Goal: Task Accomplishment & Management: Complete application form

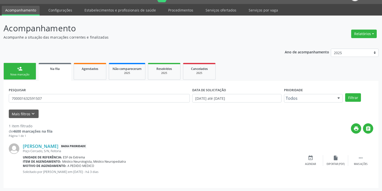
click at [208, 142] on div "[PERSON_NAME] Baixa Prioridade Poço Cercado, S/N, Feitoria Unidade de referênci…" at bounding box center [191, 160] width 365 height 45
click at [212, 11] on link "Serviços ofertados" at bounding box center [221, 10] width 38 height 9
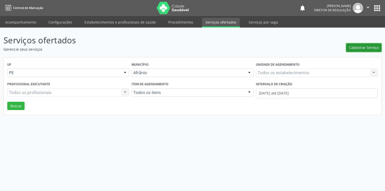
click at [358, 47] on span "Cadastrar Serviço" at bounding box center [364, 47] width 30 height 5
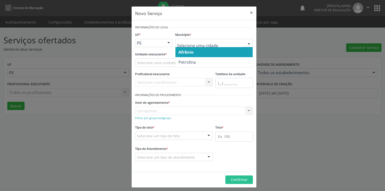
click at [186, 52] on span "Afrânio" at bounding box center [186, 52] width 15 height 6
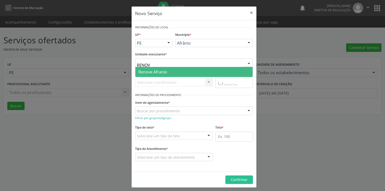
type input "RENOVE"
click at [155, 73] on span "Renove Afranio" at bounding box center [152, 72] width 29 height 6
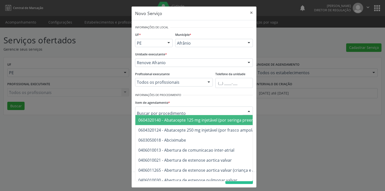
type input "N"
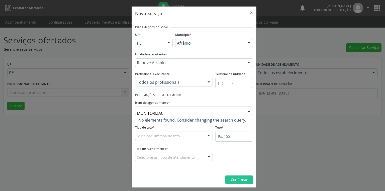
type input "MONITORIZA"
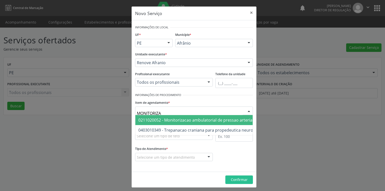
drag, startPoint x: 148, startPoint y: 118, endPoint x: 161, endPoint y: 122, distance: 13.6
click at [148, 118] on span "0211020052 - Monitorizacao ambulatorial de pressao arterial" at bounding box center [195, 120] width 115 height 6
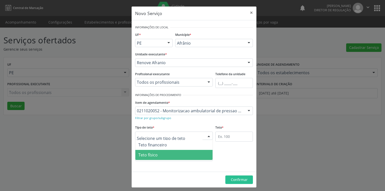
drag, startPoint x: 155, startPoint y: 154, endPoint x: 173, endPoint y: 146, distance: 19.8
click at [155, 153] on span "Teto físico" at bounding box center [147, 155] width 19 height 6
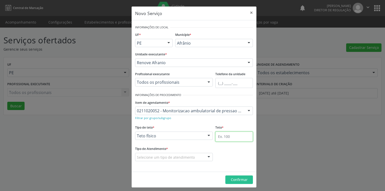
click at [216, 136] on input "text" at bounding box center [234, 137] width 38 height 10
type input "1"
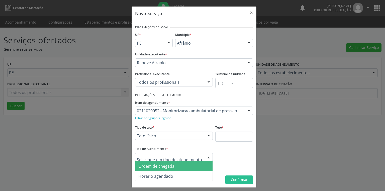
click at [149, 168] on span "Ordem de chegada" at bounding box center [156, 167] width 36 height 6
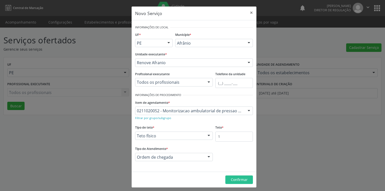
click at [234, 184] on footer "Confirmar" at bounding box center [194, 180] width 125 height 16
click at [234, 182] on span "Confirmar" at bounding box center [239, 179] width 17 height 5
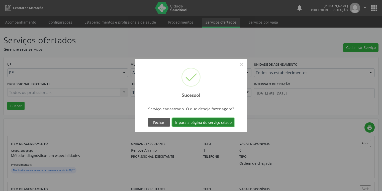
click at [198, 124] on button "Ir para a página do serviço criado" at bounding box center [203, 122] width 62 height 9
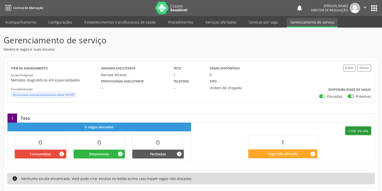
click at [354, 130] on button "Criar escala" at bounding box center [359, 131] width 26 height 9
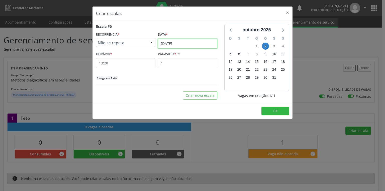
click at [176, 45] on input "[DATE]" at bounding box center [187, 44] width 59 height 10
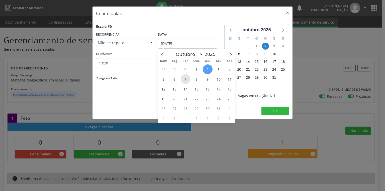
click at [187, 80] on span "7" at bounding box center [186, 79] width 10 height 10
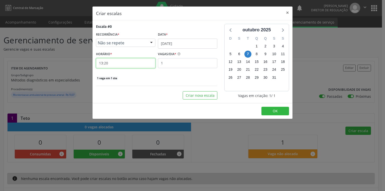
click at [119, 64] on input "13:20" at bounding box center [125, 63] width 59 height 10
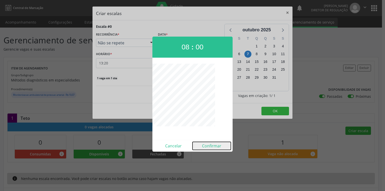
drag, startPoint x: 212, startPoint y: 147, endPoint x: 236, endPoint y: 132, distance: 28.1
click at [213, 147] on button "Confirmar" at bounding box center [212, 146] width 38 height 8
type input "08:00"
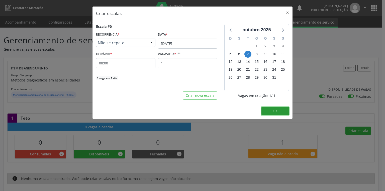
click at [279, 109] on button "OK" at bounding box center [276, 111] width 28 height 9
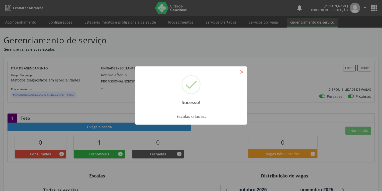
click at [242, 70] on button "×" at bounding box center [242, 72] width 9 height 9
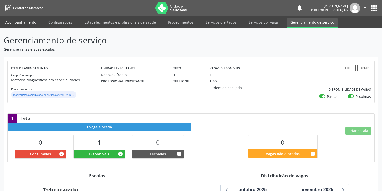
click at [23, 20] on link "Acompanhamento" at bounding box center [21, 22] width 38 height 9
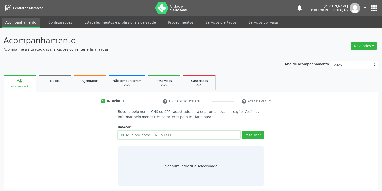
click at [128, 134] on input "text" at bounding box center [179, 135] width 122 height 9
type input "09479311470"
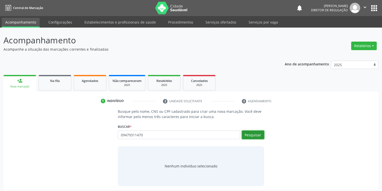
click at [248, 133] on button "Pesquisar" at bounding box center [253, 135] width 22 height 9
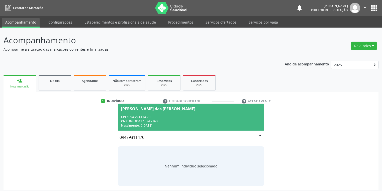
click at [155, 116] on div "CPF: 094.793.114-70" at bounding box center [191, 117] width 140 height 4
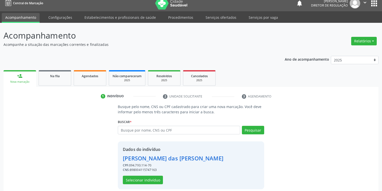
scroll to position [10, 0]
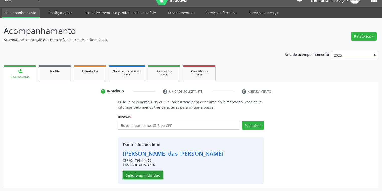
click at [134, 175] on button "Selecionar indivíduo" at bounding box center [143, 175] width 40 height 9
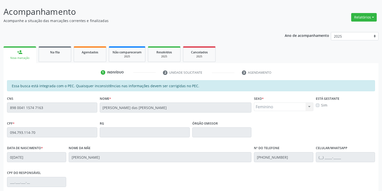
scroll to position [95, 0]
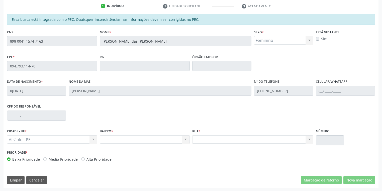
click at [0, 43] on div "Acompanhamento Acompanhe a situação das marcações correntes e finalizadas Relat…" at bounding box center [191, 62] width 382 height 259
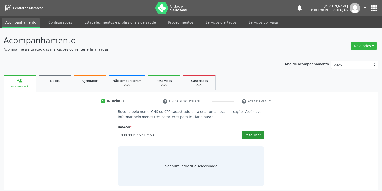
type input "898 0041 1574 7163"
click at [254, 137] on button "Pesquisar" at bounding box center [253, 135] width 22 height 9
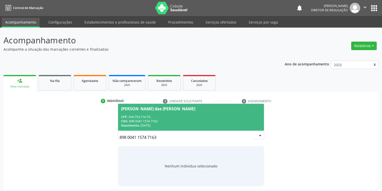
click at [175, 120] on div "CNS: 898 0041 1574 7163" at bounding box center [191, 121] width 140 height 4
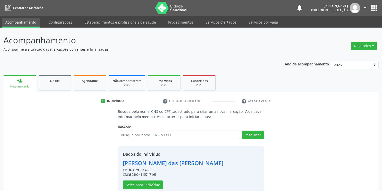
scroll to position [10, 0]
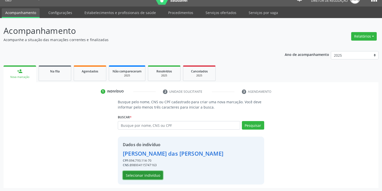
click at [137, 174] on button "Selecionar indivíduo" at bounding box center [143, 175] width 40 height 9
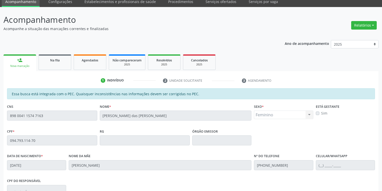
scroll to position [95, 0]
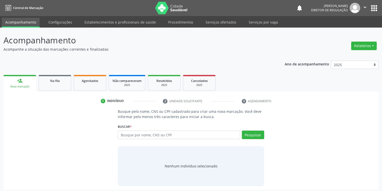
click at [127, 132] on input "text" at bounding box center [179, 135] width 122 height 9
type input "898 0041 1574 7163"
click at [251, 137] on button "Pesquisar" at bounding box center [253, 135] width 22 height 9
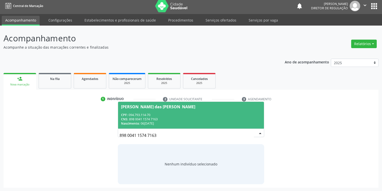
click at [139, 115] on div "CPF: 094.793.114-70" at bounding box center [191, 115] width 140 height 4
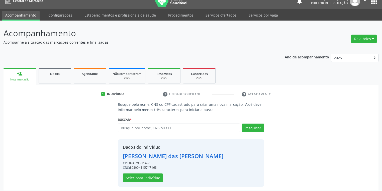
scroll to position [10, 0]
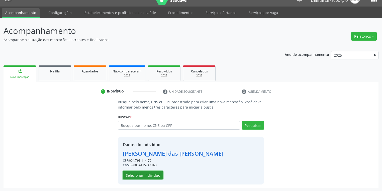
click at [138, 175] on button "Selecionar indivíduo" at bounding box center [143, 175] width 40 height 9
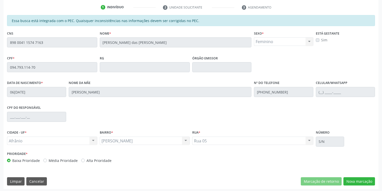
scroll to position [95, 0]
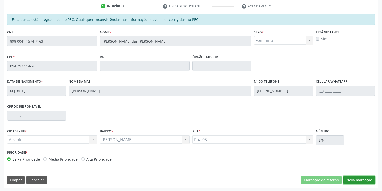
click at [347, 181] on button "Nova marcação" at bounding box center [360, 180] width 32 height 9
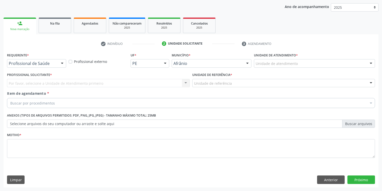
scroll to position [57, 0]
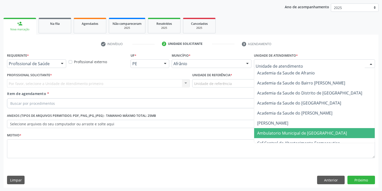
click at [280, 135] on span "Ambulatorio Municipal de [GEOGRAPHIC_DATA]" at bounding box center [315, 133] width 122 height 10
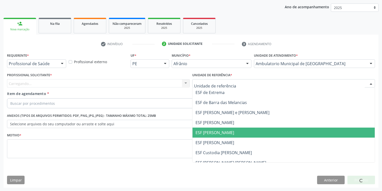
click at [212, 132] on span "ESF [PERSON_NAME]" at bounding box center [215, 133] width 39 height 6
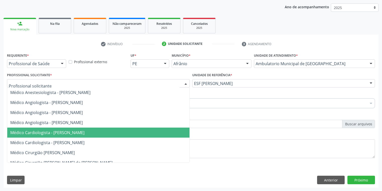
click at [38, 133] on span "Médico Cardiologista - [PERSON_NAME]" at bounding box center [47, 133] width 74 height 6
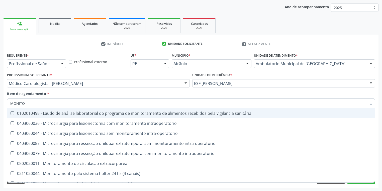
type input "MONITOR"
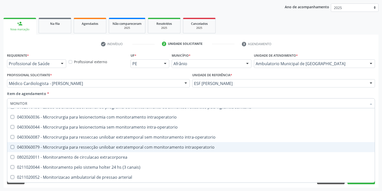
scroll to position [16, 0]
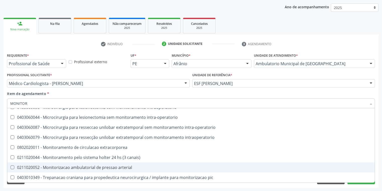
click at [75, 168] on div "0211020052 - Monitorizacao ambulatorial de pressao arterial" at bounding box center [191, 168] width 362 height 4
checkbox arterial "true"
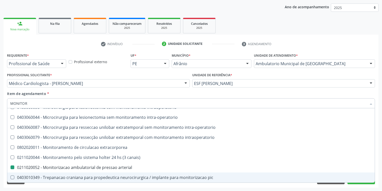
click at [52, 186] on div "Requerente * Profissional de Saúde Profissional de Saúde Paciente Nenhum result…" at bounding box center [191, 120] width 375 height 136
checkbox intraoperatorio "true"
checkbox arterial "false"
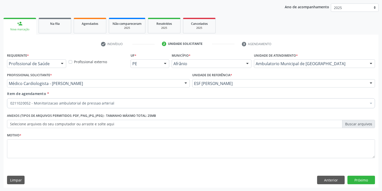
scroll to position [0, 0]
click at [21, 148] on textarea at bounding box center [191, 148] width 368 height 19
type textarea "*"
click at [359, 179] on button "Próximo" at bounding box center [362, 180] width 28 height 9
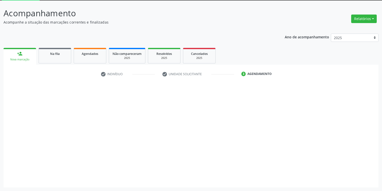
scroll to position [27, 0]
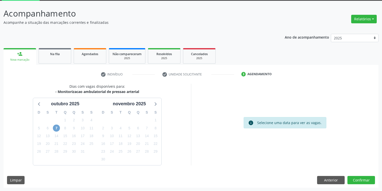
click at [57, 129] on span "7" at bounding box center [56, 128] width 7 height 7
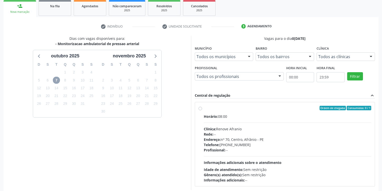
scroll to position [87, 0]
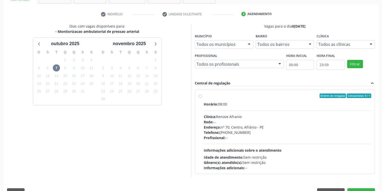
click at [264, 143] on div "Horário: 08:00 Clínica: Renove Afranio Rede: -- Endereço: nº 70, Centro, Afrâni…" at bounding box center [288, 136] width 168 height 69
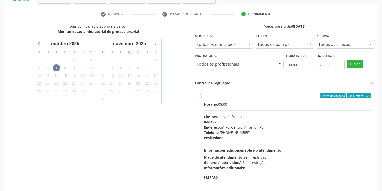
radio input "true"
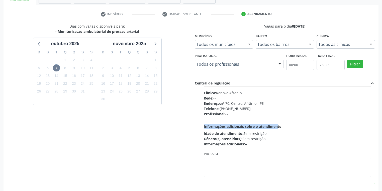
scroll to position [25, 0]
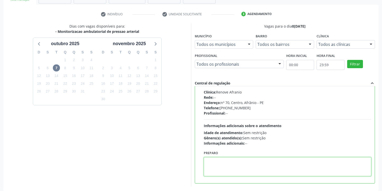
click at [227, 164] on textarea at bounding box center [288, 166] width 168 height 19
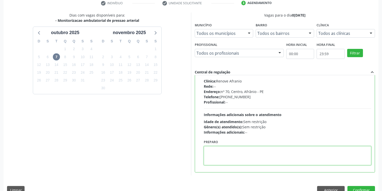
scroll to position [108, 0]
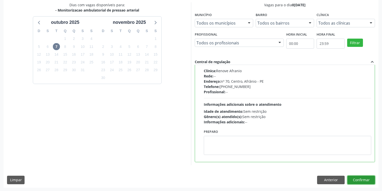
click at [357, 179] on button "Confirmar" at bounding box center [362, 180] width 28 height 9
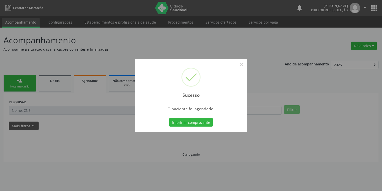
scroll to position [0, 0]
click at [187, 123] on button "Imprimir comprovante" at bounding box center [193, 122] width 44 height 9
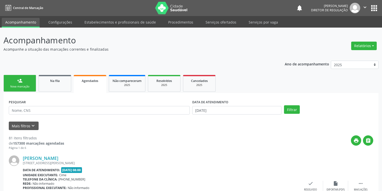
click at [22, 87] on div "Nova marcação" at bounding box center [19, 87] width 25 height 4
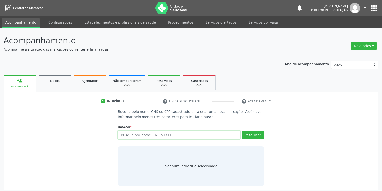
click at [125, 134] on input "text" at bounding box center [179, 135] width 122 height 9
type input "701209071269311"
click at [249, 136] on button "Pesquisar" at bounding box center [253, 135] width 22 height 9
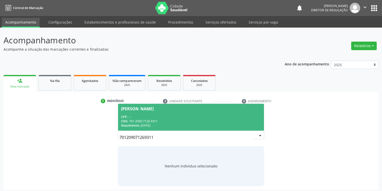
click at [155, 115] on div "CPF: --" at bounding box center [191, 117] width 140 height 4
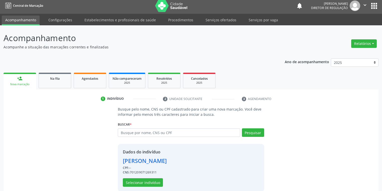
scroll to position [10, 0]
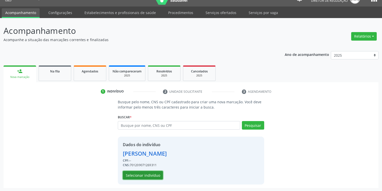
click at [137, 176] on button "Selecionar indivíduo" at bounding box center [143, 175] width 40 height 9
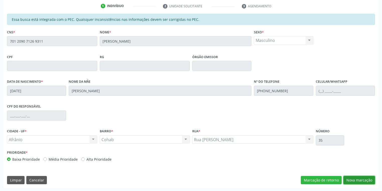
click at [353, 182] on button "Nova marcação" at bounding box center [360, 180] width 32 height 9
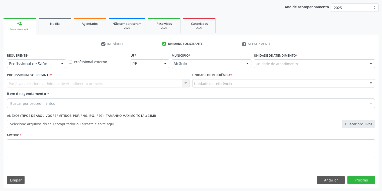
drag, startPoint x: 265, startPoint y: 66, endPoint x: 265, endPoint y: 71, distance: 5.3
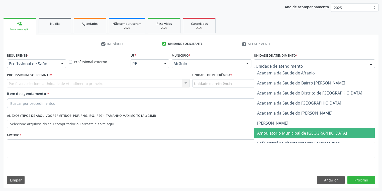
click at [276, 136] on span "Ambulatorio Municipal de [GEOGRAPHIC_DATA]" at bounding box center [315, 133] width 122 height 10
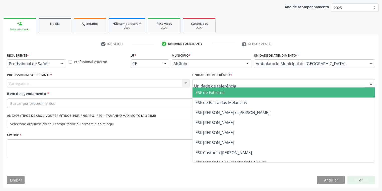
drag, startPoint x: 211, startPoint y: 85, endPoint x: 208, endPoint y: 108, distance: 23.7
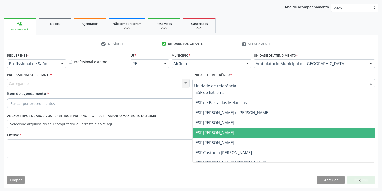
click at [215, 137] on span "ESF [PERSON_NAME]" at bounding box center [284, 133] width 182 height 10
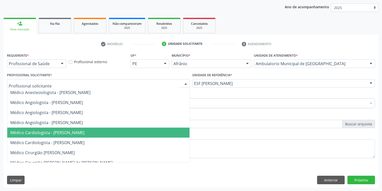
click at [34, 130] on span "Médico Cardiologista - [PERSON_NAME]" at bounding box center [47, 133] width 74 height 6
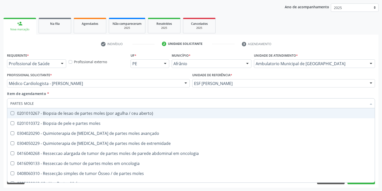
type input "PARTES MOLES"
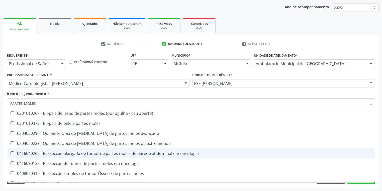
scroll to position [6, 0]
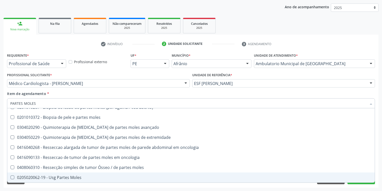
click at [65, 177] on div "0205020062-19 - Usg Partes Moles" at bounding box center [191, 178] width 362 height 4
checkbox Moles "true"
click at [53, 187] on div "Requerente * Profissional de Saúde Profissional de Saúde Paciente Nenhum result…" at bounding box center [191, 120] width 375 height 136
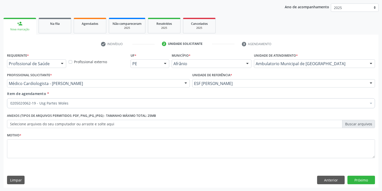
scroll to position [0, 0]
click at [32, 147] on textarea at bounding box center [191, 148] width 368 height 19
type textarea "*-"
click at [364, 179] on button "Próximo" at bounding box center [362, 180] width 28 height 9
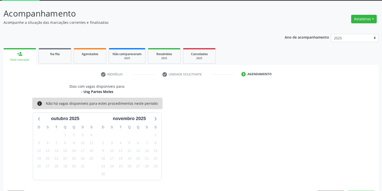
scroll to position [41, 0]
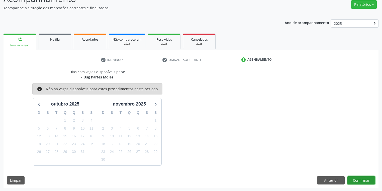
click at [357, 178] on button "Confirmar" at bounding box center [362, 180] width 28 height 9
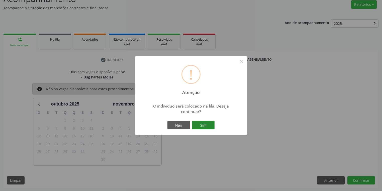
click at [202, 125] on button "Sim" at bounding box center [203, 125] width 23 height 9
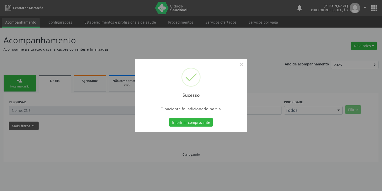
scroll to position [0, 0]
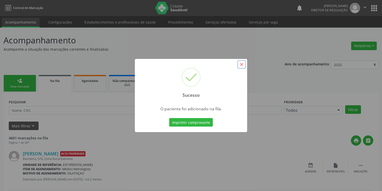
click at [241, 67] on button "×" at bounding box center [242, 64] width 9 height 9
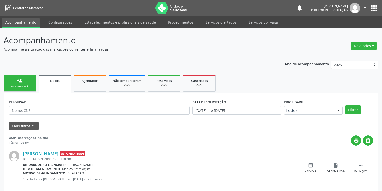
click at [23, 81] on link "person_add Nova marcação" at bounding box center [20, 83] width 33 height 17
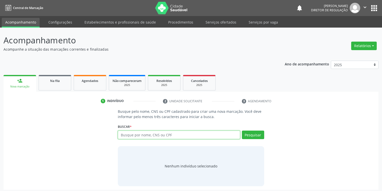
click at [131, 132] on input "text" at bounding box center [179, 135] width 122 height 9
type input "702400586697826"
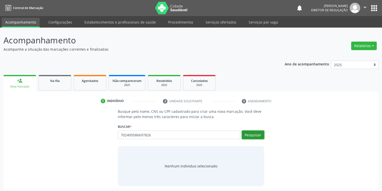
click at [257, 133] on button "Pesquisar" at bounding box center [253, 135] width 22 height 9
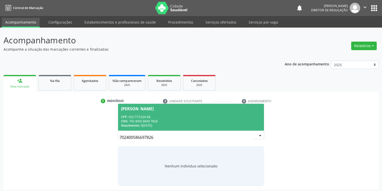
drag, startPoint x: 149, startPoint y: 122, endPoint x: 152, endPoint y: 122, distance: 3.0
click at [149, 122] on div "CNS: 702 4005 8669 7826" at bounding box center [191, 121] width 140 height 4
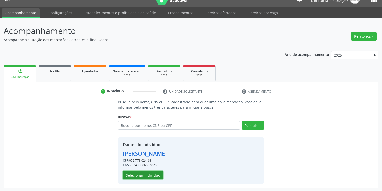
click at [140, 176] on button "Selecionar indivíduo" at bounding box center [143, 175] width 40 height 9
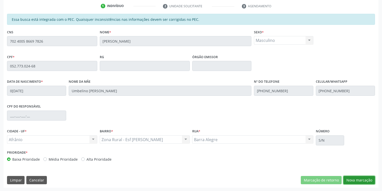
click at [346, 181] on button "Nova marcação" at bounding box center [360, 180] width 32 height 9
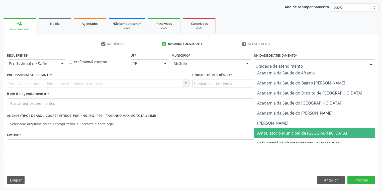
drag, startPoint x: 266, startPoint y: 129, endPoint x: 214, endPoint y: 102, distance: 58.7
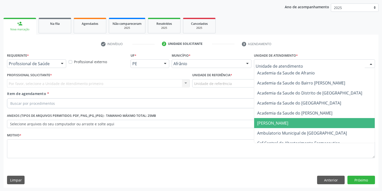
drag, startPoint x: 193, startPoint y: 82, endPoint x: 194, endPoint y: 85, distance: 3.4
click at [193, 82] on div "Unidade de referência" at bounding box center [283, 83] width 183 height 9
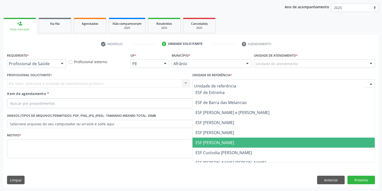
click at [210, 138] on span "ESF [PERSON_NAME]" at bounding box center [284, 143] width 182 height 10
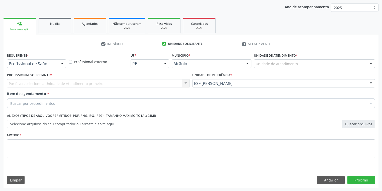
click at [264, 59] on div "Unidade de atendimento" at bounding box center [314, 63] width 121 height 9
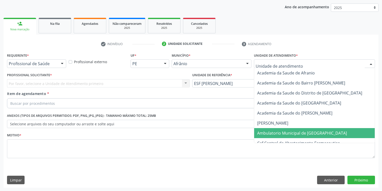
click at [270, 129] on span "Ambulatorio Municipal de [GEOGRAPHIC_DATA]" at bounding box center [315, 133] width 122 height 10
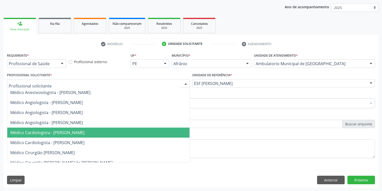
click at [50, 134] on span "Médico Cardiologista - [PERSON_NAME]" at bounding box center [47, 133] width 74 height 6
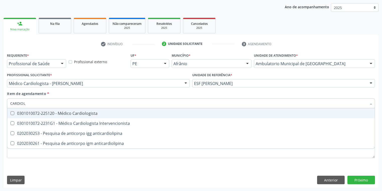
type input "CARDIOLO"
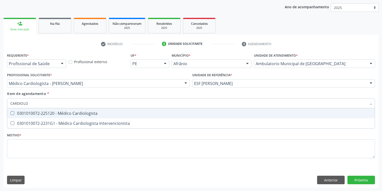
click at [24, 115] on div "0301010072-225120 - Médico Cardiologista" at bounding box center [191, 113] width 362 height 4
checkbox Cardiologista "true"
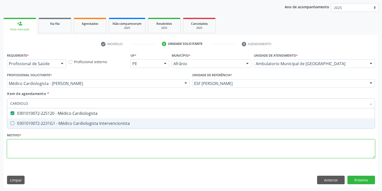
click at [14, 149] on div "Requerente * Profissional de Saúde Profissional de Saúde Paciente Nenhum result…" at bounding box center [191, 109] width 368 height 114
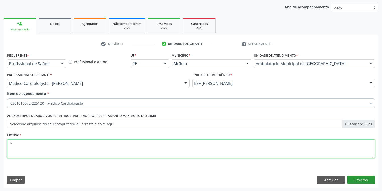
type textarea "*"
click at [355, 178] on button "Próximo" at bounding box center [362, 180] width 28 height 9
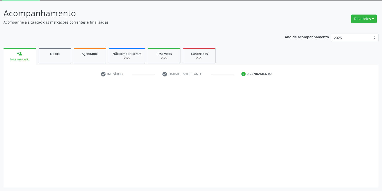
scroll to position [27, 0]
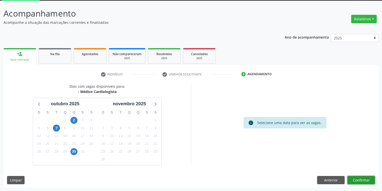
click at [357, 181] on button "Confirmar" at bounding box center [362, 180] width 28 height 9
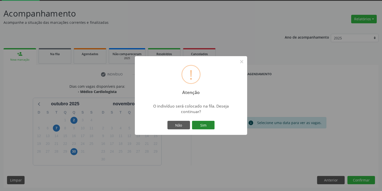
click at [209, 126] on button "Sim" at bounding box center [203, 125] width 23 height 9
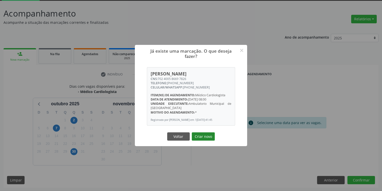
click at [205, 140] on button "Criar novo" at bounding box center [203, 136] width 23 height 9
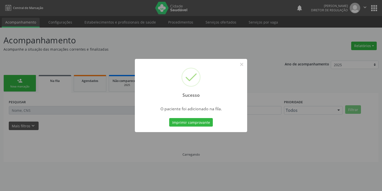
scroll to position [0, 0]
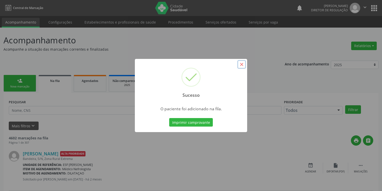
click at [243, 65] on button "×" at bounding box center [242, 64] width 9 height 9
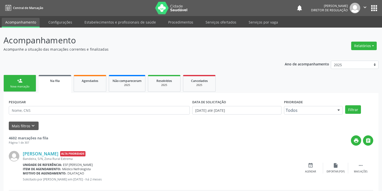
click at [23, 85] on div "Nova marcação" at bounding box center [19, 87] width 25 height 4
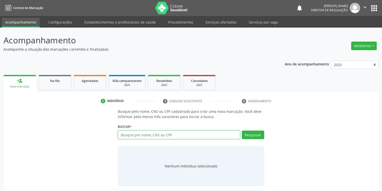
click at [145, 137] on input "text" at bounding box center [179, 135] width 122 height 9
type input "04293882413"
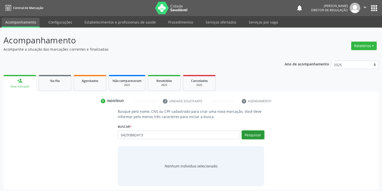
click at [251, 136] on button "Pesquisar" at bounding box center [253, 135] width 22 height 9
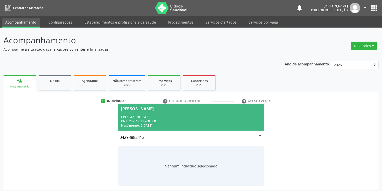
click at [149, 121] on div "CNS: 209 7062 8700 0007" at bounding box center [191, 121] width 140 height 4
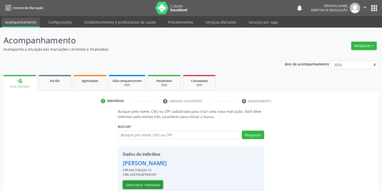
click at [143, 182] on button "Selecionar indivíduo" at bounding box center [143, 185] width 40 height 9
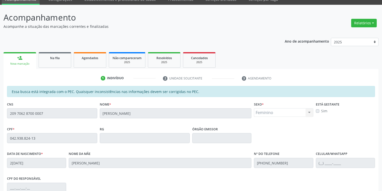
scroll to position [95, 0]
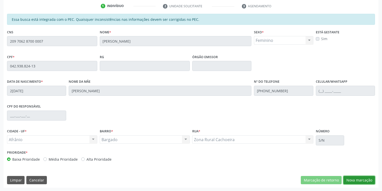
click at [347, 178] on button "Nova marcação" at bounding box center [360, 180] width 32 height 9
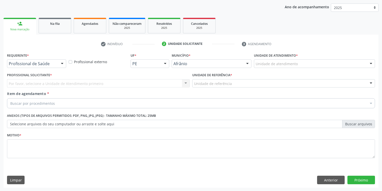
drag, startPoint x: 259, startPoint y: 57, endPoint x: 264, endPoint y: 68, distance: 12.5
click at [260, 58] on label "Unidade de atendimento *" at bounding box center [276, 56] width 44 height 8
click at [264, 69] on div "Unidade de atendimento * Unidade de atendimento Academia da Saude de Afranio Ac…" at bounding box center [315, 62] width 124 height 20
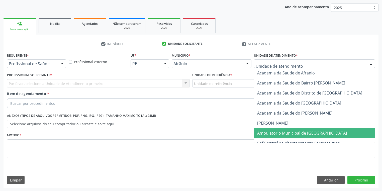
drag, startPoint x: 263, startPoint y: 133, endPoint x: 233, endPoint y: 118, distance: 33.6
click at [263, 133] on span "Ambulatorio Municipal de [GEOGRAPHIC_DATA]" at bounding box center [302, 133] width 90 height 6
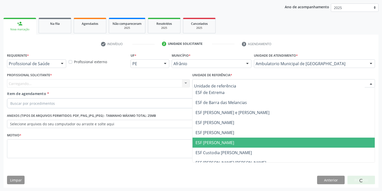
drag, startPoint x: 202, startPoint y: 142, endPoint x: 194, endPoint y: 137, distance: 8.9
click at [202, 142] on span "ESF [PERSON_NAME]" at bounding box center [215, 143] width 39 height 6
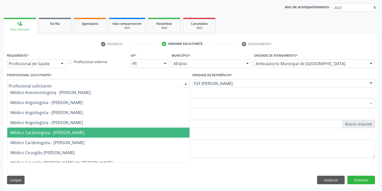
click at [47, 132] on span "Médico Cardiologista - [PERSON_NAME]" at bounding box center [47, 133] width 74 height 6
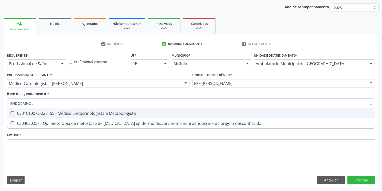
type input "ENDOCRINOLO"
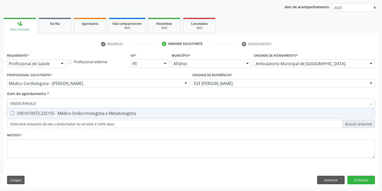
click at [47, 114] on div "0301010072-225155 - Médico Endocrinologista e Metabologista" at bounding box center [191, 113] width 362 height 4
checkbox Metabologista "true"
click at [33, 145] on div "Requerente * Profissional de Saúde Profissional de Saúde Paciente Nenhum result…" at bounding box center [191, 109] width 368 height 114
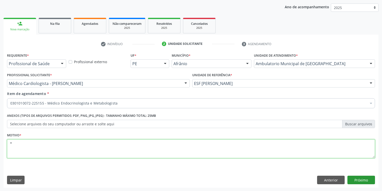
type textarea "*"
click at [358, 179] on button "Próximo" at bounding box center [362, 180] width 28 height 9
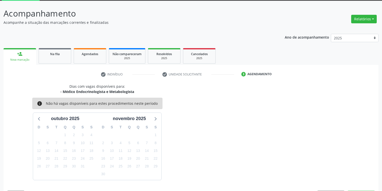
scroll to position [41, 0]
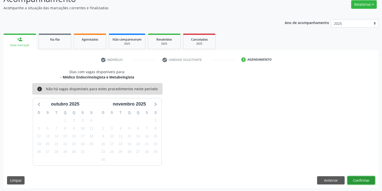
click at [353, 178] on button "Confirmar" at bounding box center [362, 180] width 28 height 9
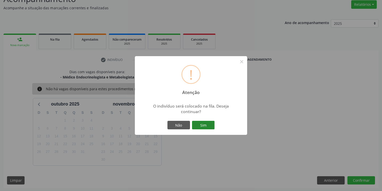
click at [206, 125] on button "Sim" at bounding box center [203, 125] width 23 height 9
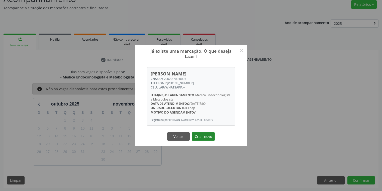
click at [205, 139] on button "Criar novo" at bounding box center [203, 136] width 23 height 9
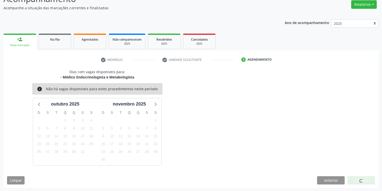
scroll to position [0, 0]
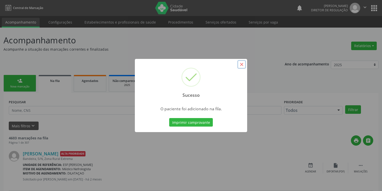
click at [242, 67] on button "×" at bounding box center [242, 64] width 9 height 9
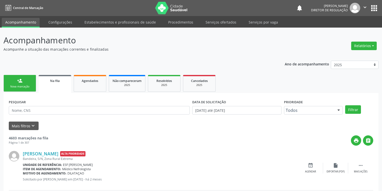
click at [13, 86] on div "Nova marcação" at bounding box center [19, 87] width 25 height 4
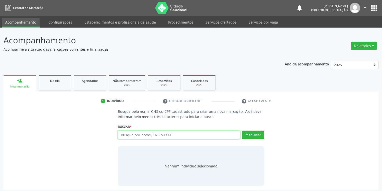
click at [133, 133] on input "text" at bounding box center [179, 135] width 122 height 9
type input "707402014972077"
click at [250, 131] on button "Pesquisar" at bounding box center [253, 135] width 22 height 9
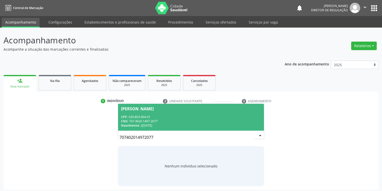
click at [151, 113] on span "Ducicleide Pereira Ferreira CPF: 039.803.964-01 CNS: 707 4020 1497 2077 Nascime…" at bounding box center [191, 117] width 146 height 27
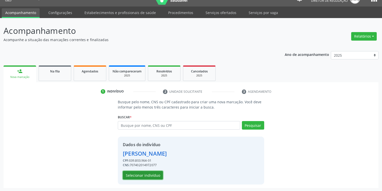
click at [140, 176] on button "Selecionar indivíduo" at bounding box center [143, 175] width 40 height 9
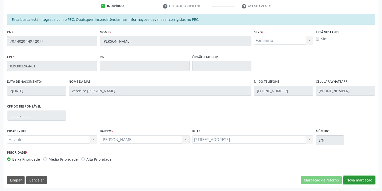
drag, startPoint x: 352, startPoint y: 180, endPoint x: 324, endPoint y: 148, distance: 42.6
click at [352, 180] on button "Nova marcação" at bounding box center [360, 180] width 32 height 9
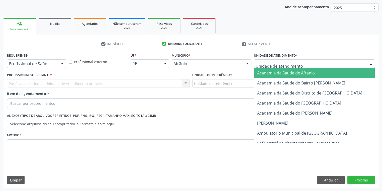
click at [258, 60] on div at bounding box center [314, 63] width 121 height 9
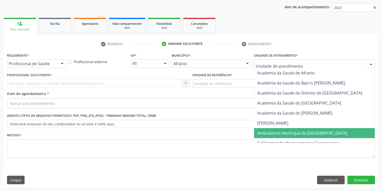
drag, startPoint x: 261, startPoint y: 131, endPoint x: 232, endPoint y: 101, distance: 42.0
click at [260, 130] on span "Ambulatorio Municipal de [GEOGRAPHIC_DATA]" at bounding box center [315, 133] width 122 height 10
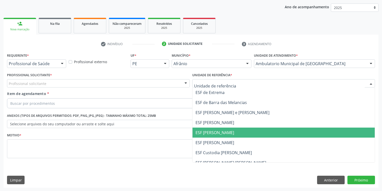
click at [208, 86] on div at bounding box center [283, 83] width 183 height 9
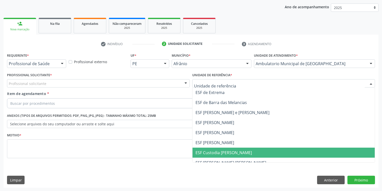
click at [202, 156] on span "ESF Custodia [PERSON_NAME]" at bounding box center [284, 153] width 182 height 10
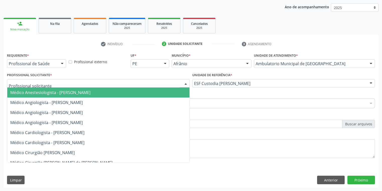
drag, startPoint x: 31, startPoint y: 82, endPoint x: 33, endPoint y: 101, distance: 19.5
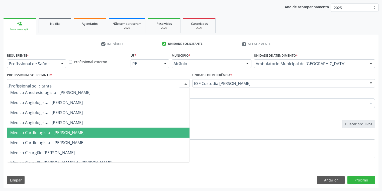
click at [44, 130] on span "Médico Cardiologista - [PERSON_NAME]" at bounding box center [47, 133] width 74 height 6
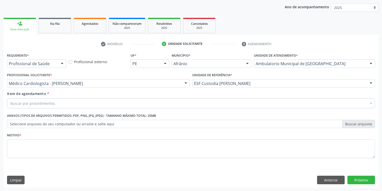
click at [30, 99] on div "Buscar por procedimentos" at bounding box center [191, 103] width 368 height 10
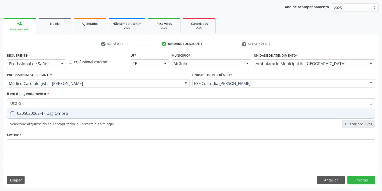
type input "USG OM"
click at [29, 113] on div "0205020062-4 - Usg Ombro" at bounding box center [191, 113] width 362 height 4
checkbox Ombro "true"
click at [20, 145] on div "Requerente * Profissional de Saúde Profissional de Saúde Paciente Nenhum result…" at bounding box center [191, 109] width 368 height 114
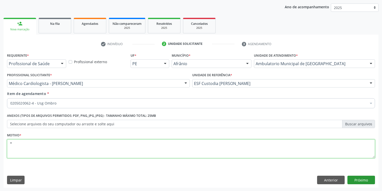
type textarea "*"
click at [360, 181] on button "Próximo" at bounding box center [362, 180] width 28 height 9
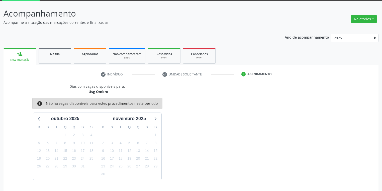
scroll to position [41, 0]
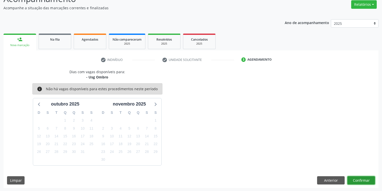
click at [351, 178] on button "Confirmar" at bounding box center [362, 180] width 28 height 9
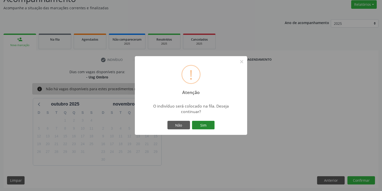
click at [204, 121] on button "Sim" at bounding box center [203, 125] width 23 height 9
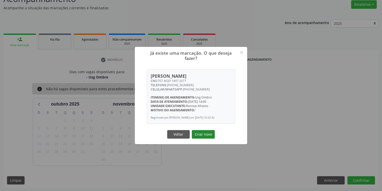
click at [208, 135] on button "Criar novo" at bounding box center [203, 134] width 23 height 9
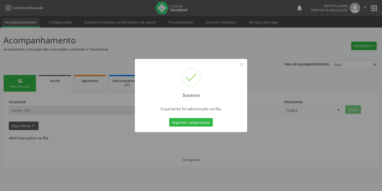
scroll to position [0, 0]
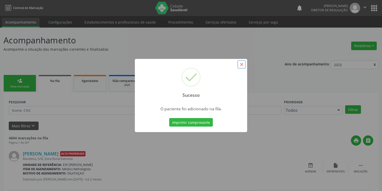
click at [240, 64] on button "×" at bounding box center [242, 64] width 9 height 9
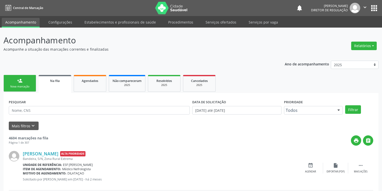
click at [16, 83] on link "person_add Nova marcação" at bounding box center [20, 83] width 33 height 17
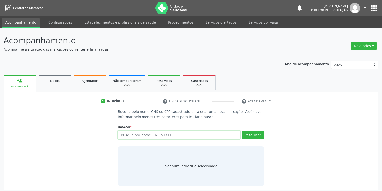
click at [129, 136] on input "text" at bounding box center [179, 135] width 122 height 9
type input "707402014972077"
click at [254, 133] on button "Pesquisar" at bounding box center [253, 135] width 22 height 9
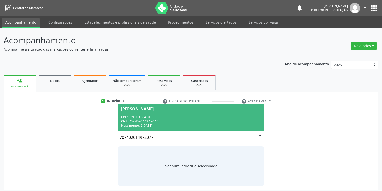
click at [149, 120] on div "CNS: 707 4020 1497 2077" at bounding box center [191, 121] width 140 height 4
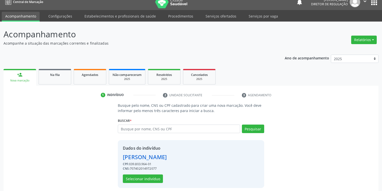
scroll to position [10, 0]
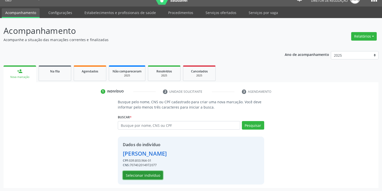
click at [142, 175] on button "Selecionar indivíduo" at bounding box center [143, 175] width 40 height 9
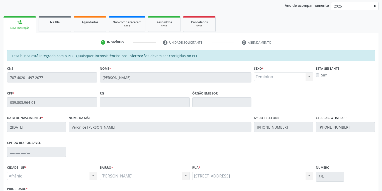
scroll to position [95, 0]
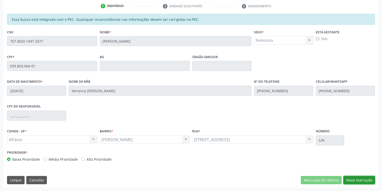
click at [358, 180] on button "Nova marcação" at bounding box center [360, 180] width 32 height 9
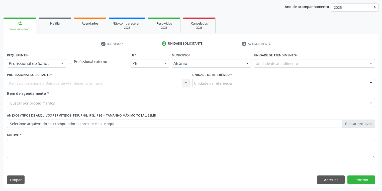
scroll to position [57, 0]
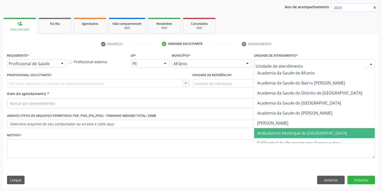
drag, startPoint x: 272, startPoint y: 133, endPoint x: 249, endPoint y: 120, distance: 27.1
click at [272, 132] on span "Ambulatorio Municipal de [GEOGRAPHIC_DATA]" at bounding box center [302, 133] width 90 height 6
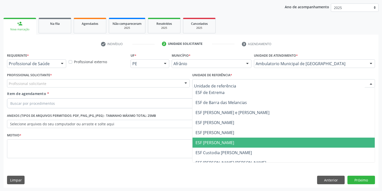
drag, startPoint x: 204, startPoint y: 143, endPoint x: 162, endPoint y: 125, distance: 46.1
click at [204, 143] on span "ESF [PERSON_NAME]" at bounding box center [215, 143] width 39 height 6
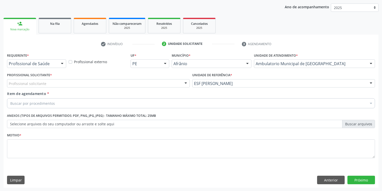
click at [50, 85] on div "Profissional solicitante" at bounding box center [98, 83] width 183 height 9
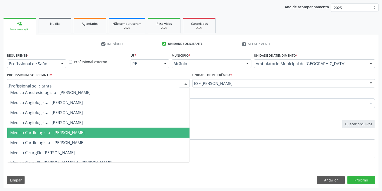
drag, startPoint x: 55, startPoint y: 131, endPoint x: 42, endPoint y: 103, distance: 31.0
click at [55, 130] on span "Médico Cardiologista - [PERSON_NAME]" at bounding box center [47, 133] width 74 height 6
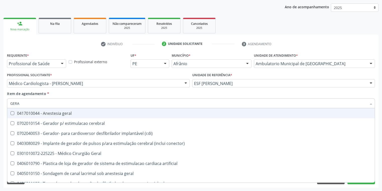
type input "GERAL"
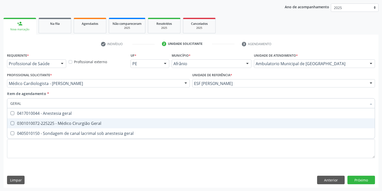
click at [36, 124] on div "0301010072-225225 - Médico Cirurgião Geral" at bounding box center [191, 123] width 362 height 4
checkbox Geral "true"
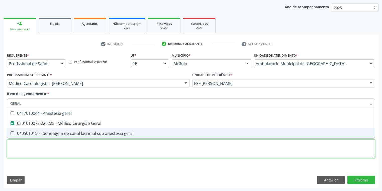
click at [18, 153] on div "Requerente * Profissional de Saúde Profissional de Saúde Paciente Nenhum result…" at bounding box center [191, 109] width 368 height 114
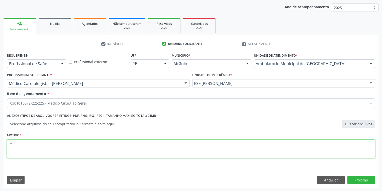
type textarea "*"
click at [365, 178] on button "Próximo" at bounding box center [362, 180] width 28 height 9
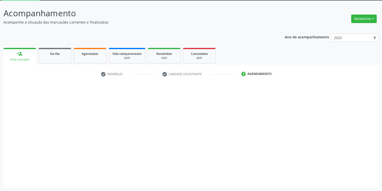
scroll to position [27, 0]
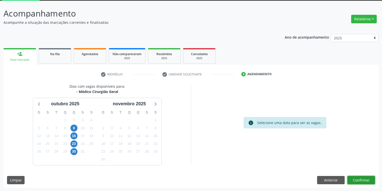
click at [363, 179] on button "Confirmar" at bounding box center [362, 180] width 28 height 9
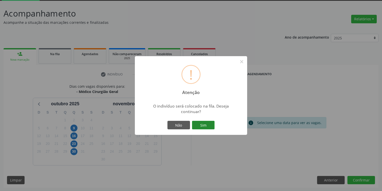
click at [206, 124] on button "Sim" at bounding box center [203, 125] width 23 height 9
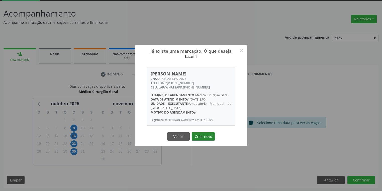
click at [198, 137] on button "Criar novo" at bounding box center [203, 136] width 23 height 9
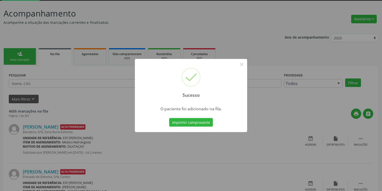
scroll to position [0, 0]
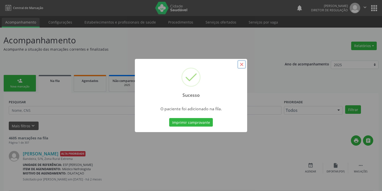
click at [242, 64] on button "×" at bounding box center [242, 64] width 9 height 9
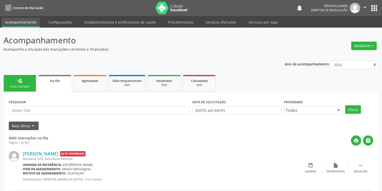
click at [24, 88] on div "Nova marcação" at bounding box center [19, 87] width 25 height 4
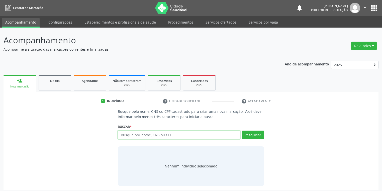
click at [127, 135] on input "text" at bounding box center [179, 135] width 122 height 9
type input "11204844488"
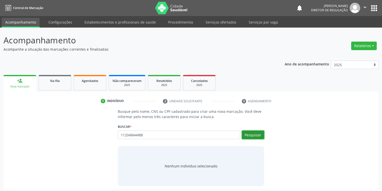
click at [247, 134] on button "Pesquisar" at bounding box center [253, 135] width 22 height 9
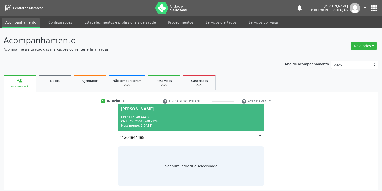
click at [159, 119] on div "CPF: 112.048.444-88" at bounding box center [191, 117] width 140 height 4
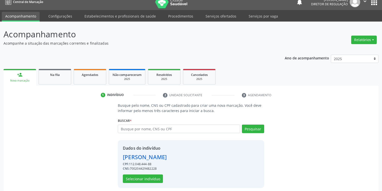
scroll to position [10, 0]
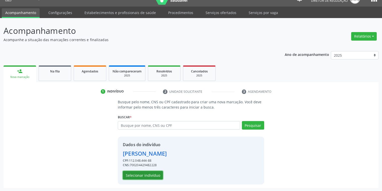
click at [143, 173] on button "Selecionar indivíduo" at bounding box center [143, 175] width 40 height 9
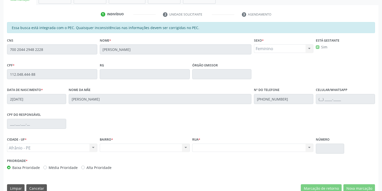
scroll to position [90, 0]
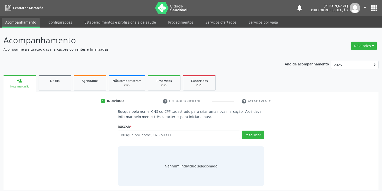
click at [125, 135] on input "text" at bounding box center [179, 135] width 122 height 9
type input "706406177617581"
click at [251, 133] on button "Pesquisar" at bounding box center [253, 135] width 22 height 9
type input "706406177617581"
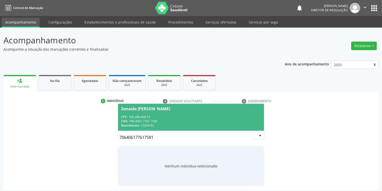
click at [159, 123] on div "CNS: 706 4061 7761 7581" at bounding box center [191, 121] width 140 height 4
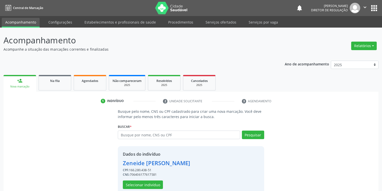
click at [138, 179] on div "Dados do indivíduo Zeneide Maria dos Santos CPF: 166.280.438-51 CNS: 7064061776…" at bounding box center [156, 170] width 67 height 38
click at [138, 185] on button "Selecionar indivíduo" at bounding box center [143, 185] width 40 height 9
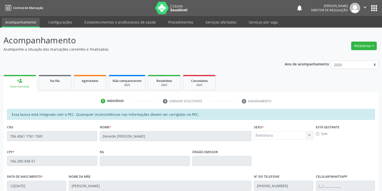
scroll to position [95, 0]
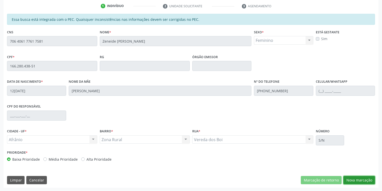
click at [355, 179] on button "Nova marcação" at bounding box center [360, 180] width 32 height 9
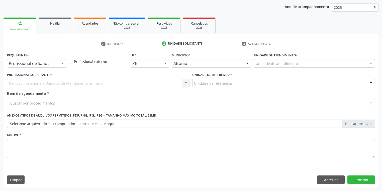
scroll to position [57, 0]
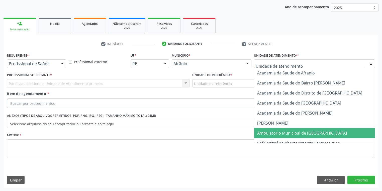
click at [271, 133] on span "Ambulatorio Municipal de [GEOGRAPHIC_DATA]" at bounding box center [302, 133] width 90 height 6
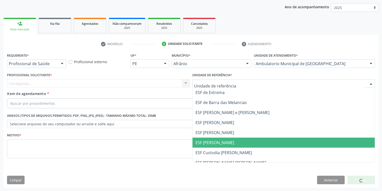
click at [211, 142] on span "ESF [PERSON_NAME]" at bounding box center [215, 143] width 39 height 6
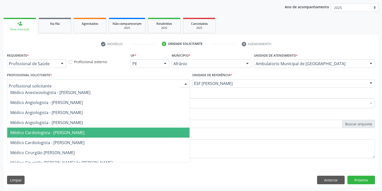
click at [58, 131] on span "Médico Cardiologista - [PERSON_NAME]" at bounding box center [47, 133] width 74 height 6
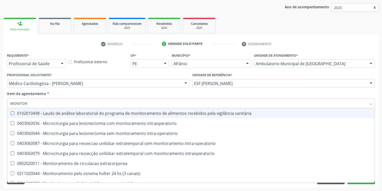
type input "MONITORI"
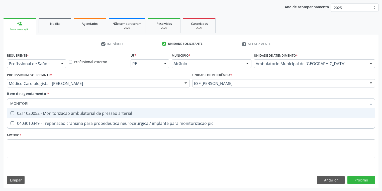
click at [39, 113] on div "0211020052 - Monitorizacao ambulatorial de pressao arterial" at bounding box center [191, 113] width 362 height 4
checkbox arterial "true"
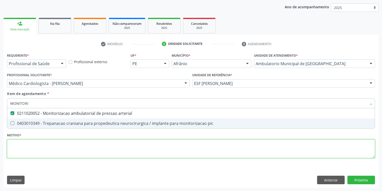
click at [28, 149] on div "Requerente * Profissional de Saúde Profissional de Saúde Paciente Nenhum result…" at bounding box center [191, 109] width 368 height 114
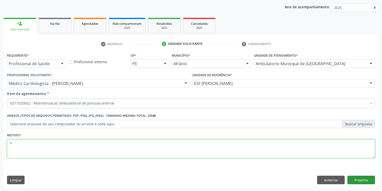
type textarea "*"
click at [360, 177] on button "Próximo" at bounding box center [362, 180] width 28 height 9
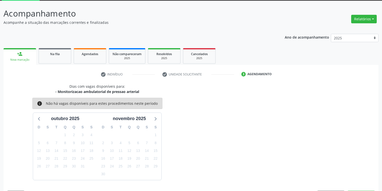
scroll to position [41, 0]
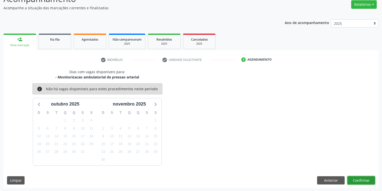
click at [360, 181] on button "Confirmar" at bounding box center [362, 180] width 28 height 9
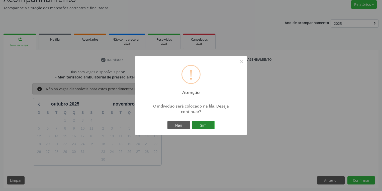
click at [206, 123] on button "Sim" at bounding box center [203, 125] width 23 height 9
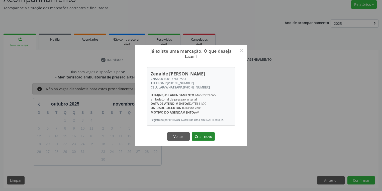
click at [198, 137] on button "Criar novo" at bounding box center [203, 136] width 23 height 9
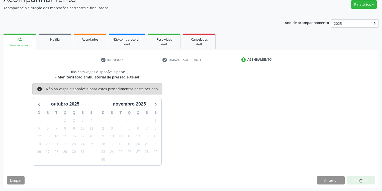
scroll to position [0, 0]
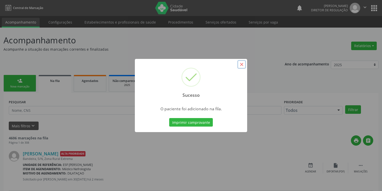
click at [245, 64] on button "×" at bounding box center [242, 64] width 9 height 9
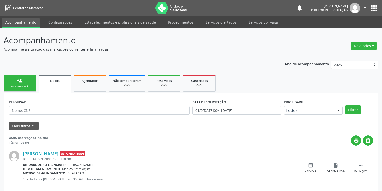
click at [26, 87] on div "Nova marcação" at bounding box center [19, 87] width 25 height 4
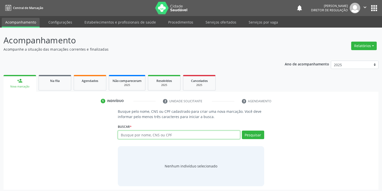
click at [137, 136] on input "text" at bounding box center [179, 135] width 122 height 9
type input "706406177617581"
click at [250, 138] on button "Pesquisar" at bounding box center [253, 135] width 22 height 9
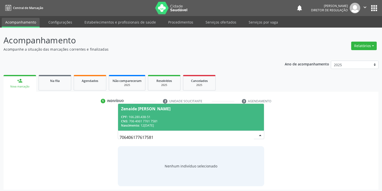
click at [177, 114] on span "Zenaide Maria dos Santos CPF: 166.280.438-51 CNS: 706 4061 7761 7581 Nascimento…" at bounding box center [191, 117] width 146 height 27
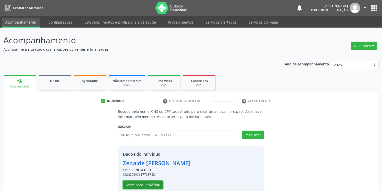
click at [141, 183] on button "Selecionar indivíduo" at bounding box center [143, 185] width 40 height 9
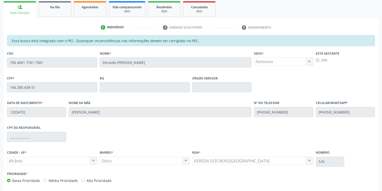
scroll to position [95, 0]
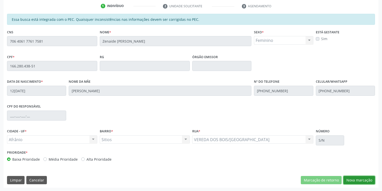
click at [348, 182] on button "Nova marcação" at bounding box center [360, 180] width 32 height 9
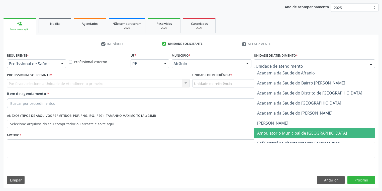
click at [267, 137] on span "Ambulatorio Municipal de [GEOGRAPHIC_DATA]" at bounding box center [315, 133] width 122 height 10
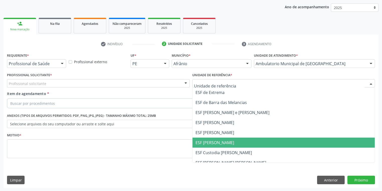
drag, startPoint x: 203, startPoint y: 143, endPoint x: 132, endPoint y: 118, distance: 74.8
click at [203, 143] on span "ESF [PERSON_NAME]" at bounding box center [215, 143] width 39 height 6
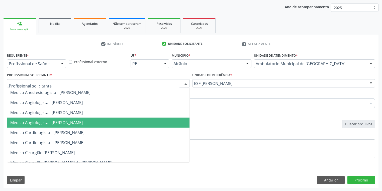
click at [41, 128] on span "Médico Cardiologista - [PERSON_NAME]" at bounding box center [98, 133] width 182 height 10
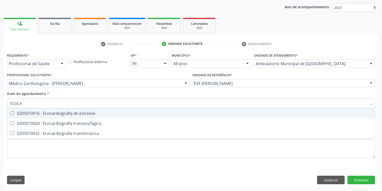
type input "ECOCAR"
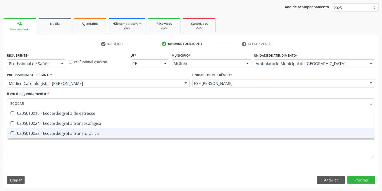
click at [40, 134] on div "0205010032 - Ecocardiografia transtoracica" at bounding box center [191, 133] width 362 height 4
checkbox transtoracica "true"
click at [32, 149] on div "Requerente * Profissional de Saúde Profissional de Saúde Paciente Nenhum result…" at bounding box center [191, 109] width 368 height 114
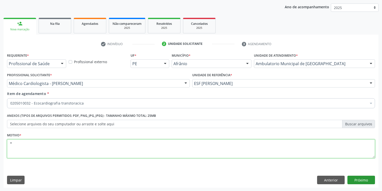
type textarea "*"
click at [364, 181] on button "Próximo" at bounding box center [362, 180] width 28 height 9
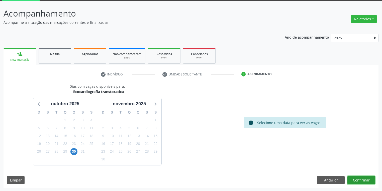
click at [352, 178] on button "Confirmar" at bounding box center [362, 180] width 28 height 9
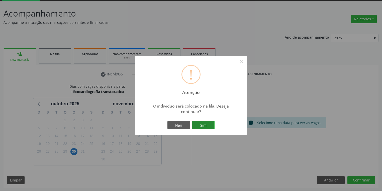
click at [210, 126] on button "Sim" at bounding box center [203, 125] width 23 height 9
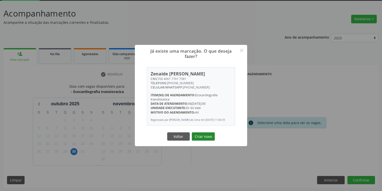
click at [205, 138] on button "Criar novo" at bounding box center [203, 136] width 23 height 9
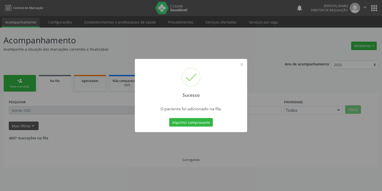
scroll to position [0, 0]
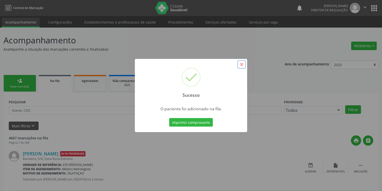
click at [240, 63] on button "×" at bounding box center [242, 64] width 9 height 9
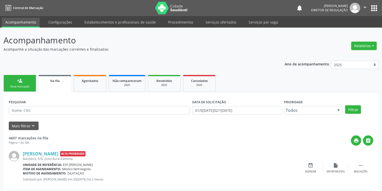
click at [13, 85] on div "Nova marcação" at bounding box center [19, 87] width 25 height 4
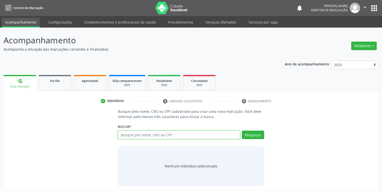
click at [131, 134] on input "text" at bounding box center [179, 135] width 122 height 9
type input "7"
type input "10808084429"
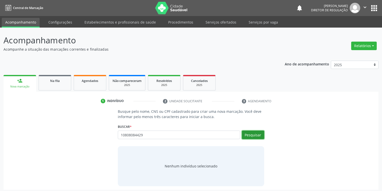
click at [254, 135] on button "Pesquisar" at bounding box center [253, 135] width 22 height 9
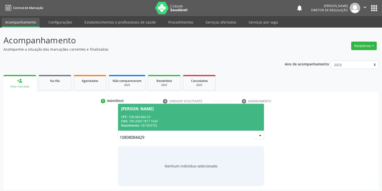
click at [157, 123] on div "CNS: 700 2069 7817 1630" at bounding box center [191, 121] width 140 height 4
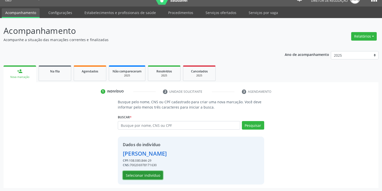
click at [142, 174] on button "Selecionar indivíduo" at bounding box center [143, 175] width 40 height 9
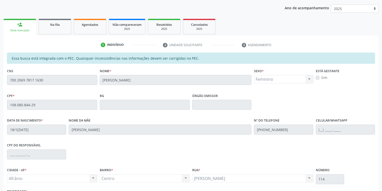
scroll to position [95, 0]
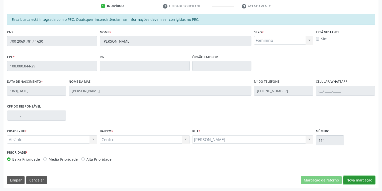
click at [351, 180] on button "Nova marcação" at bounding box center [360, 180] width 32 height 9
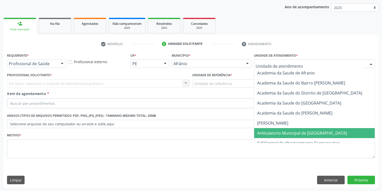
drag, startPoint x: 269, startPoint y: 134, endPoint x: 248, endPoint y: 118, distance: 27.1
click at [267, 132] on span "Ambulatorio Municipal de [GEOGRAPHIC_DATA]" at bounding box center [302, 133] width 90 height 6
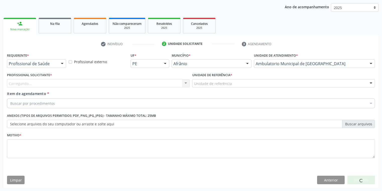
click at [213, 87] on div "Unidade de referência" at bounding box center [283, 83] width 183 height 9
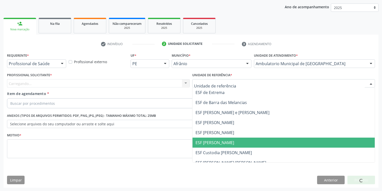
drag, startPoint x: 212, startPoint y: 139, endPoint x: 119, endPoint y: 108, distance: 97.7
click at [209, 136] on ul "ESF de Extrema ESF de Barra das Melancias ESF Jose e Maria Rodrigues de Macedo …" at bounding box center [284, 138] width 182 height 100
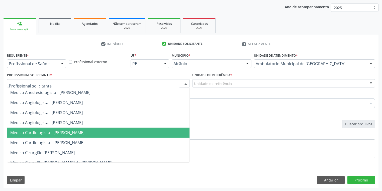
click at [43, 130] on span "Médico Cardiologista - [PERSON_NAME]" at bounding box center [47, 133] width 74 height 6
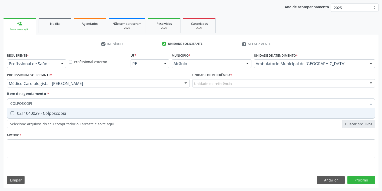
type input "COLPOSCOPIA"
drag, startPoint x: 25, startPoint y: 112, endPoint x: 28, endPoint y: 124, distance: 12.4
click at [25, 112] on div "0211040029 - Colposcopia" at bounding box center [191, 113] width 362 height 4
checkbox Colposcopia "true"
click at [25, 150] on div "Requerente * Profissional de Saúde Profissional de Saúde Paciente Nenhum result…" at bounding box center [191, 109] width 368 height 114
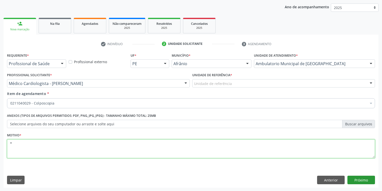
type textarea "*"
click at [363, 179] on button "Próximo" at bounding box center [362, 180] width 28 height 9
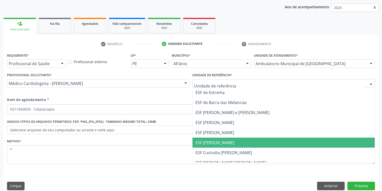
drag, startPoint x: 205, startPoint y: 142, endPoint x: 216, endPoint y: 142, distance: 10.8
click at [206, 142] on span "ESF [PERSON_NAME]" at bounding box center [215, 143] width 39 height 6
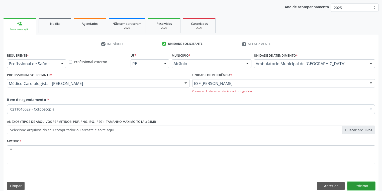
click at [355, 184] on button "Próximo" at bounding box center [362, 186] width 28 height 9
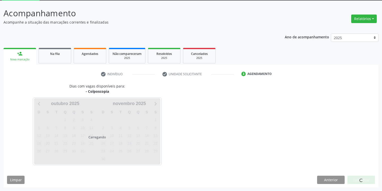
scroll to position [27, 0]
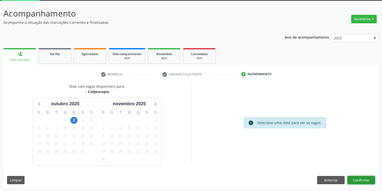
click at [360, 181] on button "Confirmar" at bounding box center [362, 180] width 28 height 9
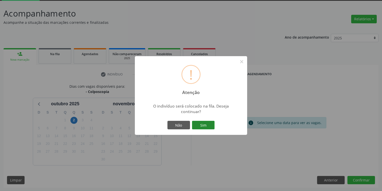
click at [212, 126] on button "Sim" at bounding box center [203, 125] width 23 height 9
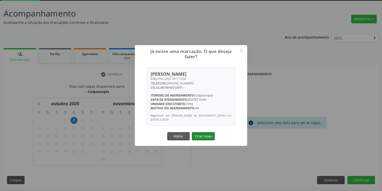
click at [202, 139] on button "Criar novo" at bounding box center [203, 136] width 23 height 9
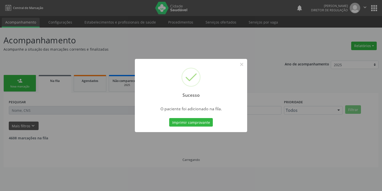
scroll to position [0, 0]
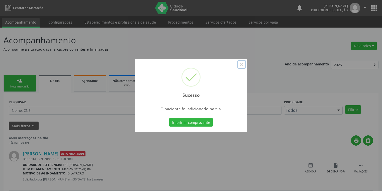
drag, startPoint x: 241, startPoint y: 64, endPoint x: 117, endPoint y: 87, distance: 126.1
click at [241, 64] on button "×" at bounding box center [242, 64] width 9 height 9
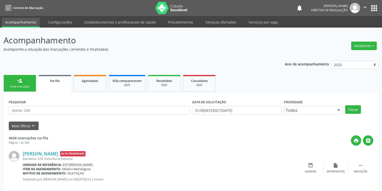
click at [19, 80] on div "person_add" at bounding box center [20, 81] width 6 height 6
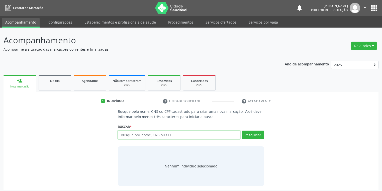
click at [146, 136] on input "text" at bounding box center [179, 135] width 122 height 9
type input "07883605402"
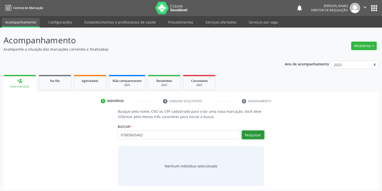
click at [258, 137] on button "Pesquisar" at bounding box center [253, 135] width 22 height 9
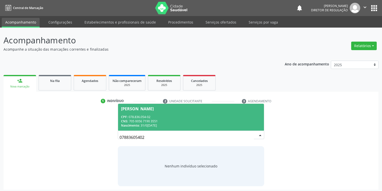
click at [146, 114] on span "Claudione Albuquerque de Souza CPF: 078.836.054-02 CNS: 705 0056 7190 3551 Nasc…" at bounding box center [191, 117] width 146 height 27
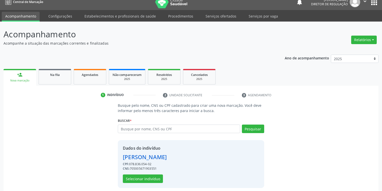
scroll to position [10, 0]
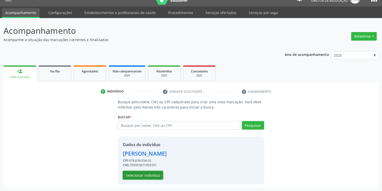
click at [144, 174] on button "Selecionar indivíduo" at bounding box center [143, 175] width 40 height 9
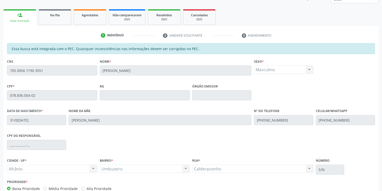
scroll to position [90, 0]
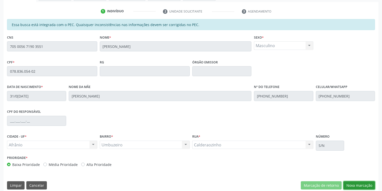
click at [351, 186] on button "Nova marcação" at bounding box center [360, 185] width 32 height 9
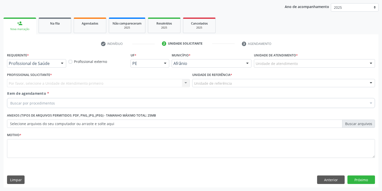
scroll to position [57, 0]
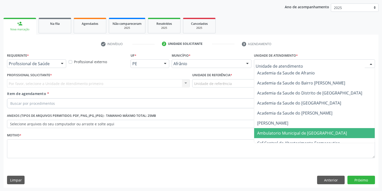
click at [277, 130] on span "Ambulatorio Municipal de [GEOGRAPHIC_DATA]" at bounding box center [302, 133] width 90 height 6
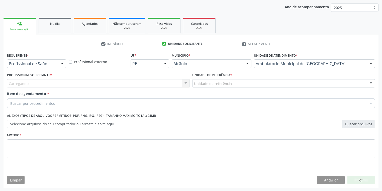
drag, startPoint x: 201, startPoint y: 79, endPoint x: 202, endPoint y: 91, distance: 12.1
click at [201, 79] on div "Unidade de referência * Unidade de referência ESF de Extrema ESF de Barra das M…" at bounding box center [283, 79] width 183 height 16
drag, startPoint x: 205, startPoint y: 84, endPoint x: 204, endPoint y: 88, distance: 4.1
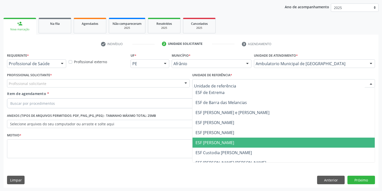
click at [208, 143] on span "ESF [PERSON_NAME]" at bounding box center [215, 143] width 39 height 6
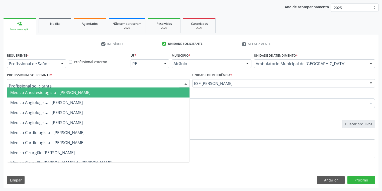
drag, startPoint x: 16, startPoint y: 86, endPoint x: 22, endPoint y: 102, distance: 18.0
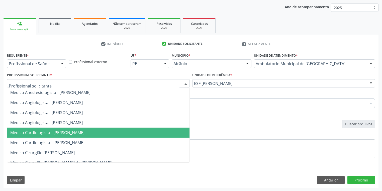
click at [36, 132] on span "Médico Cardiologista - [PERSON_NAME]" at bounding box center [47, 133] width 74 height 6
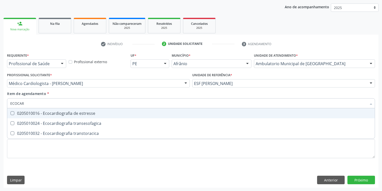
type input "ECOCARD"
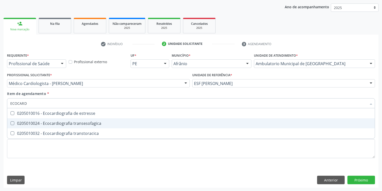
click at [32, 124] on div "0205010024 - Ecocardiografia transesofagica" at bounding box center [191, 123] width 362 height 4
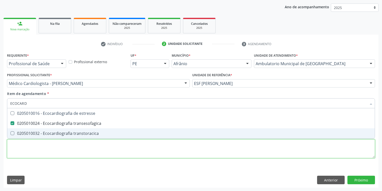
click at [29, 154] on div "Requerente * Profissional de Saúde Profissional de Saúde Paciente Nenhum result…" at bounding box center [191, 109] width 368 height 114
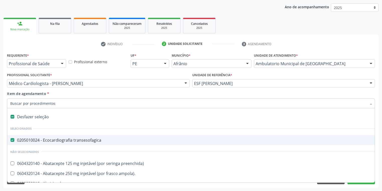
click at [38, 138] on div "0205010024 - Ecocardiografia transesofagica" at bounding box center [203, 140] width 386 height 4
checkbox transesofagica "false"
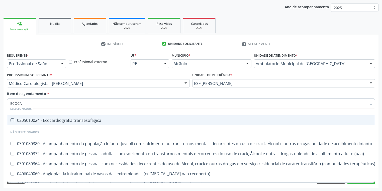
scroll to position [0, 0]
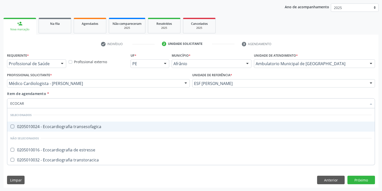
type input "ECOCARD"
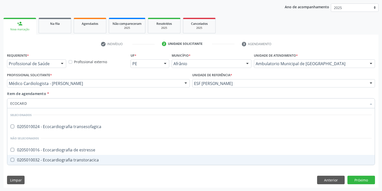
click at [45, 159] on div "0205010032 - Ecocardiografia transtoracica" at bounding box center [191, 160] width 362 height 4
checkbox transtoracica "true"
click at [42, 173] on div "Requerente * Profissional de Saúde Profissional de Saúde Paciente Nenhum result…" at bounding box center [191, 120] width 375 height 136
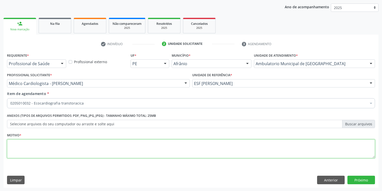
click at [32, 149] on textarea at bounding box center [191, 148] width 368 height 19
type textarea "*"
click at [352, 178] on button "Próximo" at bounding box center [362, 180] width 28 height 9
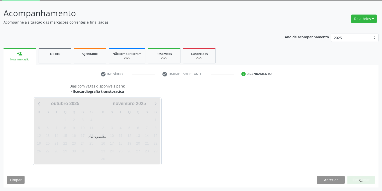
scroll to position [27, 0]
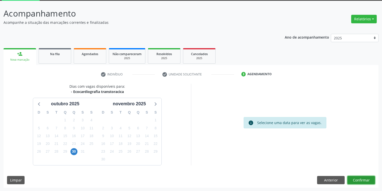
click at [351, 180] on button "Confirmar" at bounding box center [362, 180] width 28 height 9
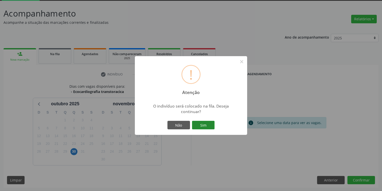
click at [206, 125] on button "Sim" at bounding box center [203, 125] width 23 height 9
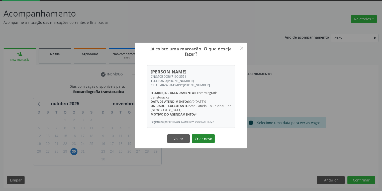
click at [204, 138] on button "Criar novo" at bounding box center [203, 138] width 23 height 9
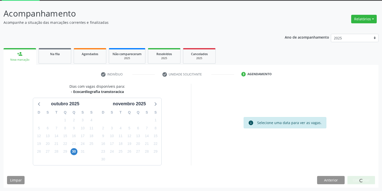
scroll to position [0, 0]
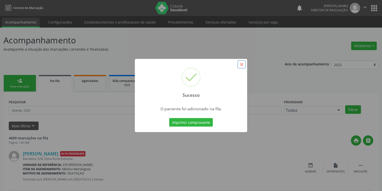
click at [239, 63] on button "×" at bounding box center [242, 64] width 9 height 9
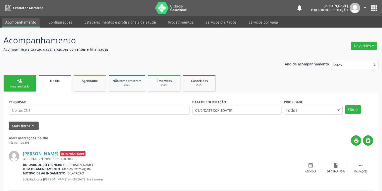
click at [15, 83] on link "person_add Nova marcação" at bounding box center [20, 83] width 33 height 17
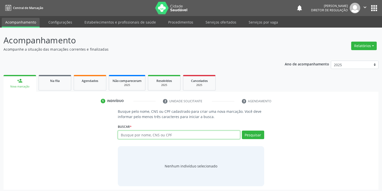
click at [124, 133] on input "text" at bounding box center [179, 135] width 122 height 9
type input "04467447431"
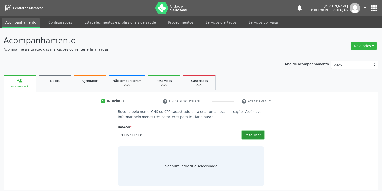
click at [248, 136] on button "Pesquisar" at bounding box center [253, 135] width 22 height 9
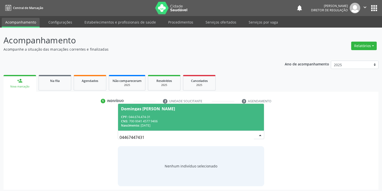
click at [188, 121] on div "CNS: 700 0041 4577 9406" at bounding box center [191, 121] width 140 height 4
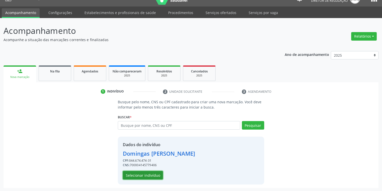
click at [147, 174] on button "Selecionar indivíduo" at bounding box center [143, 175] width 40 height 9
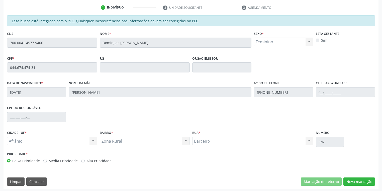
scroll to position [95, 0]
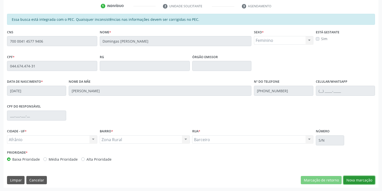
click at [354, 180] on button "Nova marcação" at bounding box center [360, 180] width 32 height 9
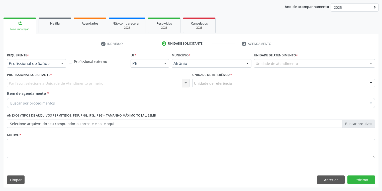
scroll to position [57, 0]
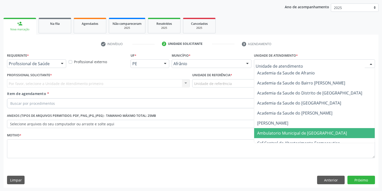
click at [265, 135] on span "Ambulatorio Municipal de [GEOGRAPHIC_DATA]" at bounding box center [302, 133] width 90 height 6
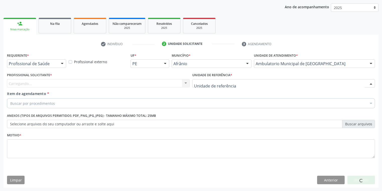
drag, startPoint x: 198, startPoint y: 82, endPoint x: 198, endPoint y: 116, distance: 34.6
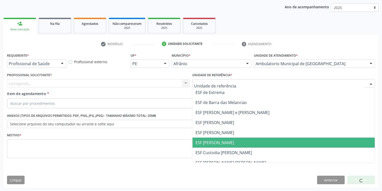
drag, startPoint x: 199, startPoint y: 142, endPoint x: 161, endPoint y: 123, distance: 43.0
click at [198, 142] on span "ESF [PERSON_NAME]" at bounding box center [215, 143] width 39 height 6
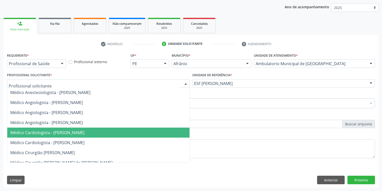
drag, startPoint x: 49, startPoint y: 131, endPoint x: 43, endPoint y: 129, distance: 6.0
click at [49, 131] on span "Médico Cardiologista - [PERSON_NAME]" at bounding box center [47, 133] width 74 height 6
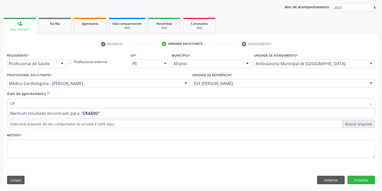
type input "C"
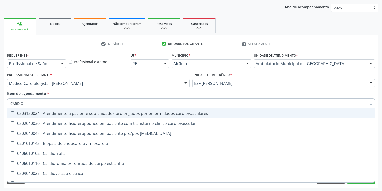
type input "CARDIOLO"
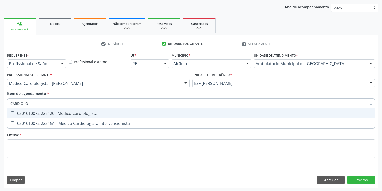
click at [24, 113] on div "0301010072-225120 - Médico Cardiologista" at bounding box center [191, 113] width 362 height 4
checkbox Cardiologista "true"
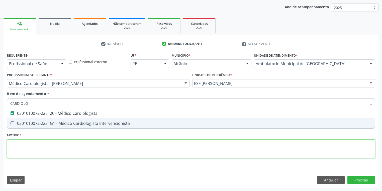
click at [24, 151] on div "Requerente * Profissional de Saúde Profissional de Saúde Paciente Nenhum result…" at bounding box center [191, 109] width 368 height 114
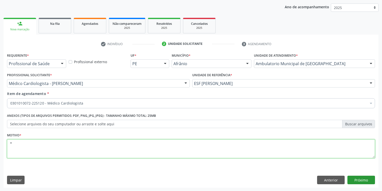
type textarea "*"
click at [363, 181] on button "Próximo" at bounding box center [362, 180] width 28 height 9
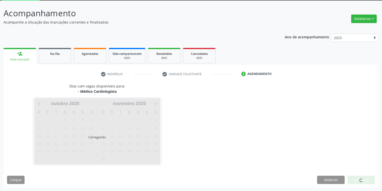
scroll to position [27, 0]
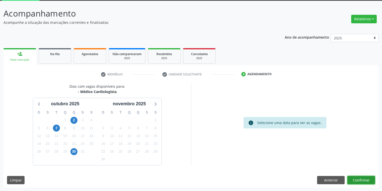
click at [358, 180] on button "Confirmar" at bounding box center [362, 180] width 28 height 9
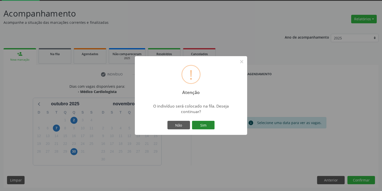
click at [209, 125] on button "Sim" at bounding box center [203, 125] width 23 height 9
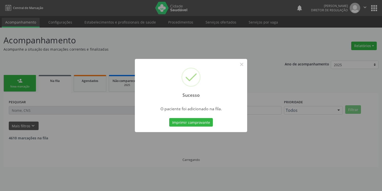
scroll to position [0, 0]
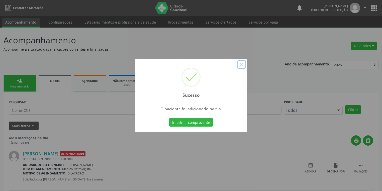
drag, startPoint x: 239, startPoint y: 65, endPoint x: 229, endPoint y: 68, distance: 10.8
click at [239, 65] on button "×" at bounding box center [242, 64] width 9 height 9
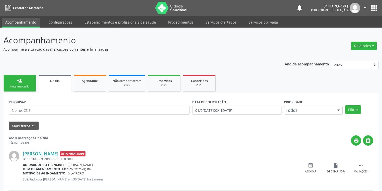
click at [16, 80] on link "person_add Nova marcação" at bounding box center [20, 83] width 33 height 17
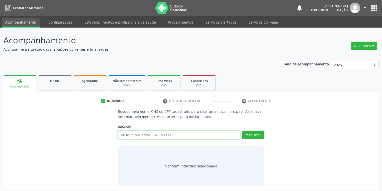
click at [122, 134] on input "text" at bounding box center [179, 135] width 122 height 9
type input "43351921853"
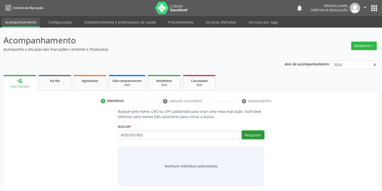
click at [252, 136] on button "Pesquisar" at bounding box center [253, 135] width 22 height 9
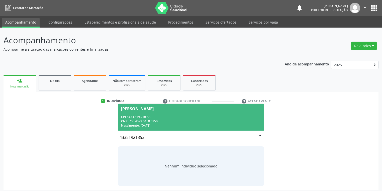
drag, startPoint x: 179, startPoint y: 121, endPoint x: 182, endPoint y: 120, distance: 2.8
click at [179, 120] on div "CNS: 700 4099 0458 6250" at bounding box center [191, 121] width 140 height 4
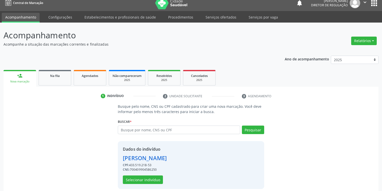
scroll to position [10, 0]
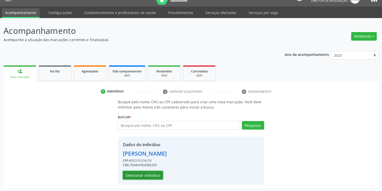
click at [146, 173] on button "Selecionar indivíduo" at bounding box center [143, 175] width 40 height 9
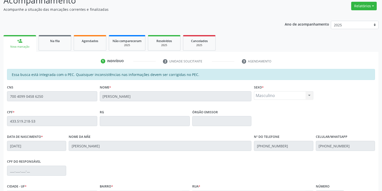
scroll to position [90, 0]
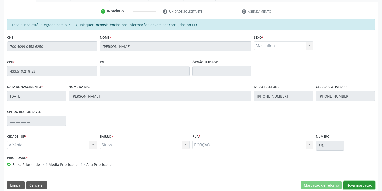
click at [350, 182] on button "Nova marcação" at bounding box center [360, 185] width 32 height 9
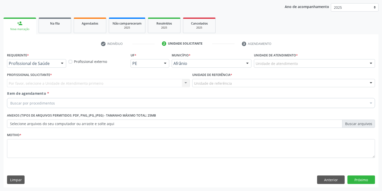
scroll to position [57, 0]
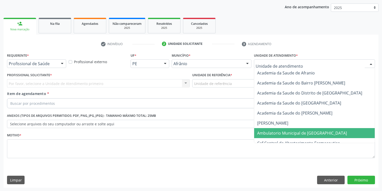
click at [266, 131] on span "Ambulatorio Municipal de [GEOGRAPHIC_DATA]" at bounding box center [302, 133] width 90 height 6
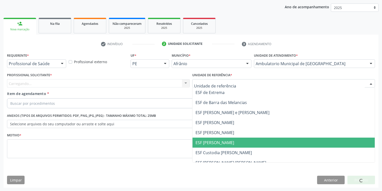
drag, startPoint x: 207, startPoint y: 140, endPoint x: 175, endPoint y: 128, distance: 34.8
click at [207, 140] on span "ESF [PERSON_NAME]" at bounding box center [215, 143] width 39 height 6
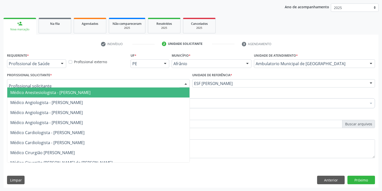
drag, startPoint x: 37, startPoint y: 82, endPoint x: 38, endPoint y: 95, distance: 13.1
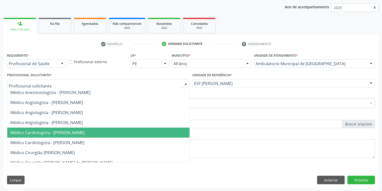
click at [42, 131] on span "Médico Cardiologista - [PERSON_NAME]" at bounding box center [47, 133] width 74 height 6
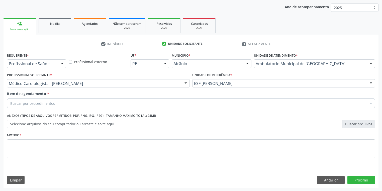
click at [41, 100] on div "Buscar por procedimentos" at bounding box center [191, 103] width 368 height 10
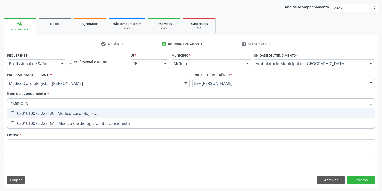
type input "CARDIOLOG"
click at [36, 115] on div "0301010072-225120 - Médico Cardiologista" at bounding box center [191, 113] width 362 height 4
checkbox Cardiologista "true"
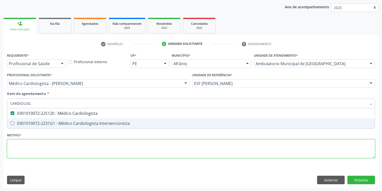
click at [15, 149] on div "Requerente * Profissional de Saúde Profissional de Saúde Paciente Nenhum result…" at bounding box center [191, 109] width 368 height 114
checkbox Intervencionista "true"
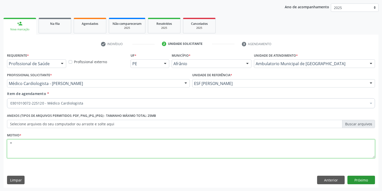
type textarea "*"
click at [355, 180] on button "Próximo" at bounding box center [362, 180] width 28 height 9
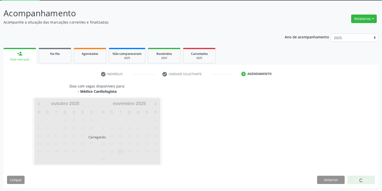
scroll to position [27, 0]
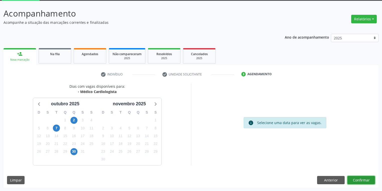
click at [361, 181] on button "Confirmar" at bounding box center [362, 180] width 28 height 9
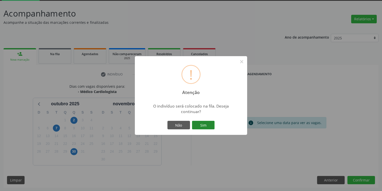
click at [203, 125] on button "Sim" at bounding box center [203, 125] width 23 height 9
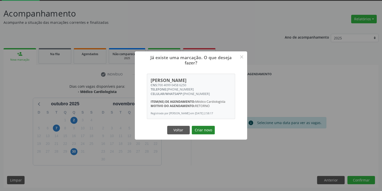
click at [207, 131] on button "Criar novo" at bounding box center [203, 130] width 23 height 9
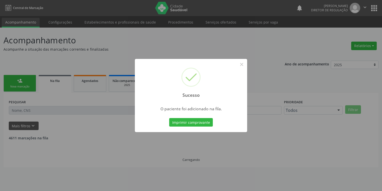
scroll to position [0, 0]
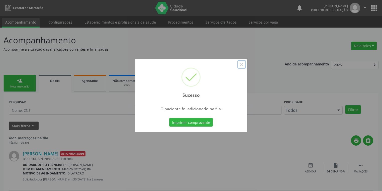
drag, startPoint x: 243, startPoint y: 64, endPoint x: 131, endPoint y: 66, distance: 111.9
click at [242, 63] on button "×" at bounding box center [242, 64] width 9 height 9
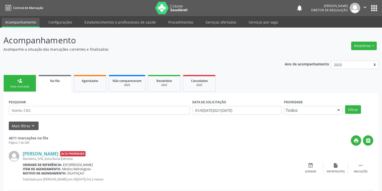
click at [21, 86] on div "Nova marcação" at bounding box center [19, 87] width 25 height 4
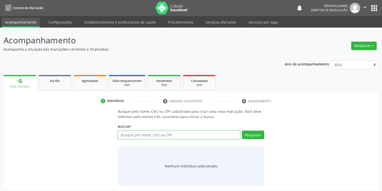
click at [133, 132] on input "text" at bounding box center [179, 135] width 122 height 9
type input "708102579714331"
click at [250, 135] on button "Pesquisar" at bounding box center [253, 135] width 22 height 9
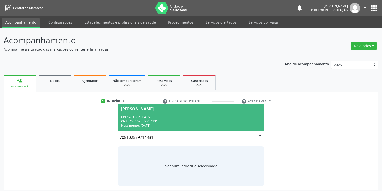
click at [150, 120] on div "CNS: 708 1025 7971 4331" at bounding box center [191, 121] width 140 height 4
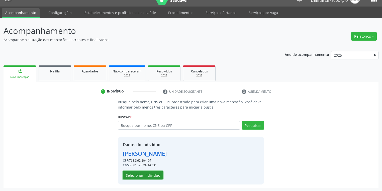
click at [141, 174] on button "Selecionar indivíduo" at bounding box center [143, 175] width 40 height 9
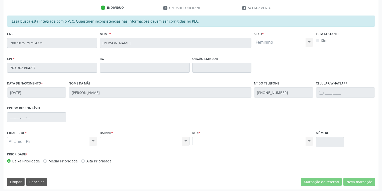
scroll to position [95, 0]
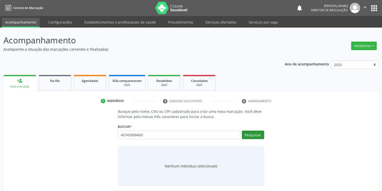
type input "45743908400"
click at [252, 133] on button "Pesquisar" at bounding box center [253, 135] width 22 height 9
type input "45743908400"
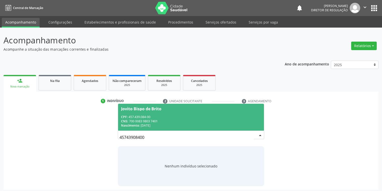
click at [167, 119] on div "CNS: 700 0083 9803 7401" at bounding box center [191, 121] width 140 height 4
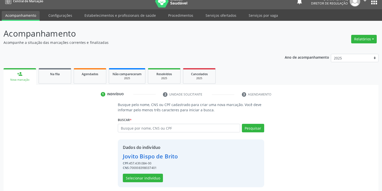
scroll to position [10, 0]
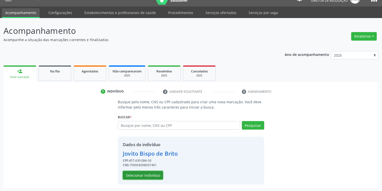
click at [143, 173] on button "Selecionar indivíduo" at bounding box center [143, 175] width 40 height 9
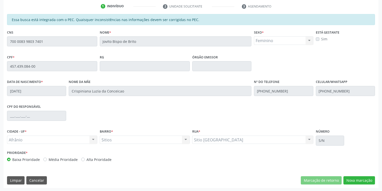
scroll to position [95, 0]
click at [360, 180] on button "Nova marcação" at bounding box center [360, 180] width 32 height 9
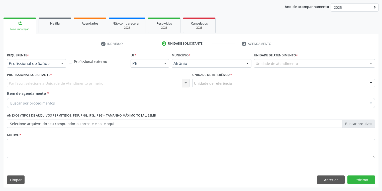
scroll to position [57, 0]
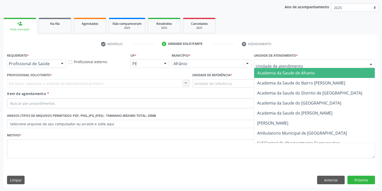
click at [262, 60] on div at bounding box center [314, 63] width 121 height 9
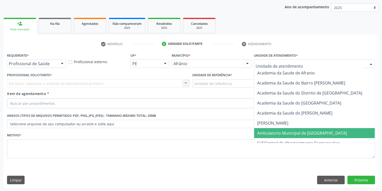
drag, startPoint x: 266, startPoint y: 132, endPoint x: 241, endPoint y: 112, distance: 32.2
click at [265, 132] on span "Ambulatorio Municipal de [GEOGRAPHIC_DATA]" at bounding box center [302, 133] width 90 height 6
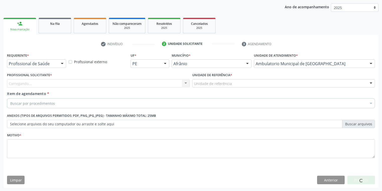
drag, startPoint x: 205, startPoint y: 84, endPoint x: 207, endPoint y: 93, distance: 9.2
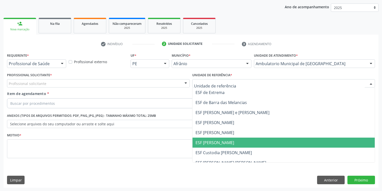
drag, startPoint x: 216, startPoint y: 144, endPoint x: 153, endPoint y: 117, distance: 68.5
click at [216, 144] on span "ESF [PERSON_NAME]" at bounding box center [215, 143] width 39 height 6
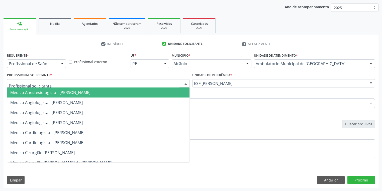
drag, startPoint x: 44, startPoint y: 84, endPoint x: 42, endPoint y: 94, distance: 11.0
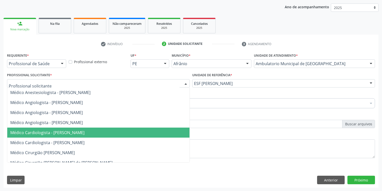
click at [41, 133] on span "Médico Cardiologista - [PERSON_NAME]" at bounding box center [47, 133] width 74 height 6
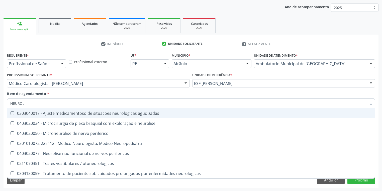
type input "NEUROLO"
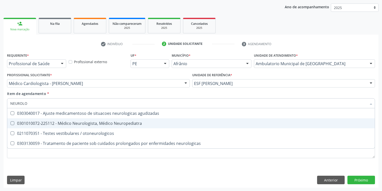
click at [58, 124] on div "0301010072-225112 - Médico Neurologista, Médico Neuropediatra" at bounding box center [191, 123] width 362 height 4
checkbox Neuropediatra "true"
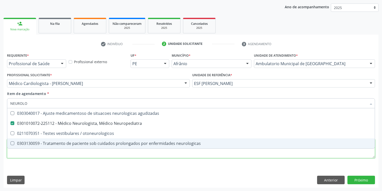
click at [34, 155] on div "Requerente * Profissional de Saúde Profissional de Saúde Paciente Nenhum result…" at bounding box center [191, 109] width 368 height 114
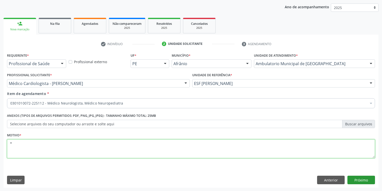
type textarea "*"
click at [355, 181] on button "Próximo" at bounding box center [362, 180] width 28 height 9
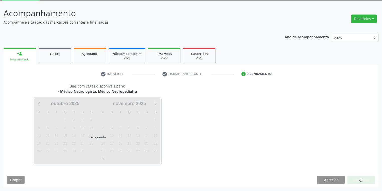
scroll to position [27, 0]
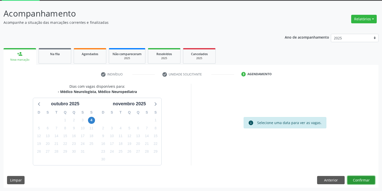
click at [361, 180] on button "Confirmar" at bounding box center [362, 180] width 28 height 9
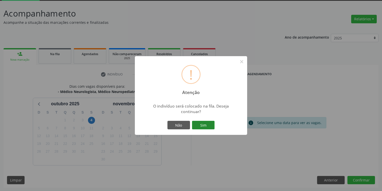
click at [203, 122] on button "Sim" at bounding box center [203, 125] width 23 height 9
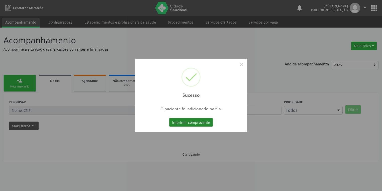
scroll to position [0, 0]
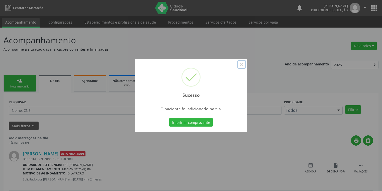
drag, startPoint x: 245, startPoint y: 65, endPoint x: 181, endPoint y: 68, distance: 64.0
click at [244, 65] on button "×" at bounding box center [242, 64] width 9 height 9
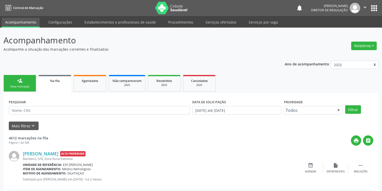
click at [23, 80] on link "person_add Nova marcação" at bounding box center [20, 83] width 33 height 17
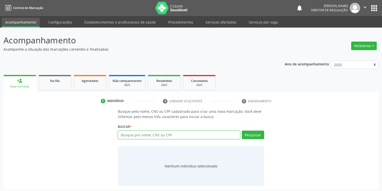
drag, startPoint x: 126, startPoint y: 136, endPoint x: 113, endPoint y: 140, distance: 13.2
click at [123, 136] on input "text" at bounding box center [179, 135] width 122 height 9
type input "5"
type input "45743908400"
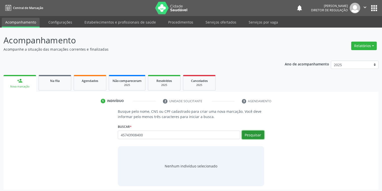
click at [253, 134] on button "Pesquisar" at bounding box center [253, 135] width 22 height 9
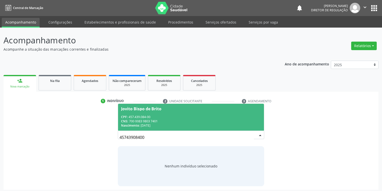
click at [138, 117] on div "CPF: 457.439.084-00" at bounding box center [191, 117] width 140 height 4
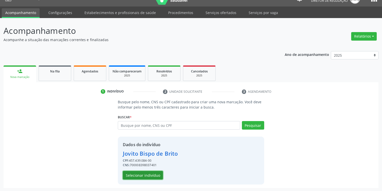
click at [141, 178] on button "Selecionar indivíduo" at bounding box center [143, 175] width 40 height 9
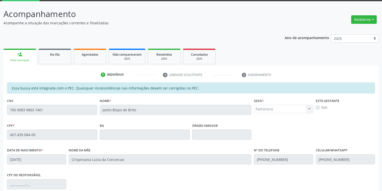
scroll to position [95, 0]
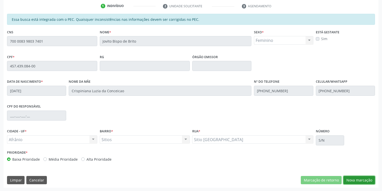
click at [352, 180] on button "Nova marcação" at bounding box center [360, 180] width 32 height 9
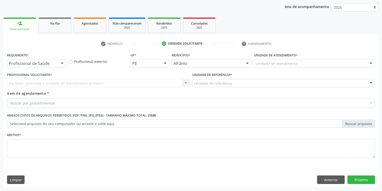
scroll to position [57, 0]
drag, startPoint x: 266, startPoint y: 61, endPoint x: 268, endPoint y: 67, distance: 6.3
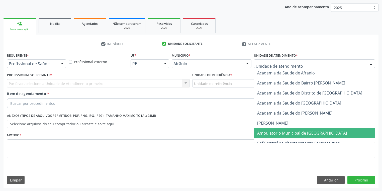
drag, startPoint x: 271, startPoint y: 130, endPoint x: 226, endPoint y: 108, distance: 49.6
click at [270, 129] on span "Ambulatorio Municipal de [GEOGRAPHIC_DATA]" at bounding box center [315, 133] width 122 height 10
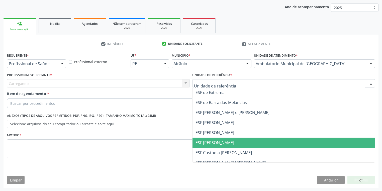
drag, startPoint x: 208, startPoint y: 142, endPoint x: 164, endPoint y: 129, distance: 45.5
click at [207, 141] on span "ESF [PERSON_NAME]" at bounding box center [215, 143] width 39 height 6
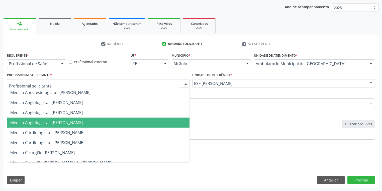
click at [43, 123] on span "Médico Angiologista - [PERSON_NAME]" at bounding box center [46, 123] width 72 height 6
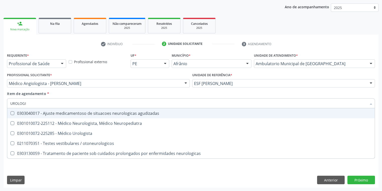
type input "UROLOGIS"
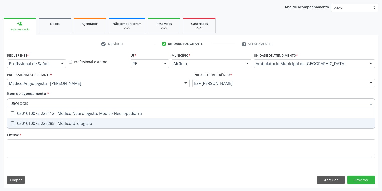
click at [28, 123] on div "0301010072-225285 - Médico Urologista" at bounding box center [191, 123] width 362 height 4
checkbox Urologista "true"
click at [23, 146] on div "Requerente * Profissional de Saúde Profissional de Saúde Paciente Nenhum result…" at bounding box center [191, 109] width 368 height 114
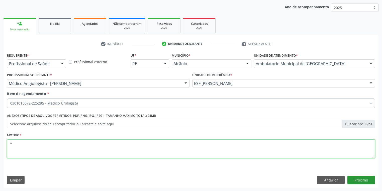
type textarea "*"
click at [358, 181] on button "Próximo" at bounding box center [362, 180] width 28 height 9
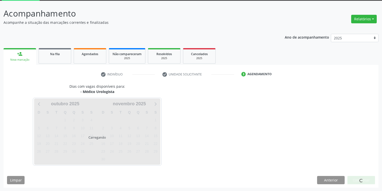
scroll to position [41, 0]
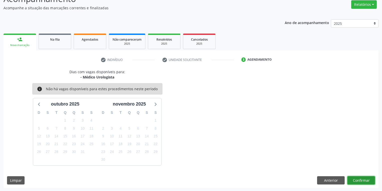
click at [360, 177] on button "Confirmar" at bounding box center [362, 180] width 28 height 9
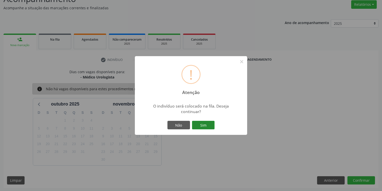
click at [204, 126] on button "Sim" at bounding box center [203, 125] width 23 height 9
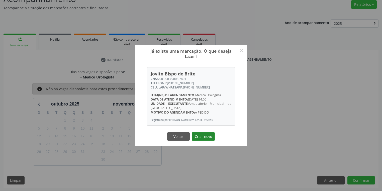
click at [197, 136] on button "Criar novo" at bounding box center [203, 136] width 23 height 9
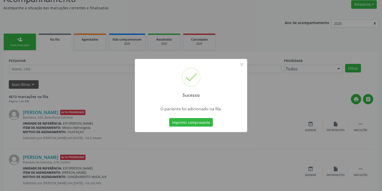
scroll to position [0, 0]
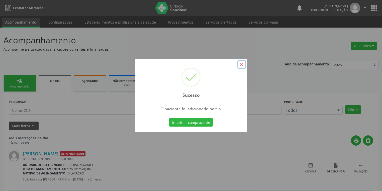
drag, startPoint x: 242, startPoint y: 66, endPoint x: 109, endPoint y: 91, distance: 135.1
click at [242, 65] on button "×" at bounding box center [242, 64] width 9 height 9
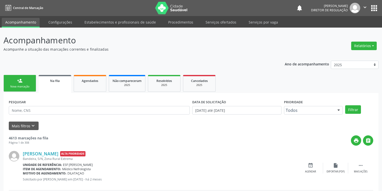
click at [20, 84] on link "person_add Nova marcação" at bounding box center [20, 83] width 33 height 17
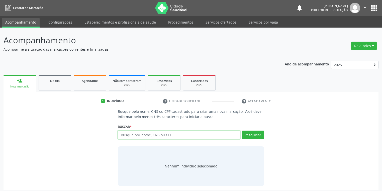
click at [127, 132] on input "text" at bounding box center [179, 135] width 122 height 9
type input "707600248146994"
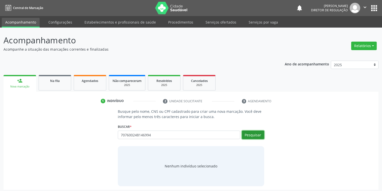
click at [253, 134] on button "Pesquisar" at bounding box center [253, 135] width 22 height 9
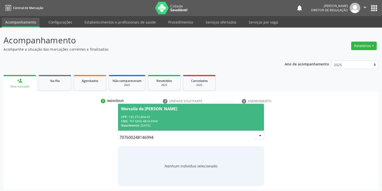
click at [138, 114] on span "Wercolis de Souza Teles CPF: 130.372.804-41 CNS: 707 6002 4814 6994 Nascimento:…" at bounding box center [191, 117] width 146 height 27
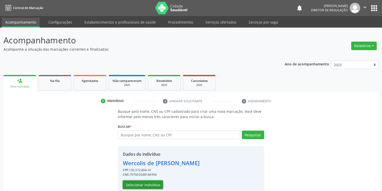
click at [142, 183] on button "Selecionar indivíduo" at bounding box center [143, 185] width 40 height 9
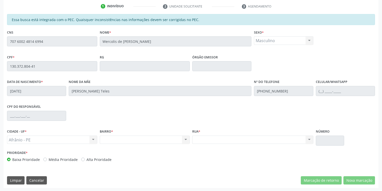
scroll to position [95, 0]
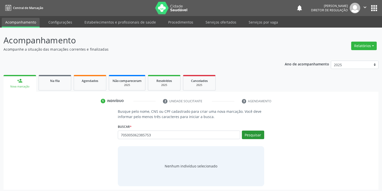
type input "705005062385753"
click at [256, 134] on button "Pesquisar" at bounding box center [253, 135] width 22 height 9
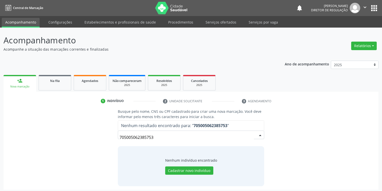
click at [158, 136] on input "705005062385753" at bounding box center [187, 137] width 134 height 10
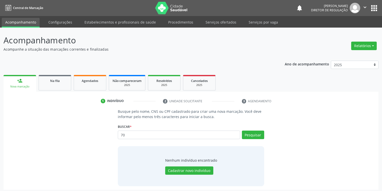
type input "7"
type input "[PERSON_NAME]"
click at [248, 134] on button "Pesquisar" at bounding box center [253, 135] width 22 height 9
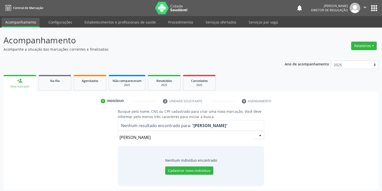
click at [157, 139] on input "[PERSON_NAME]" at bounding box center [187, 137] width 134 height 10
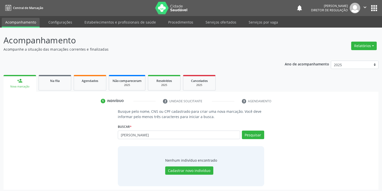
type input "[PERSON_NAME]"
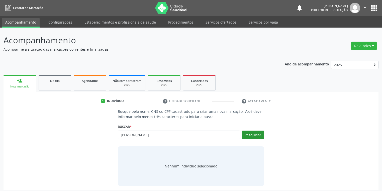
type input "[PERSON_NAME]"
click at [254, 137] on button "Pesquisar" at bounding box center [253, 135] width 22 height 9
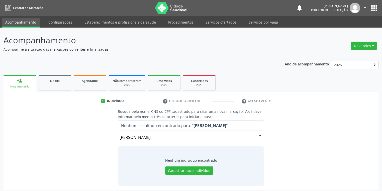
click at [153, 139] on input "[PERSON_NAME]" at bounding box center [187, 137] width 134 height 10
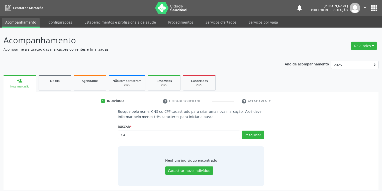
type input "C"
type input "705003062385753"
click at [254, 136] on button "Pesquisar" at bounding box center [253, 135] width 22 height 9
type input "705003062385753"
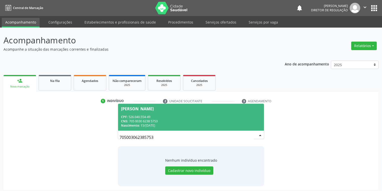
drag, startPoint x: 172, startPoint y: 109, endPoint x: 176, endPoint y: 121, distance: 13.4
click at [173, 113] on span "[PERSON_NAME] CPF: 526.040.554-49 CNS: 705 0030 6238 5753 Nascimento: [DATE]" at bounding box center [191, 117] width 146 height 27
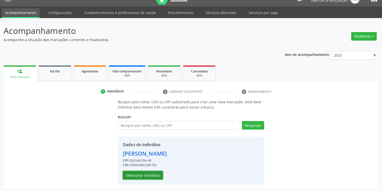
click at [133, 173] on button "Selecionar indivíduo" at bounding box center [143, 175] width 40 height 9
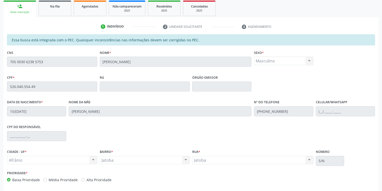
scroll to position [90, 0]
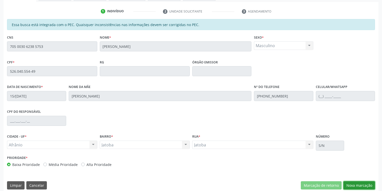
click at [348, 185] on button "Nova marcação" at bounding box center [360, 185] width 32 height 9
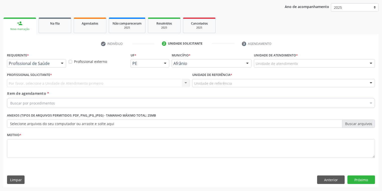
scroll to position [57, 0]
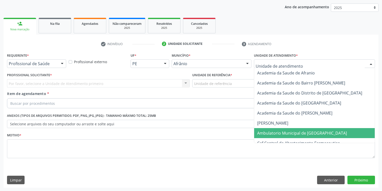
click at [277, 133] on span "Ambulatorio Municipal de [GEOGRAPHIC_DATA]" at bounding box center [302, 133] width 90 height 6
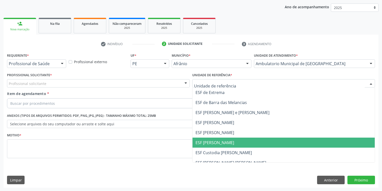
click at [203, 143] on span "ESF [PERSON_NAME]" at bounding box center [215, 143] width 39 height 6
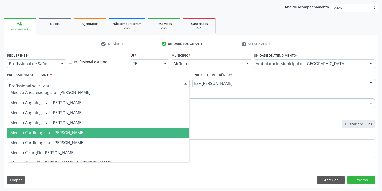
click at [44, 128] on span "Médico Cardiologista - [PERSON_NAME]" at bounding box center [98, 133] width 182 height 10
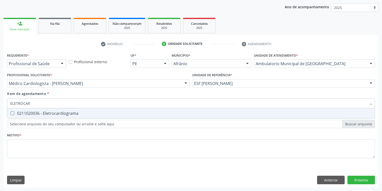
type input "ELETROCARD"
click at [31, 113] on div "0211020036 - Eletrocardiograma" at bounding box center [191, 113] width 362 height 4
checkbox Eletrocardiograma "true"
type input "ELETROCARD"
click at [19, 149] on div "Requerente * Profissional de Saúde Profissional de Saúde Paciente Nenhum result…" at bounding box center [191, 109] width 368 height 114
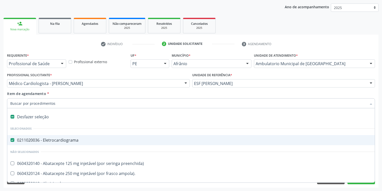
click at [12, 139] on Eletrocardiograma at bounding box center [13, 140] width 4 height 4
click at [11, 139] on Eletrocardiograma "checkbox" at bounding box center [8, 139] width 3 height 3
checkbox Eletrocardiograma "false"
click at [20, 104] on input "Item de agendamento *" at bounding box center [188, 103] width 357 height 10
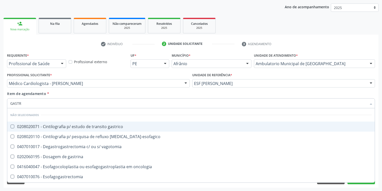
type input "[MEDICAL_DATA]"
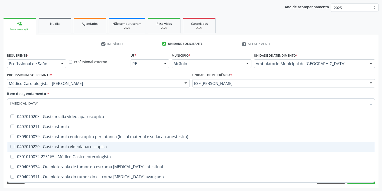
scroll to position [119, 0]
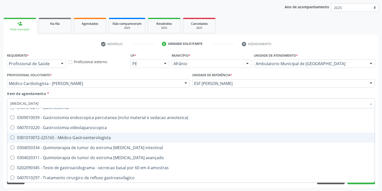
click at [49, 136] on div "0301010072-225165 - Médico Gastroenterologista" at bounding box center [191, 138] width 362 height 4
checkbox Gastroenterologista "true"
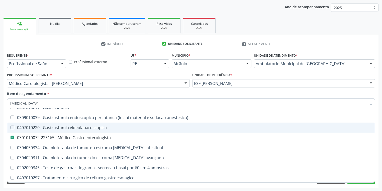
type input "GASTR"
checkbox Gastroenterologista "false"
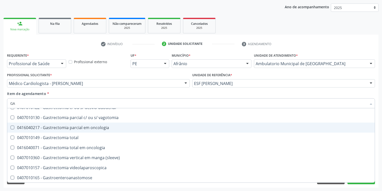
type input "G"
checkbox Gastroenterologista "false"
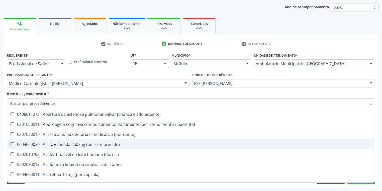
scroll to position [136, 0]
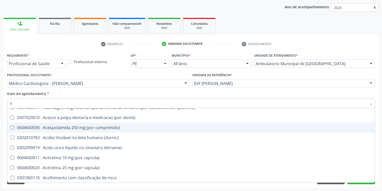
type input "EN"
checkbox descompressiva "true"
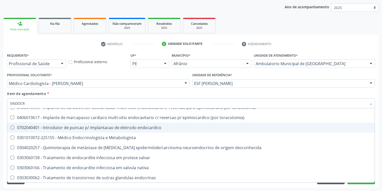
scroll to position [0, 0]
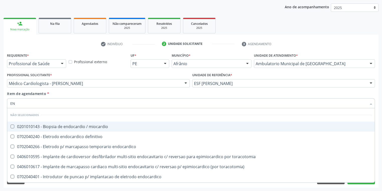
type input "E"
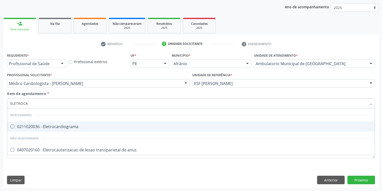
type input "ELETROCAR"
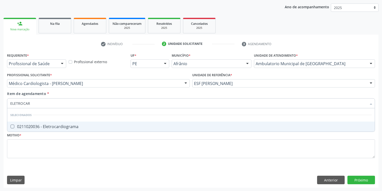
click at [98, 126] on div "0211020036 - Eletrocardiograma" at bounding box center [191, 127] width 362 height 4
checkbox Eletrocardiograma "true"
click at [54, 149] on div "Requerente * Profissional de Saúde Profissional de Saúde Paciente Nenhum result…" at bounding box center [191, 109] width 368 height 114
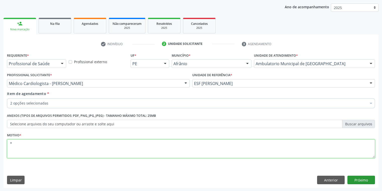
type textarea "*"
click at [359, 179] on button "Próximo" at bounding box center [362, 180] width 28 height 9
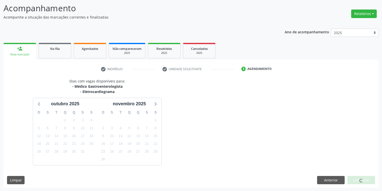
scroll to position [47, 0]
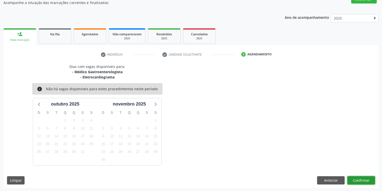
click at [362, 182] on button "Confirmar" at bounding box center [362, 180] width 28 height 9
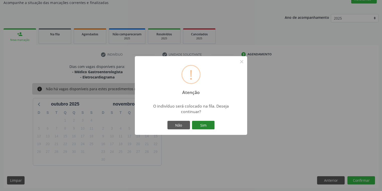
click at [207, 126] on button "Sim" at bounding box center [203, 125] width 23 height 9
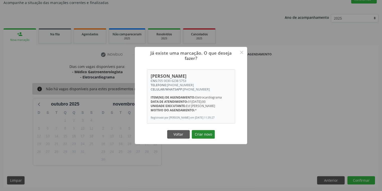
click at [200, 138] on button "Criar novo" at bounding box center [203, 134] width 23 height 9
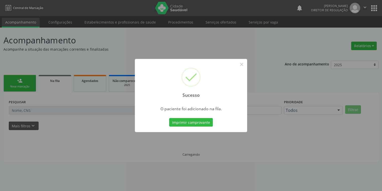
scroll to position [0, 0]
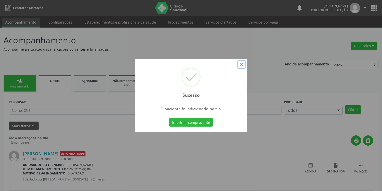
click at [242, 64] on button "×" at bounding box center [242, 64] width 9 height 9
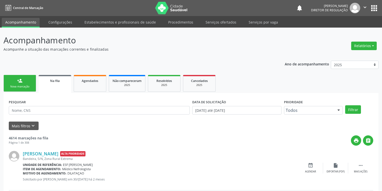
click at [31, 83] on link "person_add Nova marcação" at bounding box center [20, 83] width 33 height 17
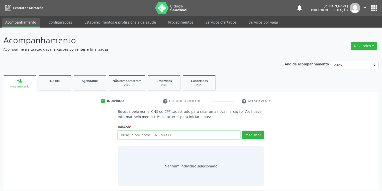
click at [122, 136] on input "text" at bounding box center [179, 135] width 122 height 9
type input "705005362385753"
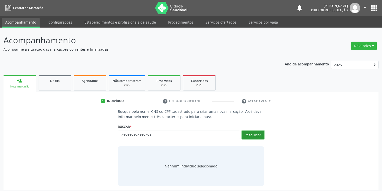
click at [254, 136] on button "Pesquisar" at bounding box center [253, 135] width 22 height 9
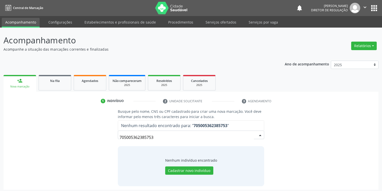
click at [161, 134] on input "705005362385753" at bounding box center [187, 137] width 134 height 10
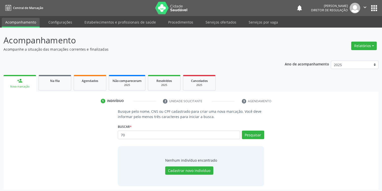
type input "7"
type input "705003062385753"
click at [247, 134] on button "Pesquisar" at bounding box center [253, 135] width 22 height 9
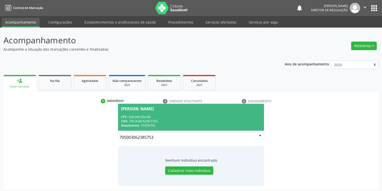
drag, startPoint x: 158, startPoint y: 122, endPoint x: 162, endPoint y: 122, distance: 4.8
click at [158, 122] on div "CNS: 705 0030 6238 5753" at bounding box center [191, 121] width 140 height 4
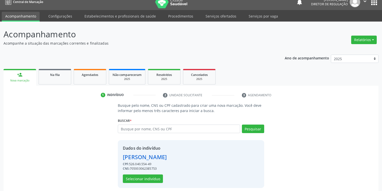
scroll to position [10, 0]
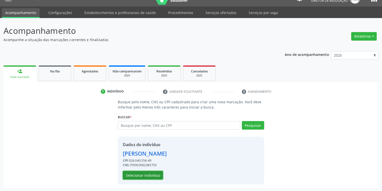
click at [149, 174] on button "Selecionar indivíduo" at bounding box center [143, 175] width 40 height 9
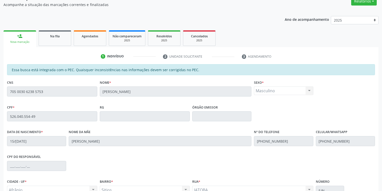
scroll to position [95, 0]
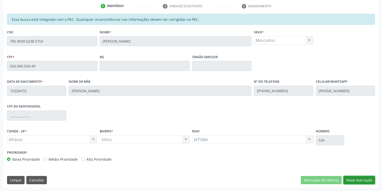
click at [349, 179] on button "Nova marcação" at bounding box center [360, 180] width 32 height 9
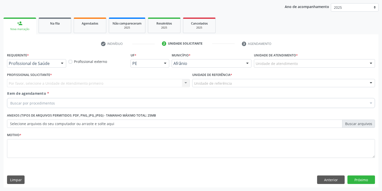
scroll to position [57, 0]
drag, startPoint x: 327, startPoint y: 180, endPoint x: 270, endPoint y: 158, distance: 61.3
click at [327, 180] on button "Anterior" at bounding box center [331, 180] width 28 height 9
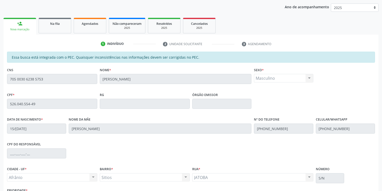
click at [0, 77] on div "Acompanhamento Acompanhe a situação das marcações correntes e finalizadas Relat…" at bounding box center [191, 99] width 382 height 259
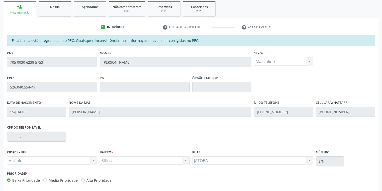
scroll to position [95, 0]
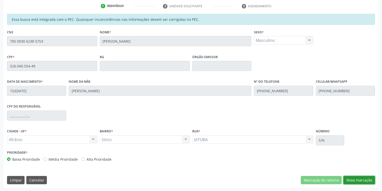
click at [355, 179] on button "Nova marcação" at bounding box center [360, 180] width 32 height 9
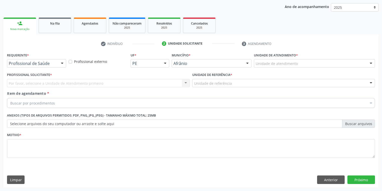
scroll to position [57, 0]
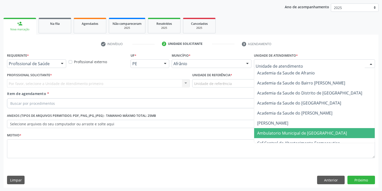
click at [272, 133] on span "Ambulatorio Municipal de [GEOGRAPHIC_DATA]" at bounding box center [302, 133] width 90 height 6
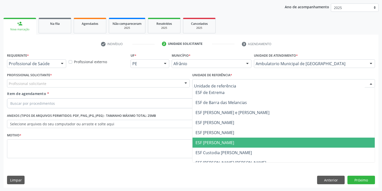
click at [220, 142] on span "ESF [PERSON_NAME]" at bounding box center [215, 143] width 39 height 6
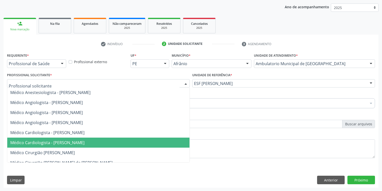
click at [38, 140] on span "Médico Cardiologista - [PERSON_NAME]" at bounding box center [47, 143] width 74 height 6
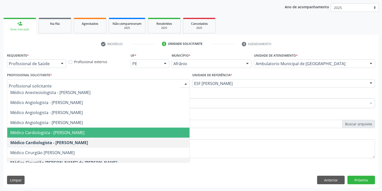
click at [37, 134] on span "Médico Cardiologista - [PERSON_NAME]" at bounding box center [47, 133] width 74 height 6
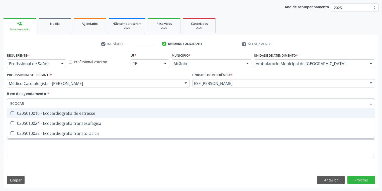
type input "ECOCARD"
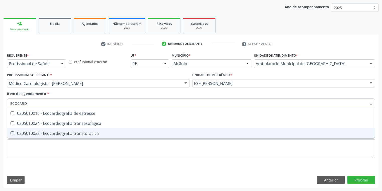
click at [17, 133] on div "0205010032 - Ecocardiografia transtoracica" at bounding box center [191, 133] width 362 height 4
checkbox transtoracica "true"
click at [16, 147] on div "Requerente * Profissional de Saúde Profissional de Saúde Paciente Nenhum result…" at bounding box center [191, 109] width 368 height 114
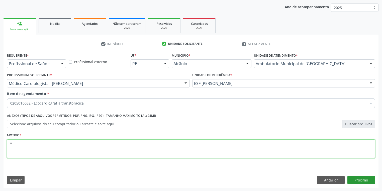
type textarea "*-"
click at [357, 179] on button "Próximo" at bounding box center [362, 180] width 28 height 9
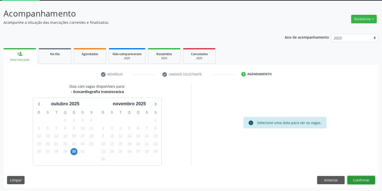
click at [359, 181] on button "Confirmar" at bounding box center [362, 180] width 28 height 9
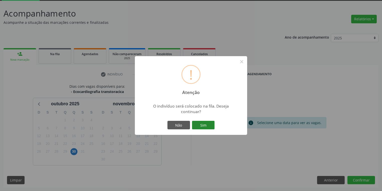
click at [205, 124] on button "Sim" at bounding box center [203, 125] width 23 height 9
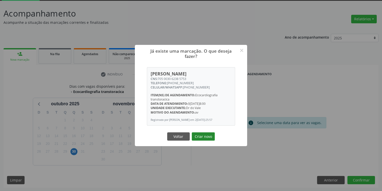
click at [207, 136] on button "Criar novo" at bounding box center [203, 136] width 23 height 9
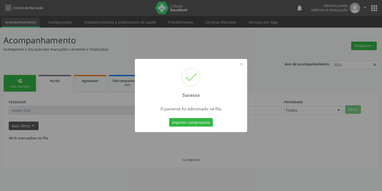
scroll to position [0, 0]
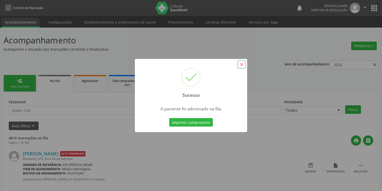
click at [243, 65] on button "×" at bounding box center [242, 64] width 9 height 9
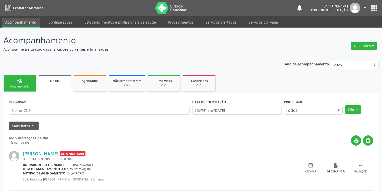
click at [18, 82] on div "person_add" at bounding box center [20, 81] width 6 height 6
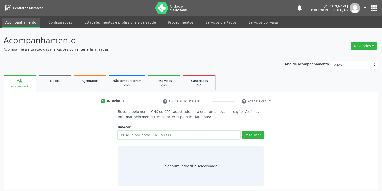
click at [130, 134] on input "text" at bounding box center [179, 135] width 122 height 9
type input "705003062385753"
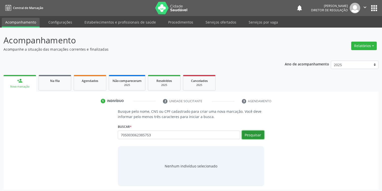
click at [255, 137] on button "Pesquisar" at bounding box center [253, 135] width 22 height 9
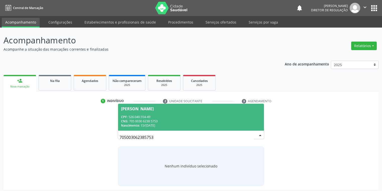
click at [160, 116] on div "CPF: 526.040.554-49" at bounding box center [191, 117] width 140 height 4
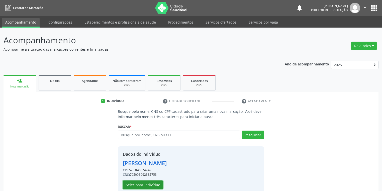
click at [136, 181] on button "Selecionar indivíduo" at bounding box center [143, 185] width 40 height 9
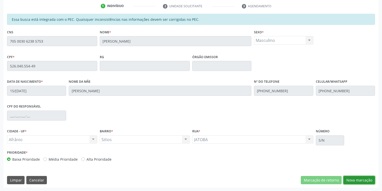
click at [351, 180] on button "Nova marcação" at bounding box center [360, 180] width 32 height 9
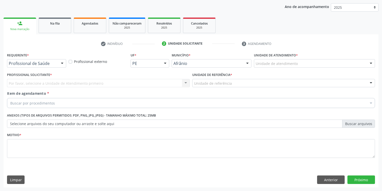
scroll to position [57, 0]
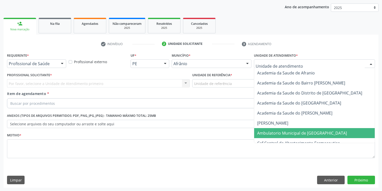
click at [263, 132] on span "Ambulatorio Municipal de [GEOGRAPHIC_DATA]" at bounding box center [302, 133] width 90 height 6
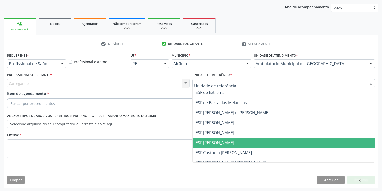
click at [213, 143] on span "ESF [PERSON_NAME]" at bounding box center [215, 143] width 39 height 6
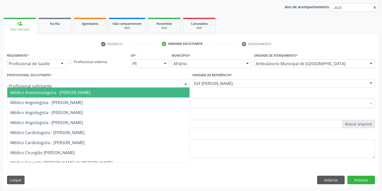
drag, startPoint x: 29, startPoint y: 85, endPoint x: 34, endPoint y: 98, distance: 14.2
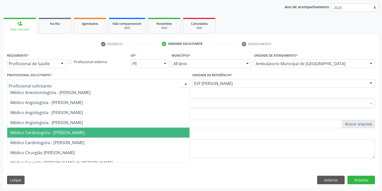
click at [48, 131] on span "Médico Cardiologista - [PERSON_NAME]" at bounding box center [47, 133] width 74 height 6
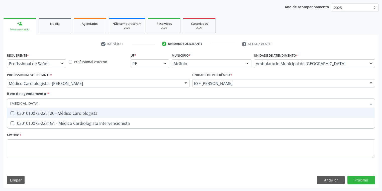
type input "CARDIOLOGISTA"
click at [34, 114] on div "0301010072-225120 - Médico Cardiologista" at bounding box center [191, 113] width 362 height 4
checkbox Cardiologista "true"
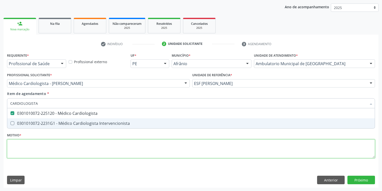
click at [25, 152] on div "Requerente * Profissional de Saúde Profissional de Saúde Paciente Nenhum result…" at bounding box center [191, 109] width 368 height 114
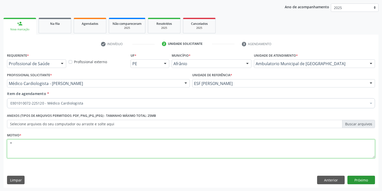
type textarea "*"
click at [358, 182] on button "Próximo" at bounding box center [362, 180] width 28 height 9
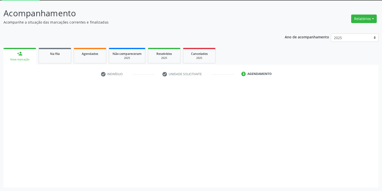
scroll to position [27, 0]
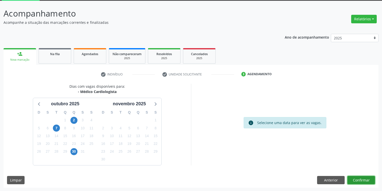
click at [354, 180] on button "Confirmar" at bounding box center [362, 180] width 28 height 9
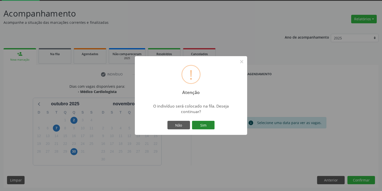
click at [206, 125] on button "Sim" at bounding box center [203, 125] width 23 height 9
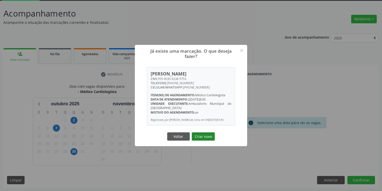
click at [199, 138] on button "Criar novo" at bounding box center [203, 136] width 23 height 9
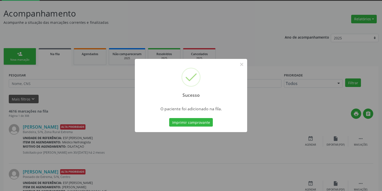
scroll to position [0, 0]
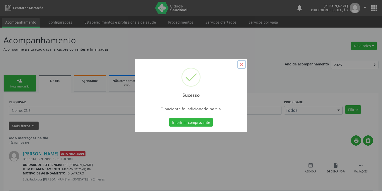
click at [242, 66] on button "×" at bounding box center [242, 64] width 9 height 9
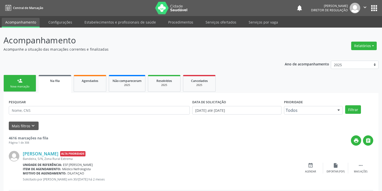
click at [16, 84] on link "person_add Nova marcação" at bounding box center [20, 83] width 33 height 17
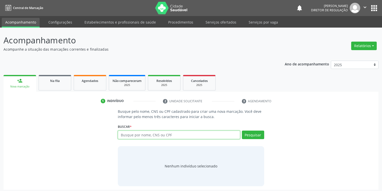
click at [148, 134] on input "text" at bounding box center [179, 135] width 122 height 9
type input "04241971405"
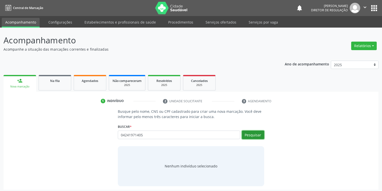
click at [251, 136] on button "Pesquisar" at bounding box center [253, 135] width 22 height 9
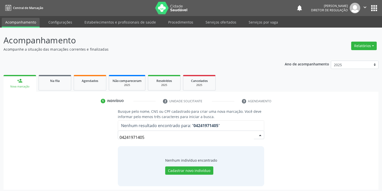
click at [150, 140] on input "04241971405" at bounding box center [187, 137] width 134 height 10
type input "0"
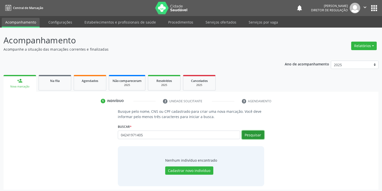
click at [250, 135] on button "Pesquisar" at bounding box center [253, 135] width 22 height 9
click at [144, 136] on input "04241971405" at bounding box center [179, 135] width 122 height 9
type input "0"
type input "04241977405"
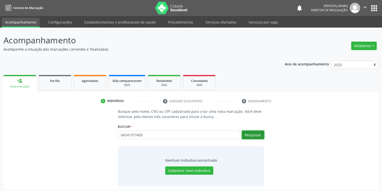
click at [257, 135] on button "Pesquisar" at bounding box center [253, 135] width 22 height 9
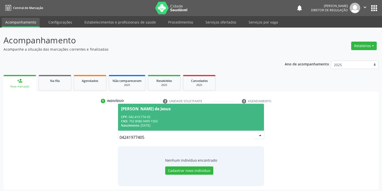
click at [151, 119] on div "CNS: 702 8086 9499 1563" at bounding box center [191, 121] width 140 height 4
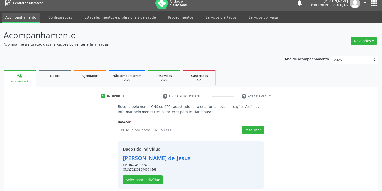
scroll to position [10, 0]
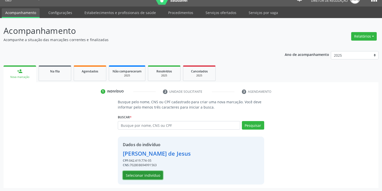
click at [133, 175] on button "Selecionar indivíduo" at bounding box center [143, 175] width 40 height 9
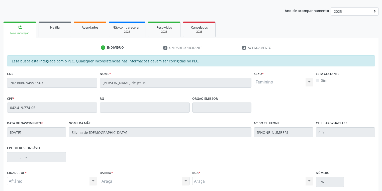
scroll to position [95, 0]
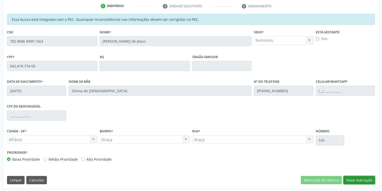
click at [348, 180] on button "Nova marcação" at bounding box center [360, 180] width 32 height 9
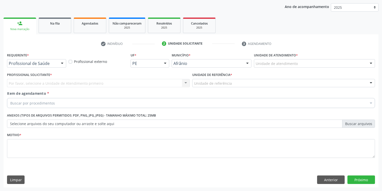
scroll to position [57, 0]
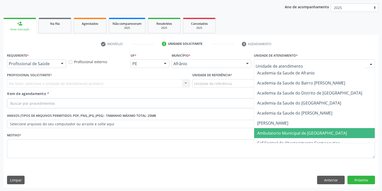
click at [267, 133] on span "Ambulatorio Municipal de [GEOGRAPHIC_DATA]" at bounding box center [302, 133] width 90 height 6
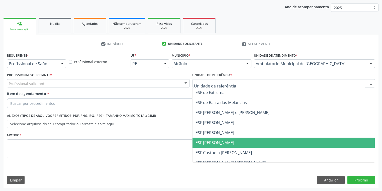
click at [214, 139] on span "ESF [PERSON_NAME]" at bounding box center [284, 143] width 182 height 10
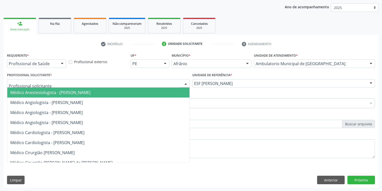
click at [24, 86] on div at bounding box center [98, 83] width 183 height 9
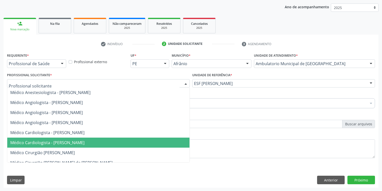
click at [41, 142] on span "Médico Cardiologista - [PERSON_NAME]" at bounding box center [47, 143] width 74 height 6
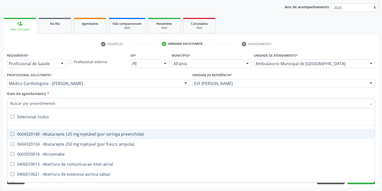
click at [23, 103] on input "Item de agendamento *" at bounding box center [188, 103] width 357 height 10
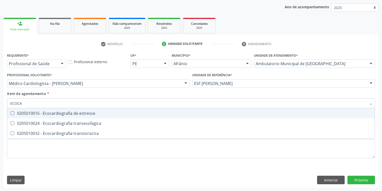
type input "ECOCAR"
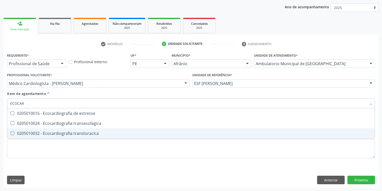
click at [51, 132] on div "0205010032 - Ecocardiografia transtoracica" at bounding box center [191, 133] width 362 height 4
checkbox transtoracica "true"
click at [36, 149] on div "Requerente * Profissional de Saúde Profissional de Saúde Paciente Nenhum result…" at bounding box center [191, 109] width 368 height 114
checkbox transesofagica "true"
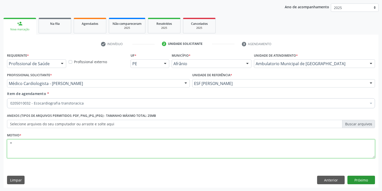
type textarea "*"
click at [349, 180] on button "Próximo" at bounding box center [362, 180] width 28 height 9
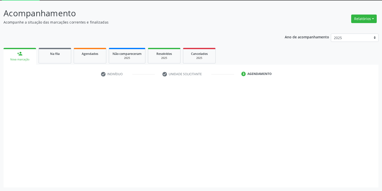
scroll to position [27, 0]
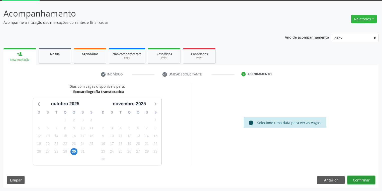
click at [354, 179] on button "Confirmar" at bounding box center [362, 180] width 28 height 9
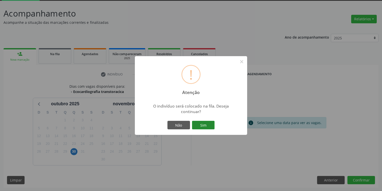
click at [201, 124] on button "Sim" at bounding box center [203, 125] width 23 height 9
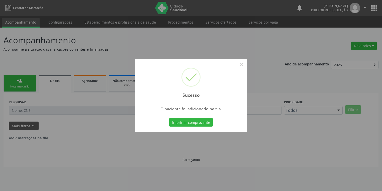
scroll to position [0, 0]
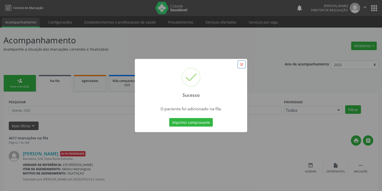
click at [240, 65] on button "×" at bounding box center [242, 64] width 9 height 9
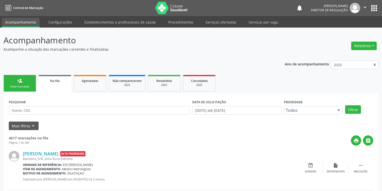
click at [16, 86] on div "Nova marcação" at bounding box center [19, 87] width 25 height 4
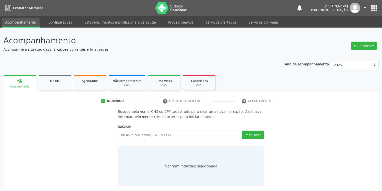
click at [128, 130] on label "Buscar *" at bounding box center [125, 127] width 14 height 8
click at [127, 132] on input "text" at bounding box center [179, 135] width 122 height 9
type input "04241977405"
click at [255, 133] on button "Pesquisar" at bounding box center [253, 135] width 22 height 9
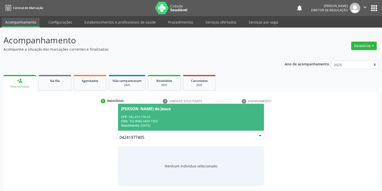
click at [161, 120] on div "CNS: 702 8086 9499 1563" at bounding box center [191, 121] width 140 height 4
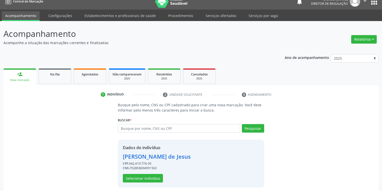
scroll to position [10, 0]
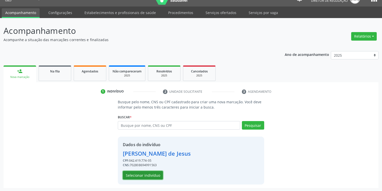
click at [146, 177] on button "Selecionar indivíduo" at bounding box center [143, 175] width 40 height 9
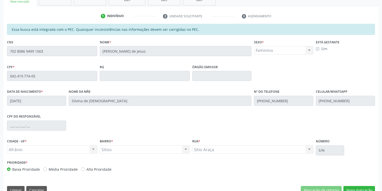
scroll to position [95, 0]
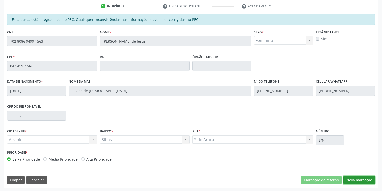
click at [357, 179] on button "Nova marcação" at bounding box center [360, 180] width 32 height 9
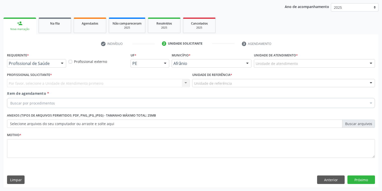
scroll to position [57, 0]
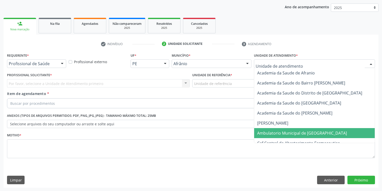
click at [269, 133] on span "Ambulatorio Municipal de [GEOGRAPHIC_DATA]" at bounding box center [302, 133] width 90 height 6
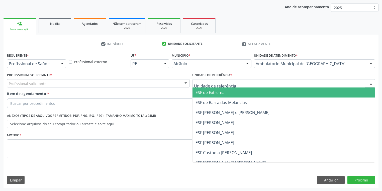
click at [205, 87] on div at bounding box center [283, 83] width 183 height 9
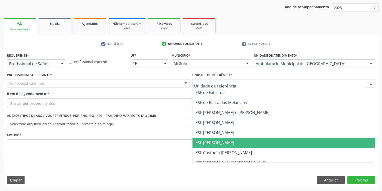
click at [209, 142] on span "ESF [PERSON_NAME]" at bounding box center [215, 143] width 39 height 6
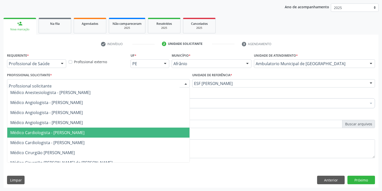
click at [50, 135] on span "Médico Cardiologista - [PERSON_NAME]" at bounding box center [98, 133] width 182 height 10
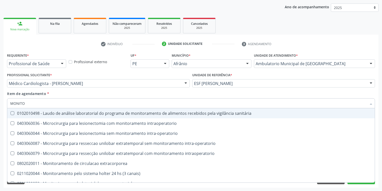
type input "MONITOR"
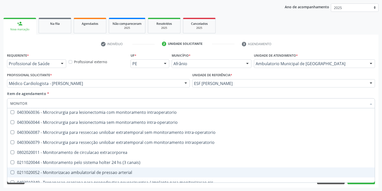
scroll to position [16, 0]
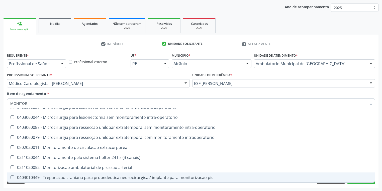
click at [82, 172] on span "0211020052 - Monitorizacao ambulatorial de pressao arterial" at bounding box center [191, 168] width 368 height 10
checkbox arterial "true"
click at [41, 185] on div "Requerente * Profissional de Saúde Profissional de Saúde Paciente Nenhum result…" at bounding box center [191, 120] width 375 height 136
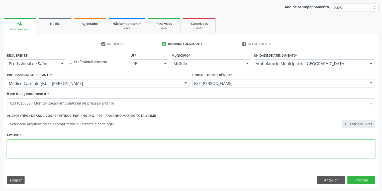
scroll to position [0, 0]
click at [27, 148] on textarea at bounding box center [191, 148] width 368 height 19
type textarea "*"
click at [363, 179] on button "Próximo" at bounding box center [362, 180] width 28 height 9
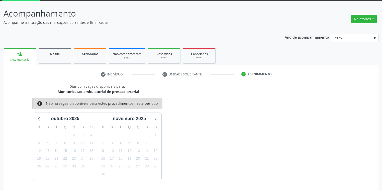
scroll to position [41, 0]
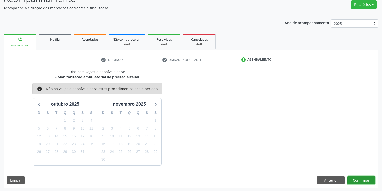
click at [358, 181] on button "Confirmar" at bounding box center [362, 180] width 28 height 9
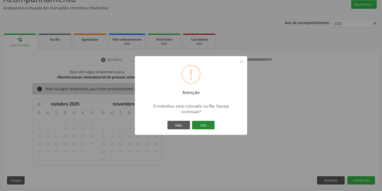
click at [204, 125] on button "Sim" at bounding box center [203, 125] width 23 height 9
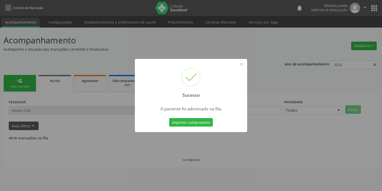
scroll to position [0, 0]
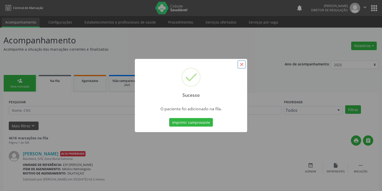
click at [243, 64] on button "×" at bounding box center [242, 64] width 9 height 9
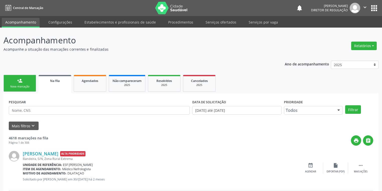
click at [17, 81] on div "person_add" at bounding box center [20, 81] width 6 height 6
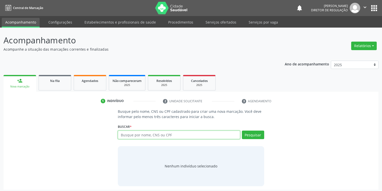
click at [134, 136] on input "text" at bounding box center [179, 135] width 122 height 9
type input "74908723400"
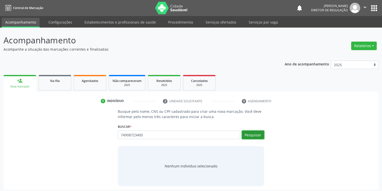
click at [252, 138] on button "Pesquisar" at bounding box center [253, 135] width 22 height 9
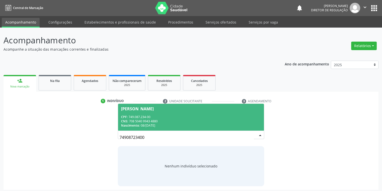
click at [182, 120] on div "CNS: 708 5040 9943 4880" at bounding box center [191, 121] width 140 height 4
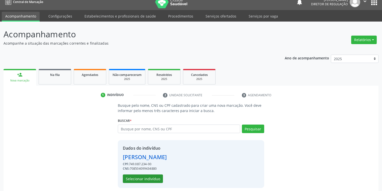
scroll to position [10, 0]
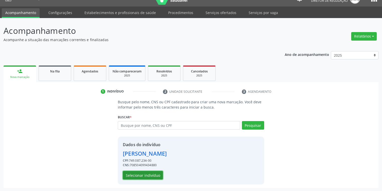
click at [141, 177] on button "Selecionar indivíduo" at bounding box center [143, 175] width 40 height 9
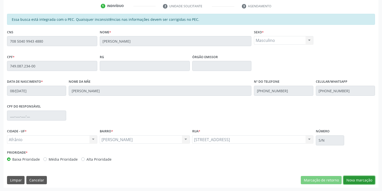
click at [352, 182] on button "Nova marcação" at bounding box center [360, 180] width 32 height 9
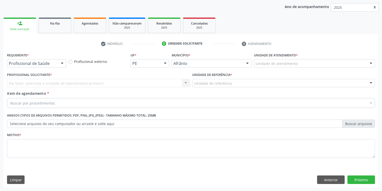
scroll to position [57, 0]
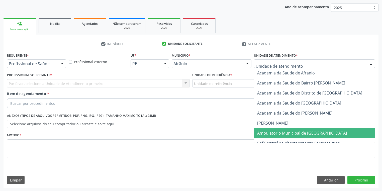
click at [270, 130] on span "Ambulatorio Municipal de [GEOGRAPHIC_DATA]" at bounding box center [302, 133] width 90 height 6
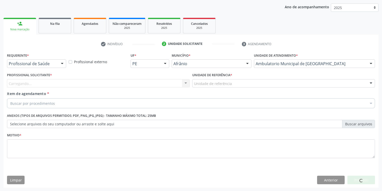
drag, startPoint x: 211, startPoint y: 83, endPoint x: 208, endPoint y: 108, distance: 25.6
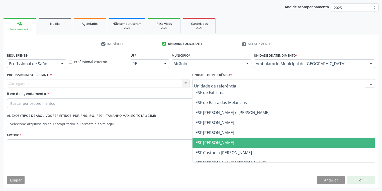
drag, startPoint x: 210, startPoint y: 144, endPoint x: 177, endPoint y: 134, distance: 34.1
click at [209, 144] on span "ESF [PERSON_NAME]" at bounding box center [215, 143] width 39 height 6
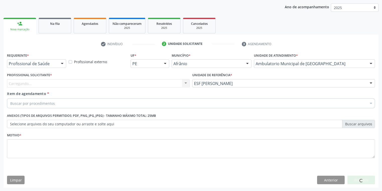
click at [55, 87] on div "Carregando... Nenhum resultado encontrado para: " " Não há nenhuma opção para s…" at bounding box center [98, 83] width 183 height 9
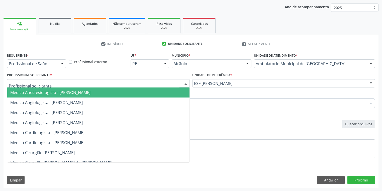
click at [55, 87] on div at bounding box center [98, 83] width 183 height 9
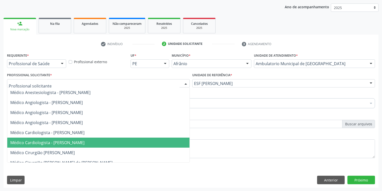
click at [62, 142] on span "Médico Cardiologista - [PERSON_NAME]" at bounding box center [47, 143] width 74 height 6
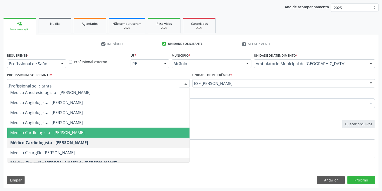
click at [64, 87] on div at bounding box center [98, 83] width 183 height 9
click at [66, 133] on span "Médico Cardiologista - [PERSON_NAME]" at bounding box center [47, 133] width 74 height 6
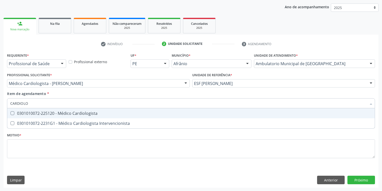
type input "CARDIOLOG"
click at [29, 115] on div "0301010072-225120 - Médico Cardiologista" at bounding box center [191, 113] width 362 height 4
checkbox Cardiologista "true"
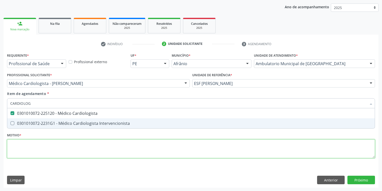
click at [28, 149] on div "Requerente * Profissional de Saúde Profissional de Saúde Paciente Nenhum result…" at bounding box center [191, 109] width 368 height 114
checkbox Intervencionista "true"
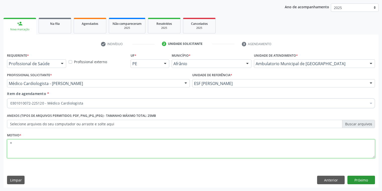
type textarea "*"
click at [359, 181] on button "Próximo" at bounding box center [362, 180] width 28 height 9
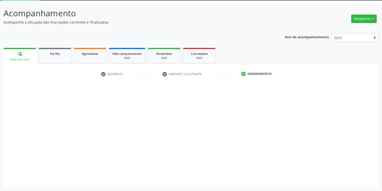
scroll to position [27, 0]
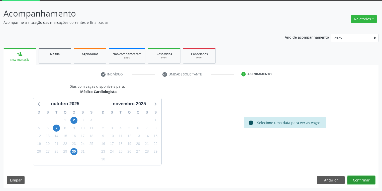
click at [359, 180] on button "Confirmar" at bounding box center [362, 180] width 28 height 9
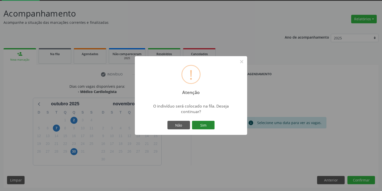
click at [208, 123] on button "Sim" at bounding box center [203, 125] width 23 height 9
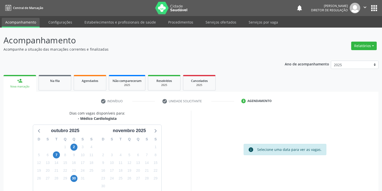
scroll to position [27, 0]
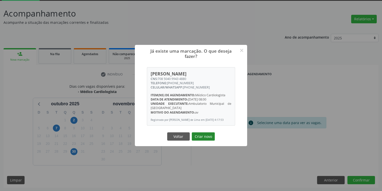
click at [208, 141] on button "Criar novo" at bounding box center [203, 136] width 23 height 9
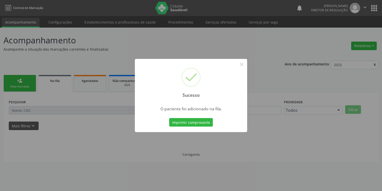
scroll to position [0, 0]
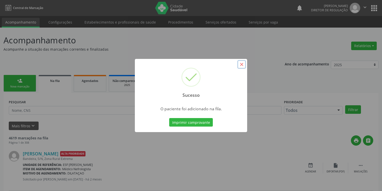
click at [240, 65] on button "×" at bounding box center [242, 64] width 9 height 9
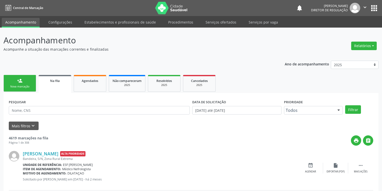
click at [25, 87] on div "Nova marcação" at bounding box center [19, 87] width 25 height 4
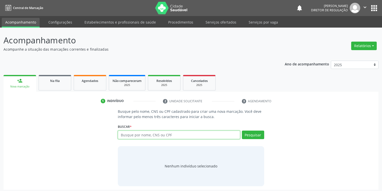
click at [143, 135] on input "text" at bounding box center [179, 135] width 122 height 9
type input "16426180475"
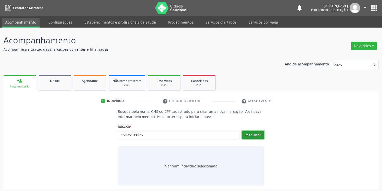
click at [254, 135] on button "Pesquisar" at bounding box center [253, 135] width 22 height 9
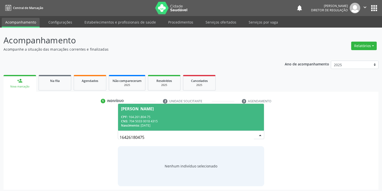
click at [154, 109] on div "[PERSON_NAME]" at bounding box center [137, 109] width 33 height 4
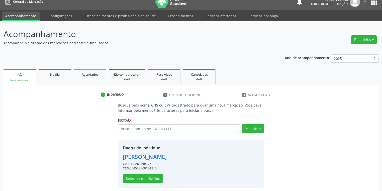
scroll to position [10, 0]
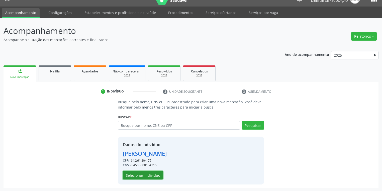
click at [143, 173] on button "Selecionar indivíduo" at bounding box center [143, 175] width 40 height 9
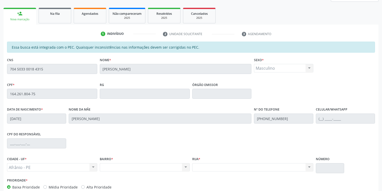
scroll to position [95, 0]
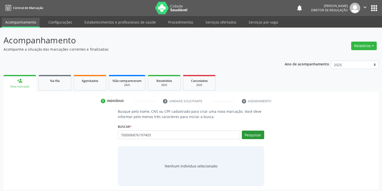
type input "700006876197403"
click at [255, 132] on button "Pesquisar" at bounding box center [253, 135] width 22 height 9
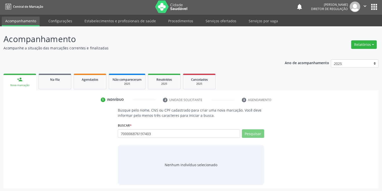
scroll to position [2, 0]
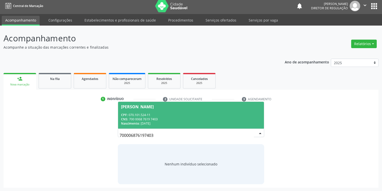
drag, startPoint x: 169, startPoint y: 119, endPoint x: 174, endPoint y: 120, distance: 5.2
click at [169, 119] on div "CNS: 700 0068 7619 7403" at bounding box center [191, 119] width 140 height 4
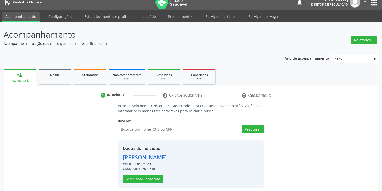
scroll to position [10, 0]
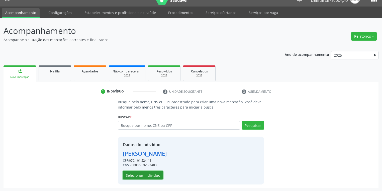
click at [151, 175] on button "Selecionar indivíduo" at bounding box center [143, 175] width 40 height 9
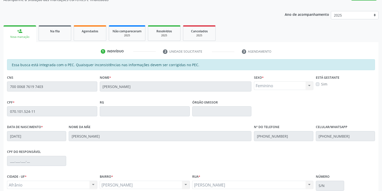
scroll to position [95, 0]
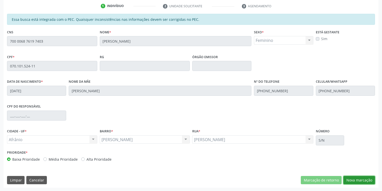
click at [348, 180] on button "Nova marcação" at bounding box center [360, 180] width 32 height 9
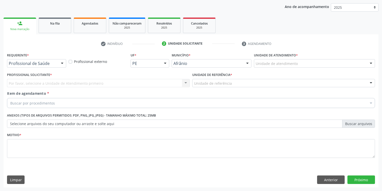
scroll to position [57, 0]
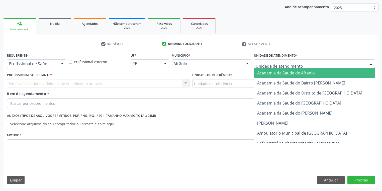
drag, startPoint x: 260, startPoint y: 63, endPoint x: 259, endPoint y: 93, distance: 29.6
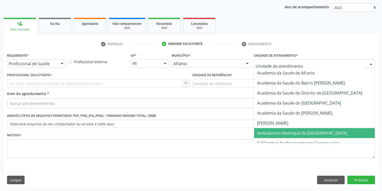
click at [263, 135] on span "Ambulatorio Municipal de [GEOGRAPHIC_DATA]" at bounding box center [302, 133] width 90 height 6
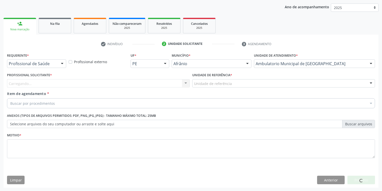
click at [201, 80] on div "Unidade de referência" at bounding box center [283, 83] width 183 height 9
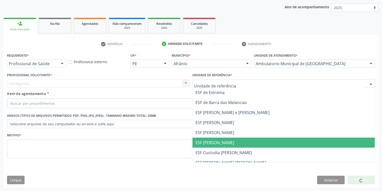
drag, startPoint x: 202, startPoint y: 145, endPoint x: 180, endPoint y: 137, distance: 23.7
click at [202, 146] on span "ESF [PERSON_NAME]" at bounding box center [284, 143] width 182 height 10
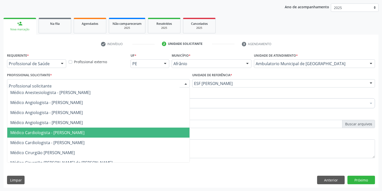
click at [37, 129] on span "Médico Cardiologista - [PERSON_NAME]" at bounding box center [98, 133] width 182 height 10
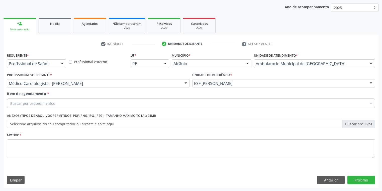
click at [36, 106] on div "Buscar por procedimentos" at bounding box center [191, 103] width 368 height 10
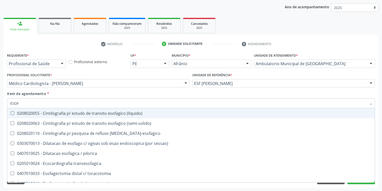
type input "ESOFA"
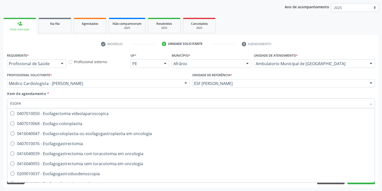
scroll to position [80, 0]
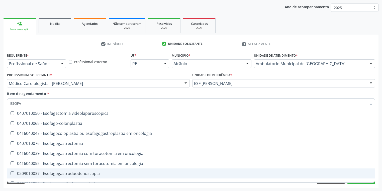
click at [71, 175] on div "0209010037 - Esofagogastroduodenoscopia" at bounding box center [191, 174] width 362 height 4
checkbox Esofagogastroduodenoscopia "true"
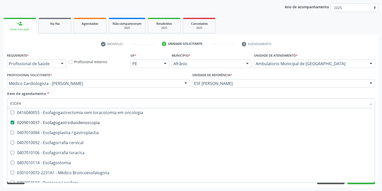
scroll to position [201, 0]
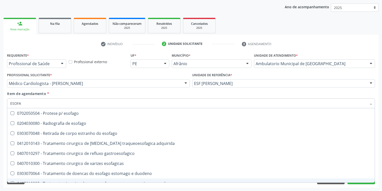
click at [57, 185] on div "Requerente * Profissional de Saúde Profissional de Saúde Paciente Nenhum result…" at bounding box center [191, 120] width 375 height 136
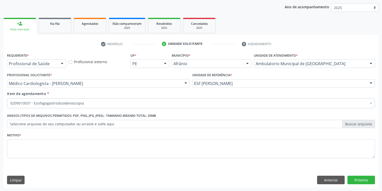
scroll to position [0, 0]
click at [23, 143] on textarea at bounding box center [191, 148] width 368 height 19
type textarea "*/"
click at [357, 180] on button "Próximo" at bounding box center [362, 180] width 28 height 9
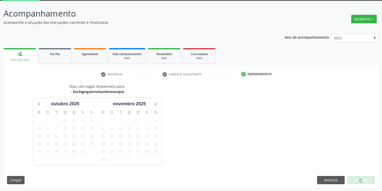
scroll to position [41, 0]
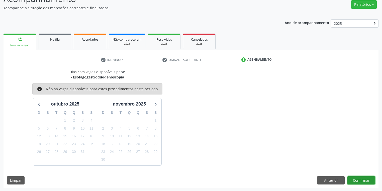
click at [357, 177] on button "Confirmar" at bounding box center [362, 180] width 28 height 9
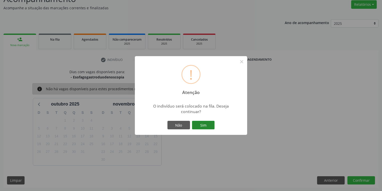
click at [202, 125] on button "Sim" at bounding box center [203, 125] width 23 height 9
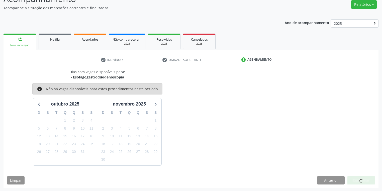
scroll to position [0, 0]
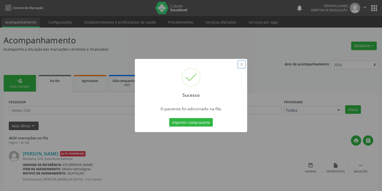
click at [241, 65] on button "×" at bounding box center [242, 64] width 9 height 9
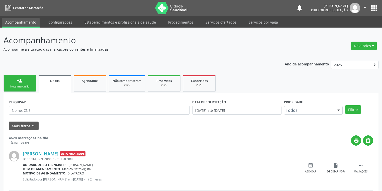
click at [26, 82] on link "person_add Nova marcação" at bounding box center [20, 83] width 33 height 17
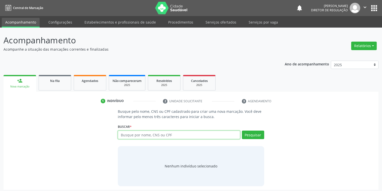
click at [138, 138] on input "text" at bounding box center [179, 135] width 122 height 9
type input "704102162874373"
click at [252, 134] on button "Pesquisar" at bounding box center [253, 135] width 22 height 9
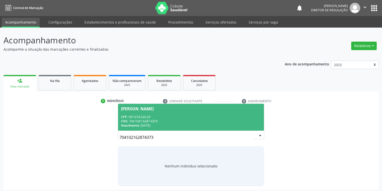
click at [147, 117] on div "CPF: 091.674.024-29" at bounding box center [191, 117] width 140 height 4
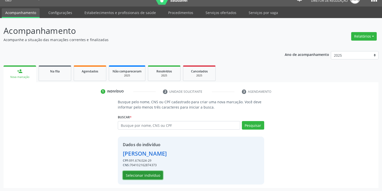
click at [135, 176] on button "Selecionar indivíduo" at bounding box center [143, 175] width 40 height 9
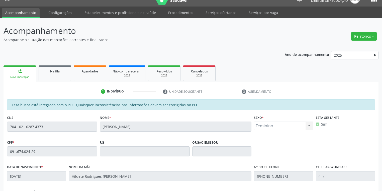
scroll to position [95, 0]
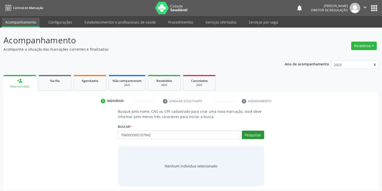
type input "706003305107042"
click at [253, 138] on button "Pesquisar" at bounding box center [253, 135] width 22 height 9
type input "706003305107042"
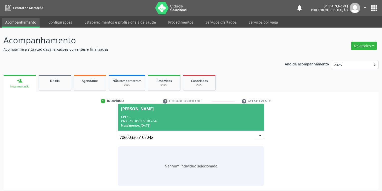
click at [154, 116] on div "CPF: --" at bounding box center [191, 117] width 140 height 4
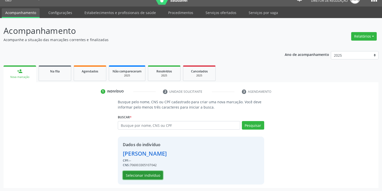
click at [137, 174] on button "Selecionar indivíduo" at bounding box center [143, 175] width 40 height 9
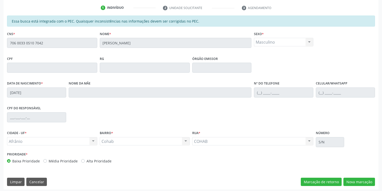
scroll to position [95, 0]
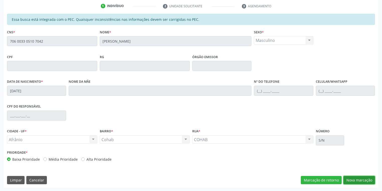
click at [359, 182] on button "Nova marcação" at bounding box center [360, 180] width 32 height 9
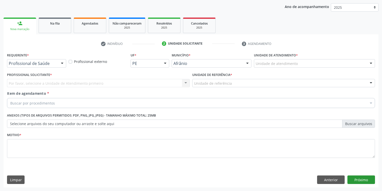
scroll to position [57, 0]
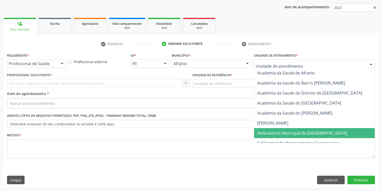
click at [267, 131] on span "Ambulatorio Municipal de [GEOGRAPHIC_DATA]" at bounding box center [302, 133] width 90 height 6
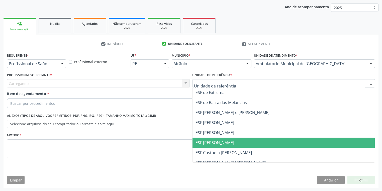
click at [213, 141] on span "ESF [PERSON_NAME]" at bounding box center [215, 143] width 39 height 6
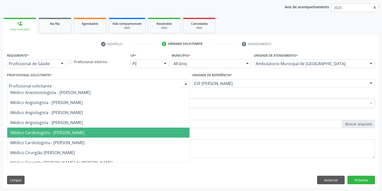
click at [38, 133] on span "Médico Cardiologista - [PERSON_NAME]" at bounding box center [47, 133] width 74 height 6
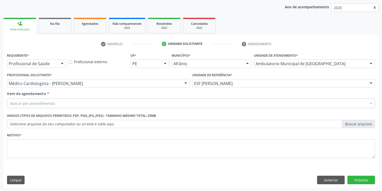
click at [37, 107] on div "Buscar por procedimentos" at bounding box center [191, 103] width 368 height 10
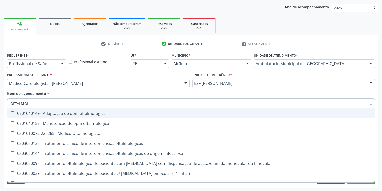
type input "OFTALMOLO"
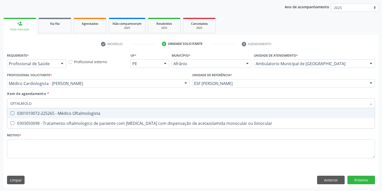
drag, startPoint x: 43, startPoint y: 111, endPoint x: 42, endPoint y: 118, distance: 7.1
click at [42, 111] on div "0301010072-225265 - Médico Oftalmologista" at bounding box center [191, 113] width 362 height 4
checkbox Oftalmologista "true"
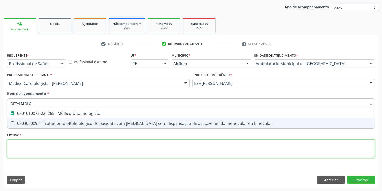
click at [36, 141] on div "Requerente * Profissional de Saúde Profissional de Saúde Paciente Nenhum result…" at bounding box center [191, 109] width 368 height 114
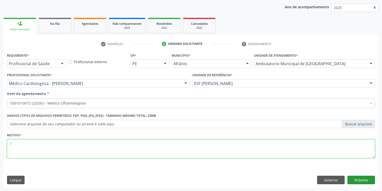
type textarea "/"
click at [364, 181] on button "Próximo" at bounding box center [362, 180] width 28 height 9
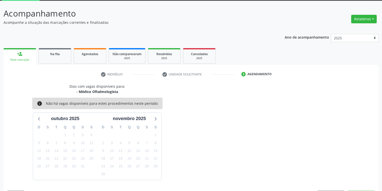
scroll to position [41, 0]
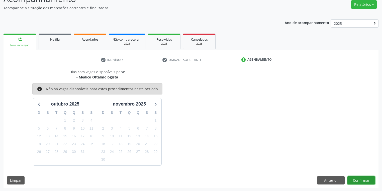
click at [364, 179] on button "Confirmar" at bounding box center [362, 180] width 28 height 9
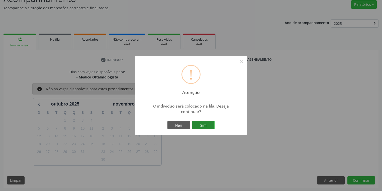
click at [202, 122] on button "Sim" at bounding box center [203, 125] width 23 height 9
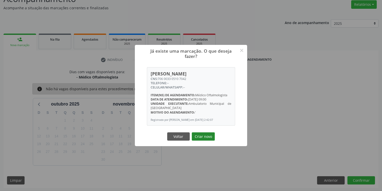
click at [200, 137] on button "Criar novo" at bounding box center [203, 136] width 23 height 9
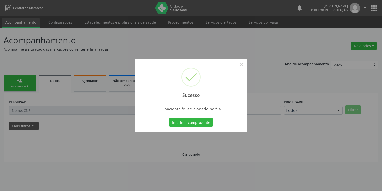
scroll to position [0, 0]
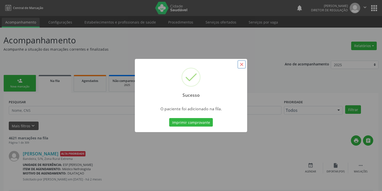
click at [243, 65] on button "×" at bounding box center [242, 64] width 9 height 9
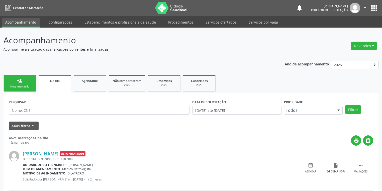
click at [19, 85] on div "Nova marcação" at bounding box center [19, 87] width 25 height 4
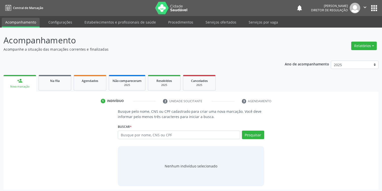
click at [19, 85] on div "Nova marcação" at bounding box center [20, 87] width 26 height 4
click at [130, 133] on input "text" at bounding box center [179, 135] width 122 height 9
type input "700205984765627"
click at [257, 136] on button "Pesquisar" at bounding box center [253, 135] width 22 height 9
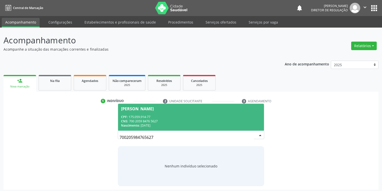
click at [169, 117] on div "CPF: 175.059.914-77" at bounding box center [191, 117] width 140 height 4
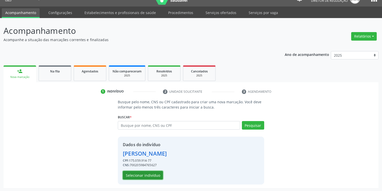
click at [139, 175] on button "Selecionar indivíduo" at bounding box center [143, 175] width 40 height 9
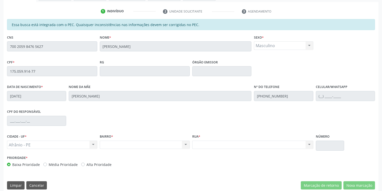
scroll to position [95, 0]
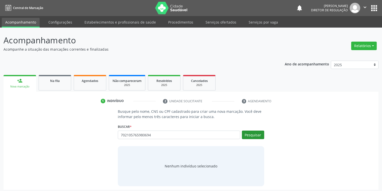
type input "702105765980694"
click at [262, 134] on button "Pesquisar" at bounding box center [253, 135] width 22 height 9
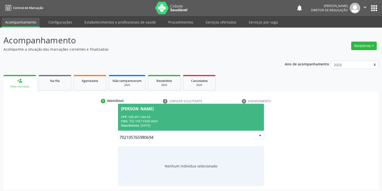
click at [158, 117] on div "CPF: 030.491.544-03" at bounding box center [191, 117] width 140 height 4
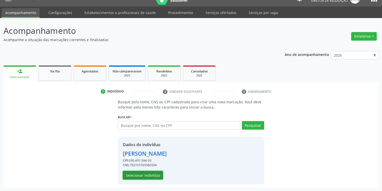
click at [144, 171] on button "Selecionar indivíduo" at bounding box center [143, 175] width 40 height 9
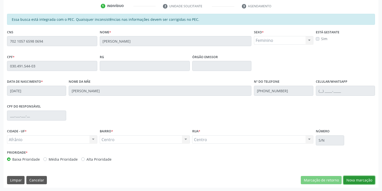
drag, startPoint x: 352, startPoint y: 181, endPoint x: 333, endPoint y: 158, distance: 29.2
click at [351, 180] on button "Nova marcação" at bounding box center [360, 180] width 32 height 9
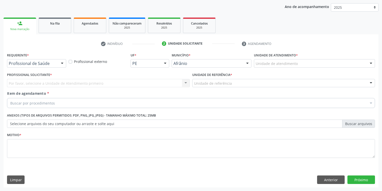
scroll to position [57, 0]
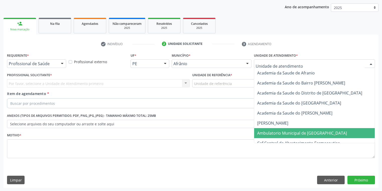
click at [270, 133] on span "Ambulatorio Municipal de [GEOGRAPHIC_DATA]" at bounding box center [302, 133] width 90 height 6
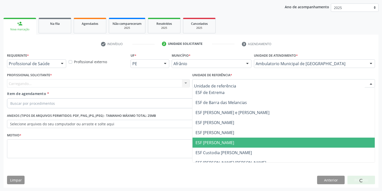
click at [212, 145] on span "ESF [PERSON_NAME]" at bounding box center [284, 143] width 182 height 10
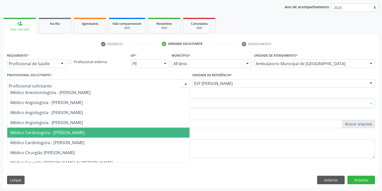
click at [52, 134] on span "Médico Cardiologista - [PERSON_NAME]" at bounding box center [47, 133] width 74 height 6
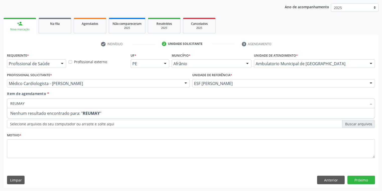
type input "REUMA"
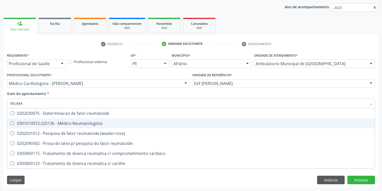
drag, startPoint x: 34, startPoint y: 125, endPoint x: 35, endPoint y: 142, distance: 16.9
click at [33, 125] on div "0301010072-225136 - Médico Reumatologista" at bounding box center [191, 123] width 362 height 4
checkbox Reumatologista "true"
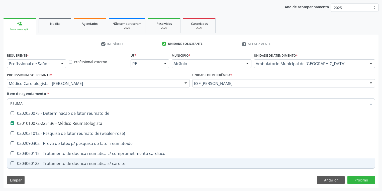
click at [35, 179] on div "Requerente * Profissional de Saúde Profissional de Saúde Paciente Nenhum result…" at bounding box center [191, 120] width 375 height 136
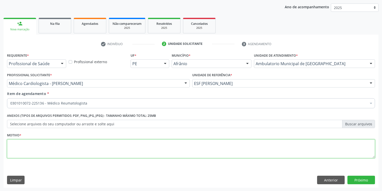
click at [33, 145] on textarea at bounding box center [191, 148] width 368 height 19
type textarea "*"
click at [353, 181] on button "Próximo" at bounding box center [362, 180] width 28 height 9
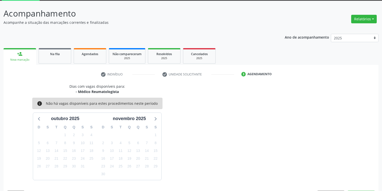
scroll to position [41, 0]
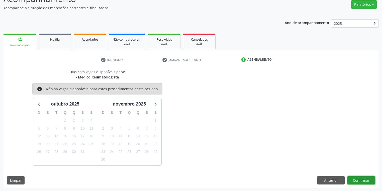
click at [362, 180] on button "Confirmar" at bounding box center [362, 180] width 28 height 9
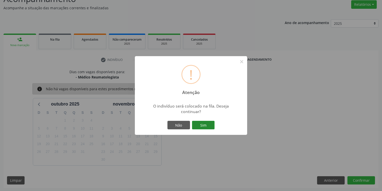
click at [210, 124] on button "Sim" at bounding box center [203, 125] width 23 height 9
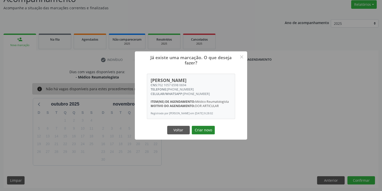
click at [200, 128] on button "Criar novo" at bounding box center [203, 130] width 23 height 9
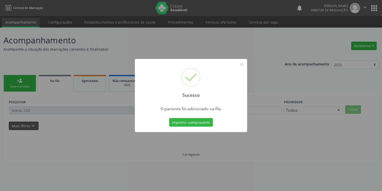
scroll to position [0, 0]
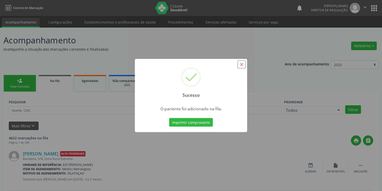
click at [241, 64] on button "×" at bounding box center [242, 64] width 9 height 9
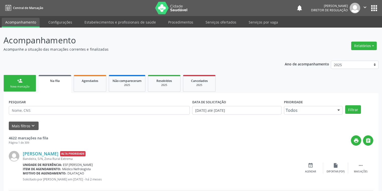
click at [22, 84] on link "person_add Nova marcação" at bounding box center [20, 83] width 33 height 17
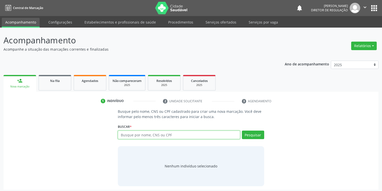
click at [126, 132] on input "text" at bounding box center [179, 135] width 122 height 9
type input "701004877050291"
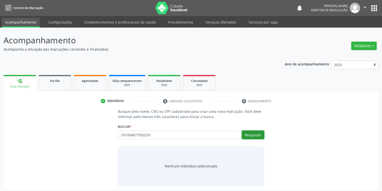
click at [250, 134] on button "Pesquisar" at bounding box center [253, 135] width 22 height 9
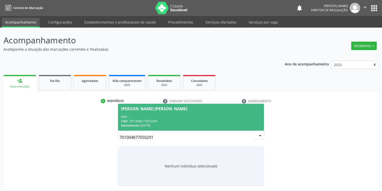
click at [146, 118] on div "CPF: --" at bounding box center [191, 117] width 140 height 4
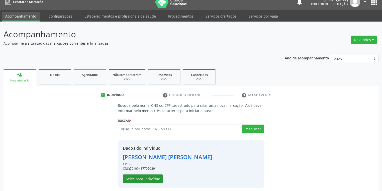
scroll to position [10, 0]
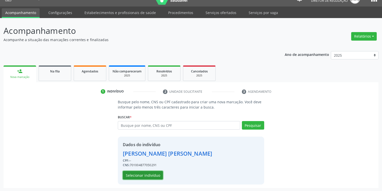
click at [146, 177] on button "Selecionar indivíduo" at bounding box center [143, 175] width 40 height 9
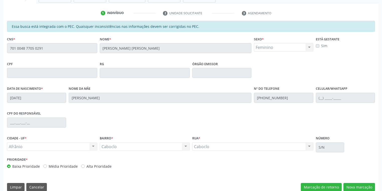
scroll to position [95, 0]
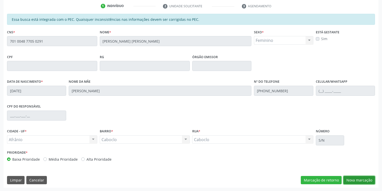
click at [351, 180] on button "Nova marcação" at bounding box center [360, 180] width 32 height 9
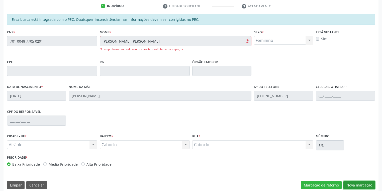
click at [352, 187] on button "Nova marcação" at bounding box center [360, 185] width 32 height 9
click at [354, 184] on button "Nova marcação" at bounding box center [360, 185] width 32 height 9
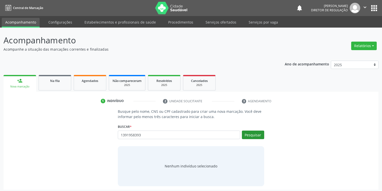
type input "1391958393"
click at [248, 135] on button "Pesquisar" at bounding box center [253, 135] width 22 height 9
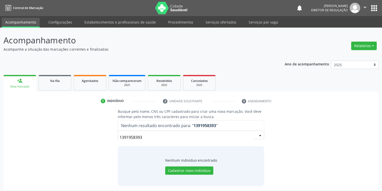
click at [152, 139] on input "1391958393" at bounding box center [187, 137] width 134 height 10
type input "1"
type input "13919583493"
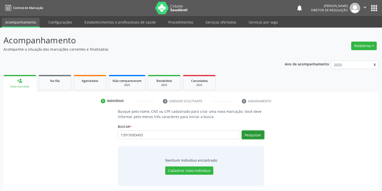
click at [252, 135] on button "Pesquisar" at bounding box center [253, 135] width 22 height 9
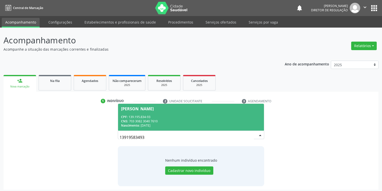
click at [174, 113] on span "[PERSON_NAME] CPF: 139.195.834-93 CNS: 703 3082 3040 7610 Nascimento: [DATE]" at bounding box center [191, 117] width 146 height 27
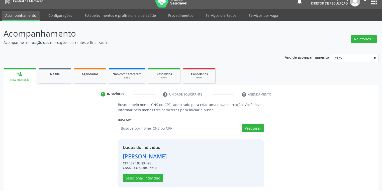
scroll to position [10, 0]
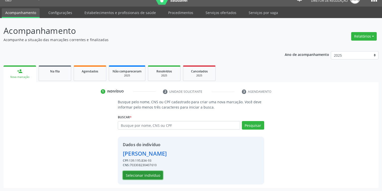
click at [147, 174] on button "Selecionar indivíduo" at bounding box center [143, 175] width 40 height 9
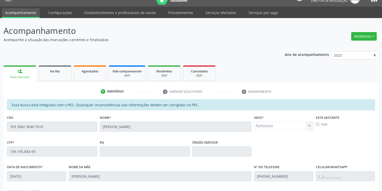
scroll to position [95, 0]
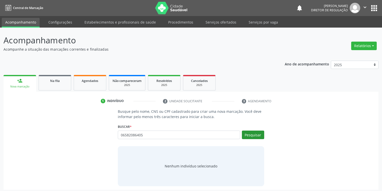
type input "06582086405"
click at [253, 134] on button "Pesquisar" at bounding box center [253, 135] width 22 height 9
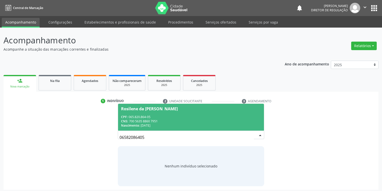
click at [157, 110] on div "Rosilene da [PERSON_NAME]" at bounding box center [149, 109] width 57 height 4
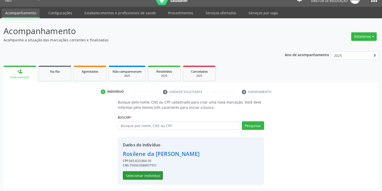
scroll to position [10, 0]
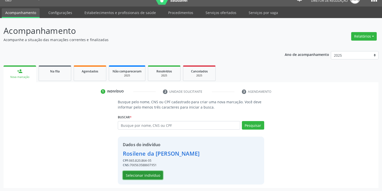
click at [140, 173] on button "Selecionar indivíduo" at bounding box center [143, 175] width 40 height 9
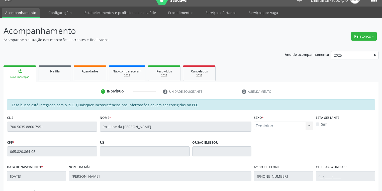
scroll to position [95, 0]
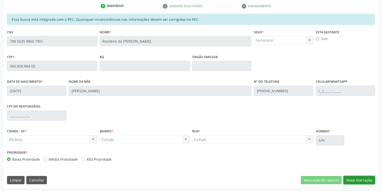
click at [355, 179] on button "Nova marcação" at bounding box center [360, 180] width 32 height 9
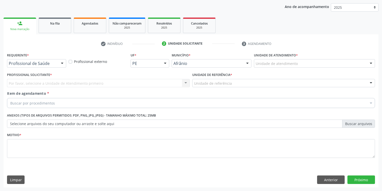
scroll to position [57, 0]
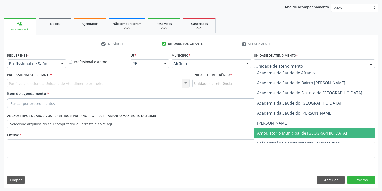
click at [267, 135] on span "Ambulatorio Municipal de [GEOGRAPHIC_DATA]" at bounding box center [302, 133] width 90 height 6
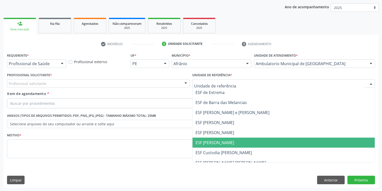
click at [217, 142] on span "ESF [PERSON_NAME]" at bounding box center [215, 143] width 39 height 6
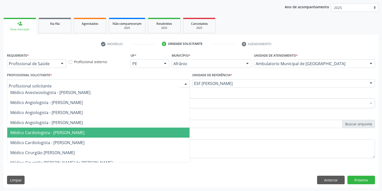
click at [51, 135] on span "Médico Cardiologista - [PERSON_NAME]" at bounding box center [47, 133] width 74 height 6
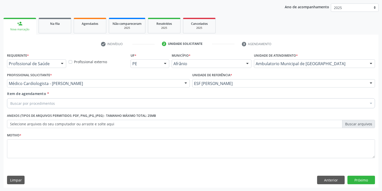
click at [31, 107] on div "Buscar por procedimentos" at bounding box center [191, 103] width 368 height 10
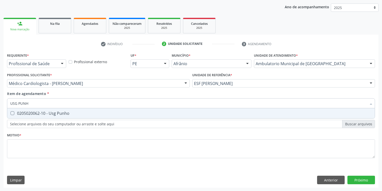
type input "USG PUNHO"
click at [29, 117] on span "0205020062-10 - Usg Punho" at bounding box center [191, 113] width 368 height 10
checkbox Punho "true"
click at [28, 146] on div "Requerente * Profissional de Saúde Profissional de Saúde Paciente Nenhum result…" at bounding box center [191, 109] width 368 height 114
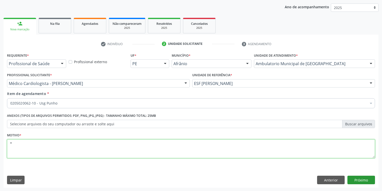
type textarea "*"
click at [357, 180] on button "Próximo" at bounding box center [362, 180] width 28 height 9
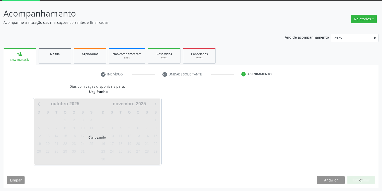
scroll to position [41, 0]
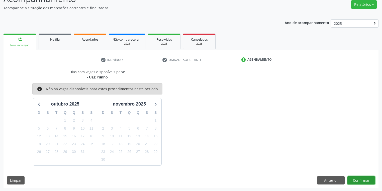
click at [359, 181] on button "Confirmar" at bounding box center [362, 180] width 28 height 9
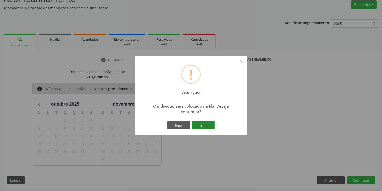
click at [204, 126] on button "Sim" at bounding box center [203, 125] width 23 height 9
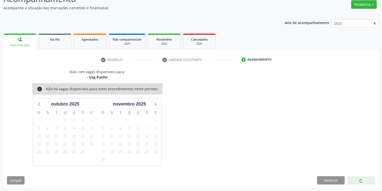
scroll to position [0, 0]
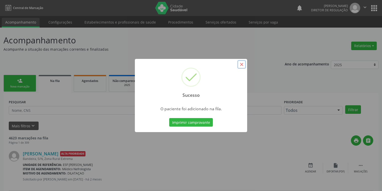
click at [241, 67] on button "×" at bounding box center [242, 64] width 9 height 9
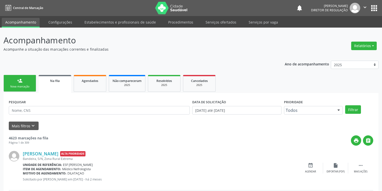
click at [21, 86] on div "Nova marcação" at bounding box center [19, 87] width 25 height 4
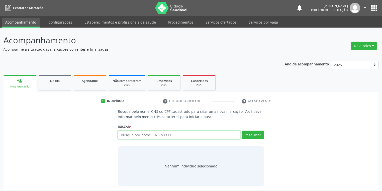
click at [130, 137] on input "text" at bounding box center [179, 135] width 122 height 9
type input "705404476901095"
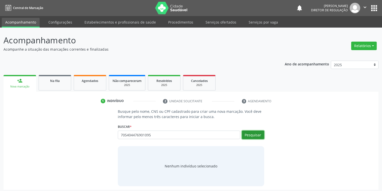
click at [252, 135] on button "Pesquisar" at bounding box center [253, 135] width 22 height 9
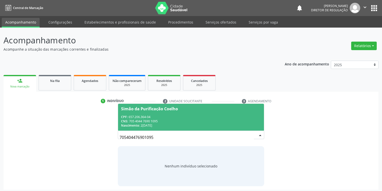
click at [146, 115] on div "CPF: 657.206.364-04" at bounding box center [191, 117] width 140 height 4
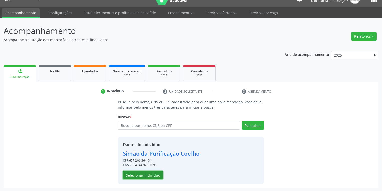
click at [146, 173] on button "Selecionar indivíduo" at bounding box center [143, 175] width 40 height 9
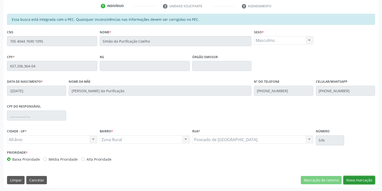
drag, startPoint x: 360, startPoint y: 179, endPoint x: 343, endPoint y: 151, distance: 33.1
click at [360, 179] on button "Nova marcação" at bounding box center [360, 180] width 32 height 9
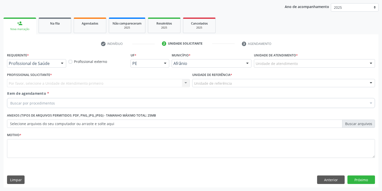
scroll to position [57, 0]
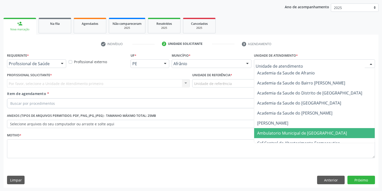
click at [271, 132] on span "Ambulatorio Municipal de [GEOGRAPHIC_DATA]" at bounding box center [302, 133] width 90 height 6
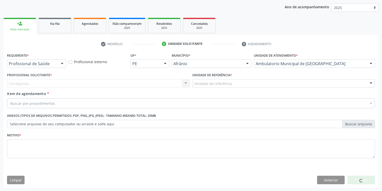
drag, startPoint x: 216, startPoint y: 85, endPoint x: 214, endPoint y: 94, distance: 9.0
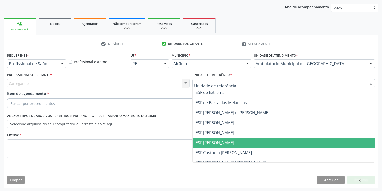
drag, startPoint x: 221, startPoint y: 143, endPoint x: 185, endPoint y: 128, distance: 39.0
click at [219, 143] on span "ESF [PERSON_NAME]" at bounding box center [215, 143] width 39 height 6
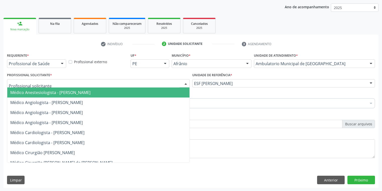
drag, startPoint x: 40, startPoint y: 85, endPoint x: 43, endPoint y: 103, distance: 18.3
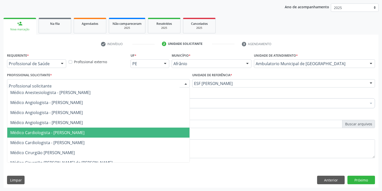
click at [48, 133] on span "Médico Cardiologista - [PERSON_NAME]" at bounding box center [47, 133] width 74 height 6
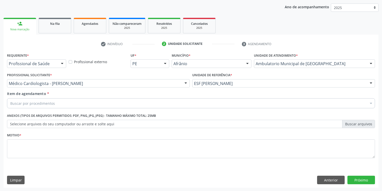
click at [38, 98] on div "Item de agendamento * Buscar por procedimentos Selecionar todos 0604320140 - Ab…" at bounding box center [191, 99] width 368 height 16
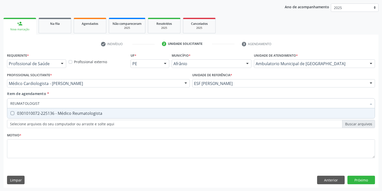
type input "REUMATOLOGISTA"
click at [18, 113] on div "0301010072-225136 - Médico Reumatologista" at bounding box center [191, 113] width 362 height 4
checkbox Reumatologista "true"
click at [20, 147] on div "Requerente * Profissional de Saúde Profissional de Saúde Paciente Nenhum result…" at bounding box center [191, 109] width 368 height 114
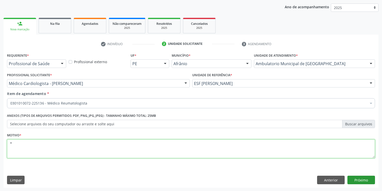
type textarea "*"
click at [353, 177] on button "Próximo" at bounding box center [362, 180] width 28 height 9
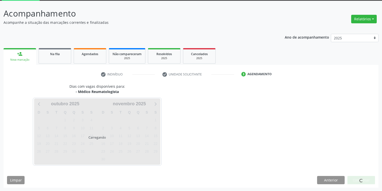
scroll to position [41, 0]
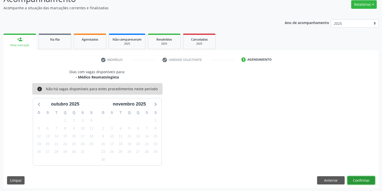
click at [361, 181] on button "Confirmar" at bounding box center [362, 180] width 28 height 9
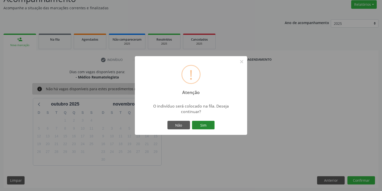
click at [205, 123] on button "Sim" at bounding box center [203, 125] width 23 height 9
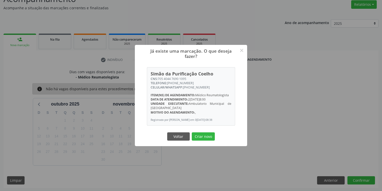
click at [209, 138] on button "Criar novo" at bounding box center [203, 136] width 23 height 9
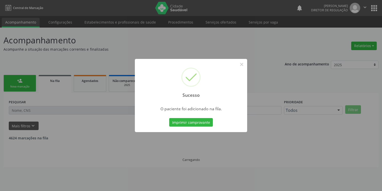
scroll to position [0, 0]
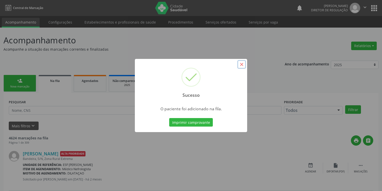
click at [240, 64] on button "×" at bounding box center [242, 64] width 9 height 9
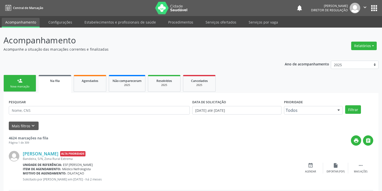
click at [27, 86] on div "Nova marcação" at bounding box center [19, 87] width 25 height 4
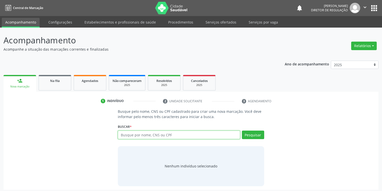
click at [125, 136] on input "text" at bounding box center [179, 135] width 122 height 9
type input "07618273405"
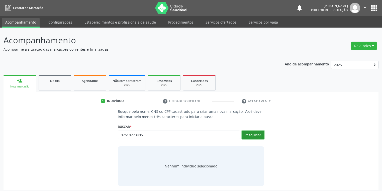
click at [253, 134] on button "Pesquisar" at bounding box center [253, 135] width 22 height 9
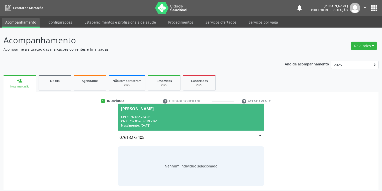
drag, startPoint x: 158, startPoint y: 116, endPoint x: 158, endPoint y: 120, distance: 3.3
click at [158, 116] on div "CPF: 076.182.734-05" at bounding box center [191, 117] width 140 height 4
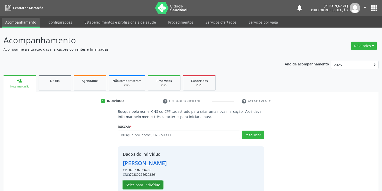
click at [146, 184] on button "Selecionar indivíduo" at bounding box center [143, 185] width 40 height 9
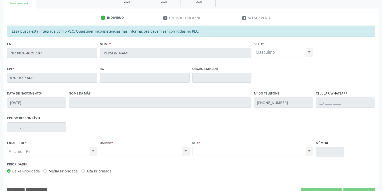
scroll to position [95, 0]
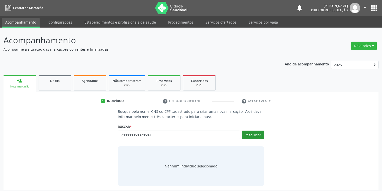
type input "700800950320584"
click at [252, 133] on button "Pesquisar" at bounding box center [253, 135] width 22 height 9
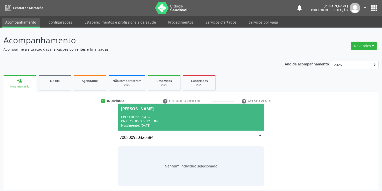
click at [149, 122] on div "CNS: 700 8009 5032 0584" at bounding box center [191, 121] width 140 height 4
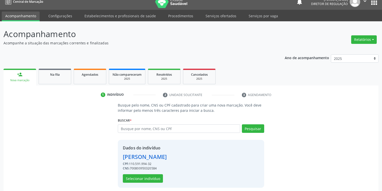
scroll to position [10, 0]
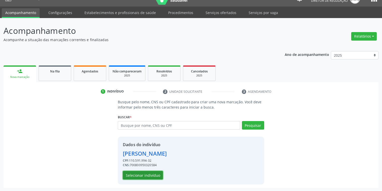
click at [140, 171] on button "Selecionar indivíduo" at bounding box center [143, 175] width 40 height 9
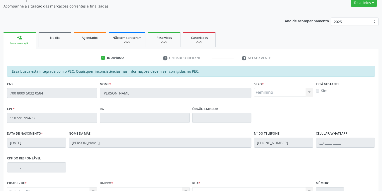
scroll to position [95, 0]
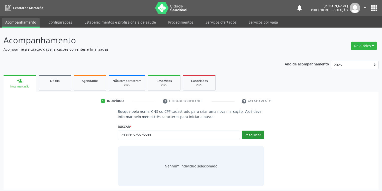
type input "703401576675500"
click at [252, 136] on button "Pesquisar" at bounding box center [253, 135] width 22 height 9
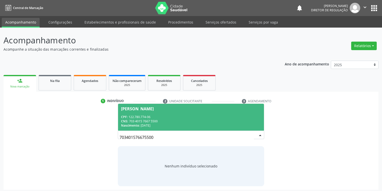
click at [146, 118] on div "CPF: 122.780.774-06" at bounding box center [191, 117] width 140 height 4
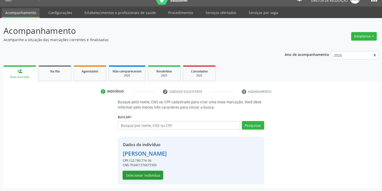
click at [141, 176] on button "Selecionar indivíduo" at bounding box center [143, 175] width 40 height 9
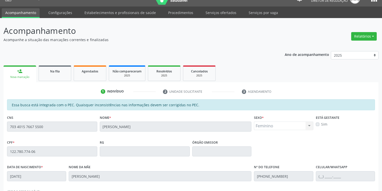
scroll to position [95, 0]
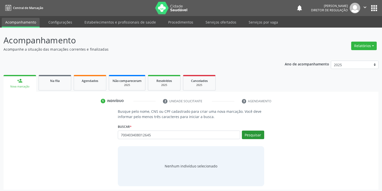
type input "700403408012645"
click at [254, 131] on button "Pesquisar" at bounding box center [253, 135] width 22 height 9
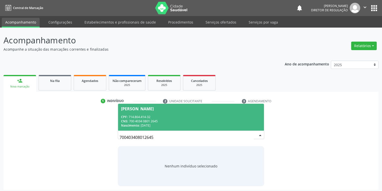
click at [143, 123] on div "Nascimento: [DATE]" at bounding box center [191, 125] width 140 height 4
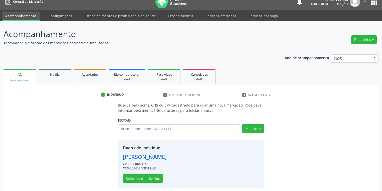
scroll to position [10, 0]
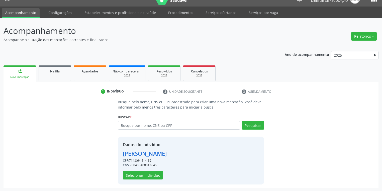
click at [136, 170] on div "Dados do indivíduo [PERSON_NAME] CPF: 714.864.414-32 CNS: 700403408012645 Selec…" at bounding box center [145, 161] width 44 height 38
click at [137, 175] on button "Selecionar indivíduo" at bounding box center [143, 175] width 40 height 9
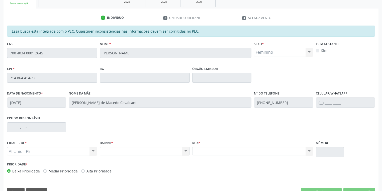
scroll to position [95, 0]
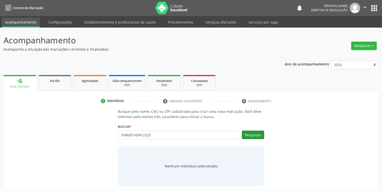
type input "704605143412325"
click at [253, 135] on button "Pesquisar" at bounding box center [253, 135] width 22 height 9
type input "704605143412325"
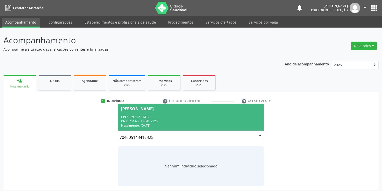
drag, startPoint x: 168, startPoint y: 119, endPoint x: 172, endPoint y: 121, distance: 4.9
click at [168, 119] on div "CNS: 704 6051 4341 2325" at bounding box center [191, 121] width 140 height 4
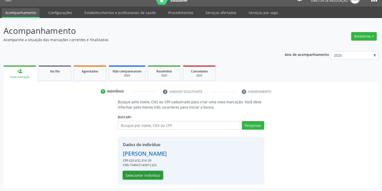
click at [146, 173] on button "Selecionar indivíduo" at bounding box center [143, 175] width 40 height 9
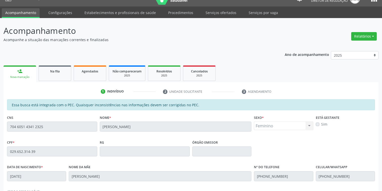
scroll to position [95, 0]
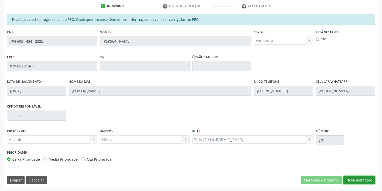
drag, startPoint x: 362, startPoint y: 179, endPoint x: 287, endPoint y: 170, distance: 75.3
click at [360, 178] on button "Nova marcação" at bounding box center [360, 180] width 32 height 9
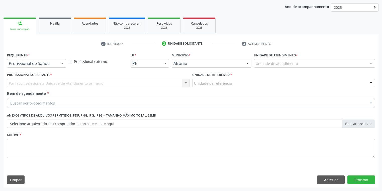
scroll to position [57, 0]
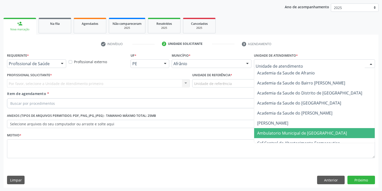
click at [266, 135] on span "Ambulatorio Municipal de [GEOGRAPHIC_DATA]" at bounding box center [302, 133] width 90 height 6
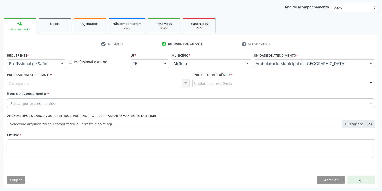
drag, startPoint x: 206, startPoint y: 84, endPoint x: 206, endPoint y: 90, distance: 6.0
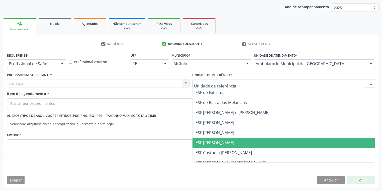
click at [213, 138] on span "ESF [PERSON_NAME]" at bounding box center [284, 143] width 182 height 10
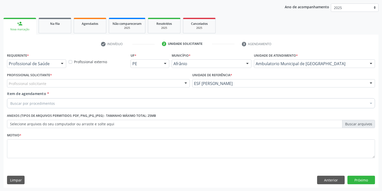
drag, startPoint x: 37, startPoint y: 85, endPoint x: 37, endPoint y: 90, distance: 5.0
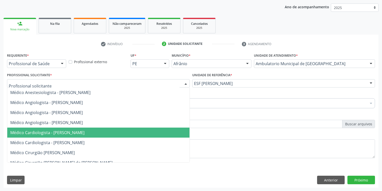
drag, startPoint x: 51, startPoint y: 133, endPoint x: 45, endPoint y: 128, distance: 7.9
click at [51, 133] on span "Médico Cardiologista - [PERSON_NAME]" at bounding box center [47, 133] width 74 height 6
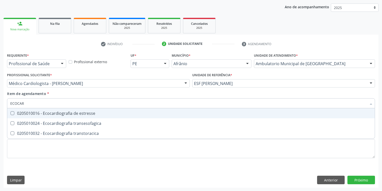
type input "ECOCARD"
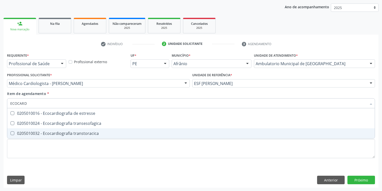
click at [37, 133] on div "0205010032 - Ecocardiografia transtoracica" at bounding box center [191, 133] width 362 height 4
checkbox transtoracica "true"
click at [32, 155] on div "Requerente * Profissional de Saúde Profissional de Saúde Paciente Nenhum result…" at bounding box center [191, 109] width 368 height 114
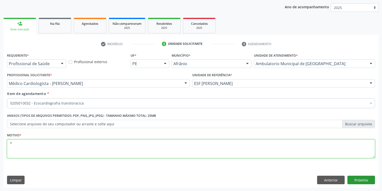
type textarea "*"
click at [358, 179] on button "Próximo" at bounding box center [362, 180] width 28 height 9
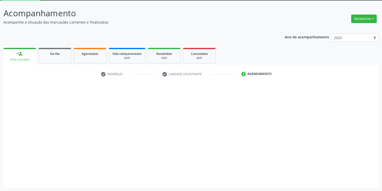
scroll to position [27, 0]
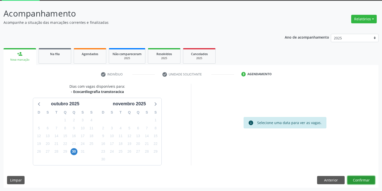
click at [355, 178] on button "Confirmar" at bounding box center [362, 180] width 28 height 9
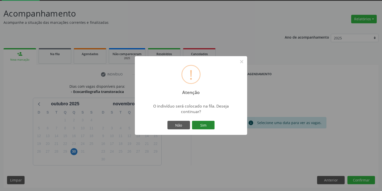
click at [206, 125] on button "Sim" at bounding box center [203, 125] width 23 height 9
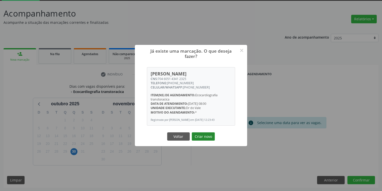
click at [202, 138] on button "Criar novo" at bounding box center [203, 136] width 23 height 9
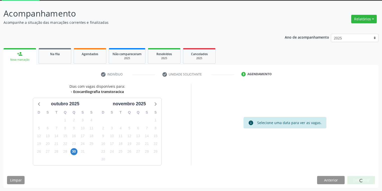
scroll to position [0, 0]
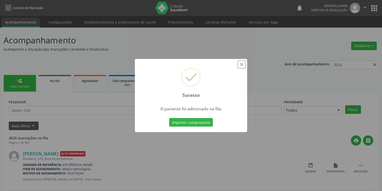
drag, startPoint x: 242, startPoint y: 64, endPoint x: 191, endPoint y: 63, distance: 50.7
click at [241, 64] on button "×" at bounding box center [242, 64] width 9 height 9
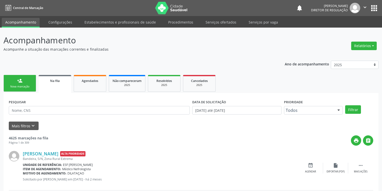
click at [28, 85] on div "Nova marcação" at bounding box center [19, 87] width 25 height 4
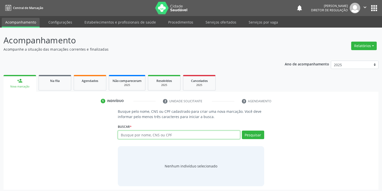
click at [123, 136] on input "text" at bounding box center [179, 135] width 122 height 9
type input "701104321946680"
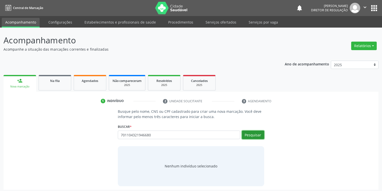
click at [251, 135] on button "Pesquisar" at bounding box center [253, 135] width 22 height 9
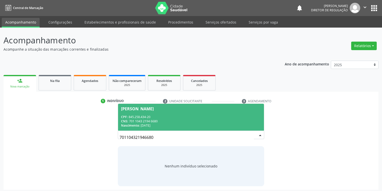
click at [166, 118] on div "CPF: 845.258.434-20" at bounding box center [191, 117] width 140 height 4
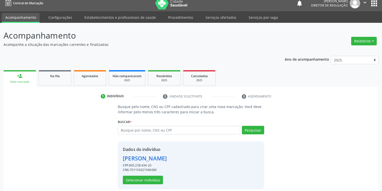
scroll to position [10, 0]
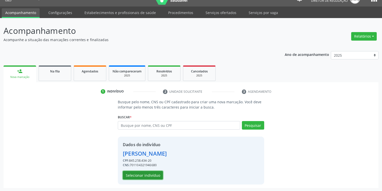
click at [147, 175] on button "Selecionar indivíduo" at bounding box center [143, 175] width 40 height 9
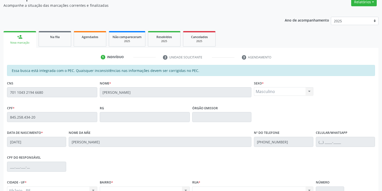
scroll to position [95, 0]
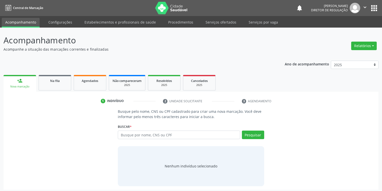
click at [136, 134] on input "text" at bounding box center [179, 135] width 122 height 9
type input "703008818386572"
click at [248, 133] on button "Pesquisar" at bounding box center [253, 135] width 22 height 9
type input "703008818386572"
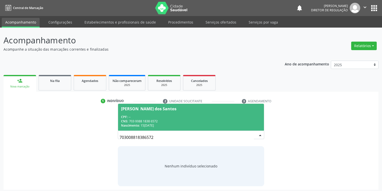
drag, startPoint x: 161, startPoint y: 115, endPoint x: 169, endPoint y: 117, distance: 8.2
click at [162, 114] on span "[PERSON_NAME] dos Santos CPF: -- CNS: 703 0088 1838 6572 Nascimento: [DATE]" at bounding box center [191, 117] width 146 height 27
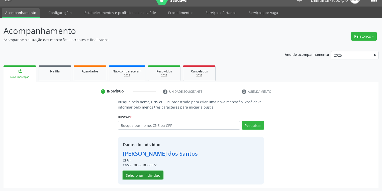
click at [144, 175] on button "Selecionar indivíduo" at bounding box center [143, 175] width 40 height 9
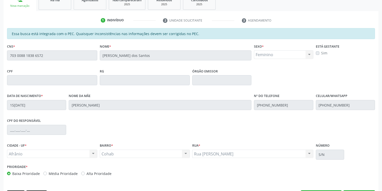
scroll to position [95, 0]
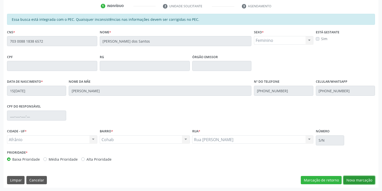
drag, startPoint x: 349, startPoint y: 177, endPoint x: 332, endPoint y: 151, distance: 31.8
click at [349, 177] on button "Nova marcação" at bounding box center [360, 180] width 32 height 9
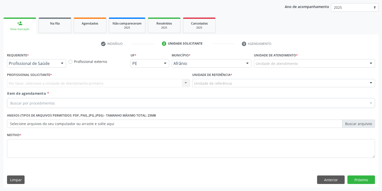
scroll to position [57, 0]
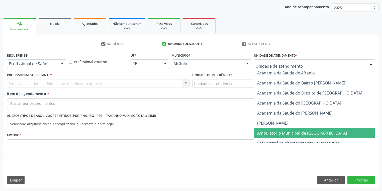
click at [271, 130] on span "Ambulatorio Municipal de [GEOGRAPHIC_DATA]" at bounding box center [302, 133] width 90 height 6
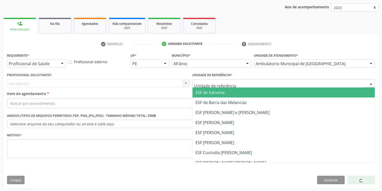
drag, startPoint x: 214, startPoint y: 86, endPoint x: 217, endPoint y: 115, distance: 28.8
click at [214, 87] on div "ESF de Extrema ESF de Barra das Melancias ESF [PERSON_NAME] e [PERSON_NAME] ESF…" at bounding box center [283, 83] width 183 height 9
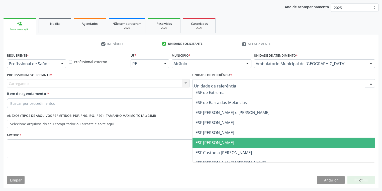
click at [217, 139] on span "ESF [PERSON_NAME]" at bounding box center [284, 143] width 182 height 10
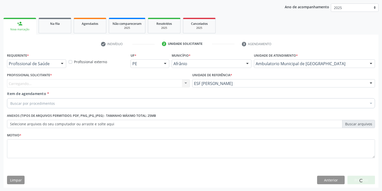
click at [45, 84] on div "Carregando... Nenhum resultado encontrado para: " " Não há nenhuma opção para s…" at bounding box center [98, 83] width 183 height 9
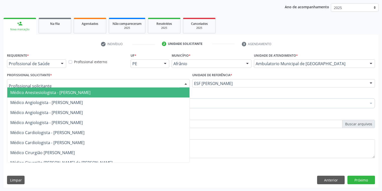
drag, startPoint x: 45, startPoint y: 84, endPoint x: 45, endPoint y: 92, distance: 8.3
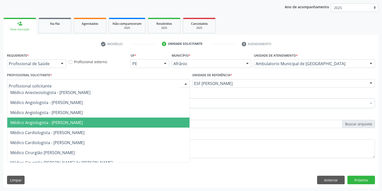
click at [53, 123] on span "Médico Angiologista - [PERSON_NAME]" at bounding box center [46, 123] width 72 height 6
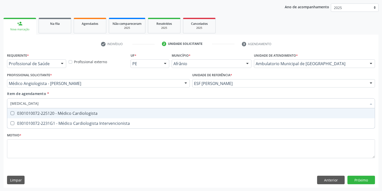
type input "CARDIOLOGISTA"
click at [24, 115] on div "0301010072-225120 - Médico Cardiologista" at bounding box center [191, 113] width 362 height 4
checkbox Cardiologista "true"
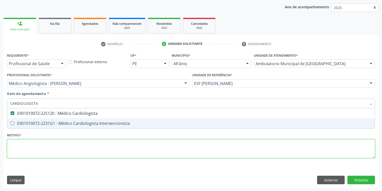
click at [20, 142] on div "Requerente * Profissional de Saúde Profissional de Saúde Paciente Nenhum result…" at bounding box center [191, 109] width 368 height 114
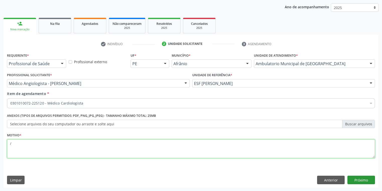
type textarea "/"
click at [361, 182] on button "Próximo" at bounding box center [362, 180] width 28 height 9
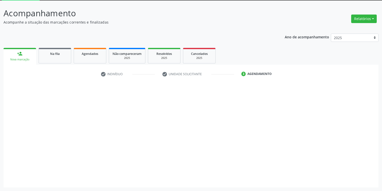
scroll to position [27, 0]
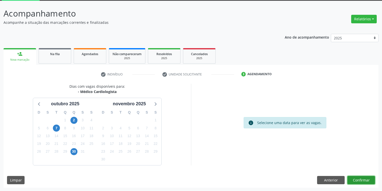
click at [353, 181] on button "Confirmar" at bounding box center [362, 180] width 28 height 9
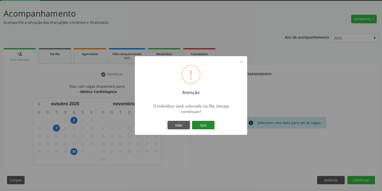
click at [205, 124] on button "Sim" at bounding box center [203, 125] width 23 height 9
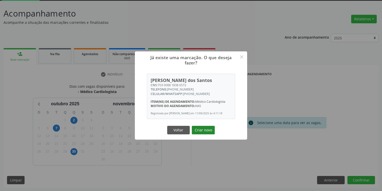
click at [203, 134] on button "Criar novo" at bounding box center [203, 130] width 23 height 9
